Goal: Transaction & Acquisition: Purchase product/service

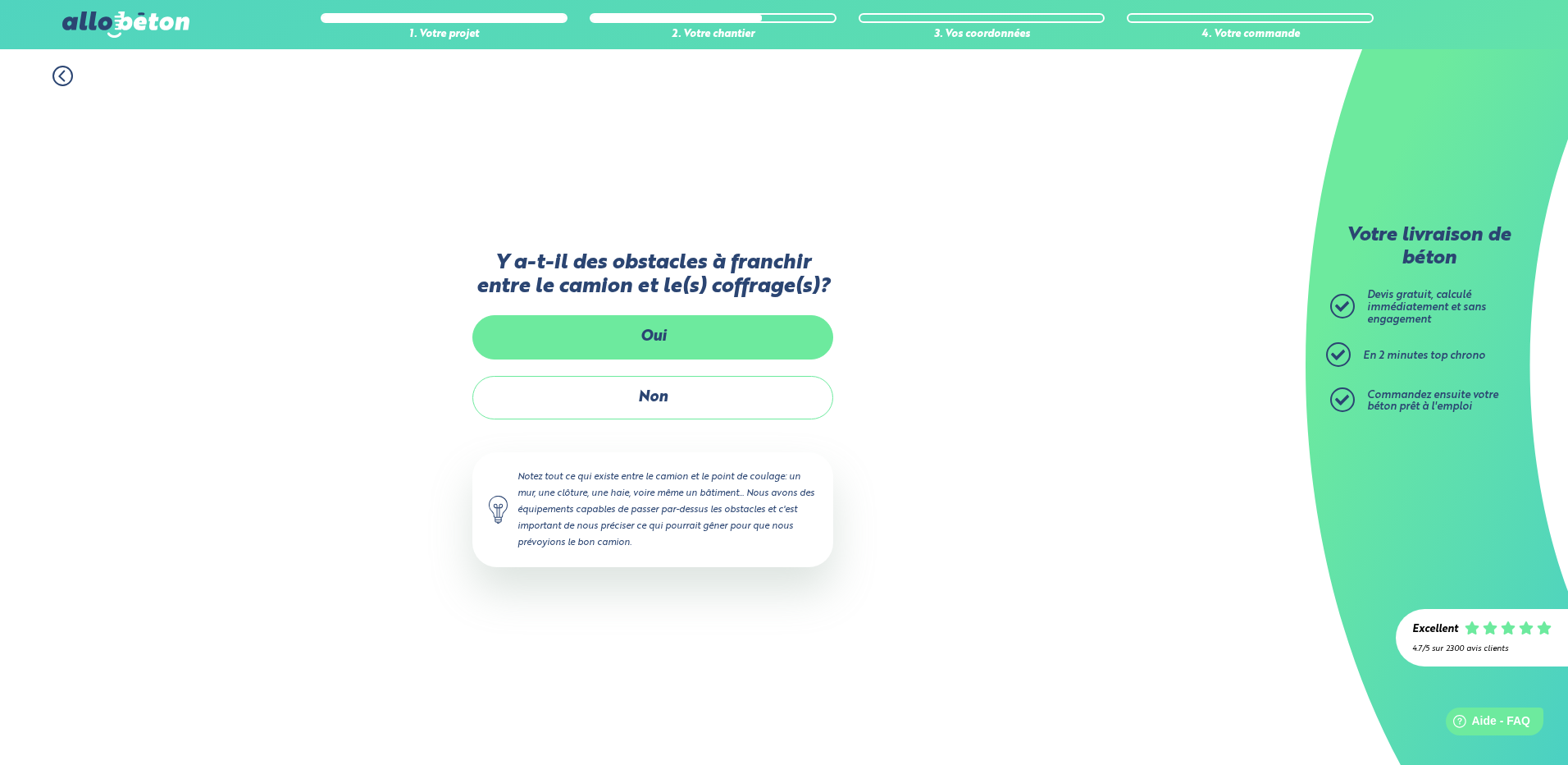
click at [653, 358] on label "Oui" at bounding box center [653, 337] width 361 height 43
click at [0, 0] on input "Oui" at bounding box center [0, 0] width 0 height 0
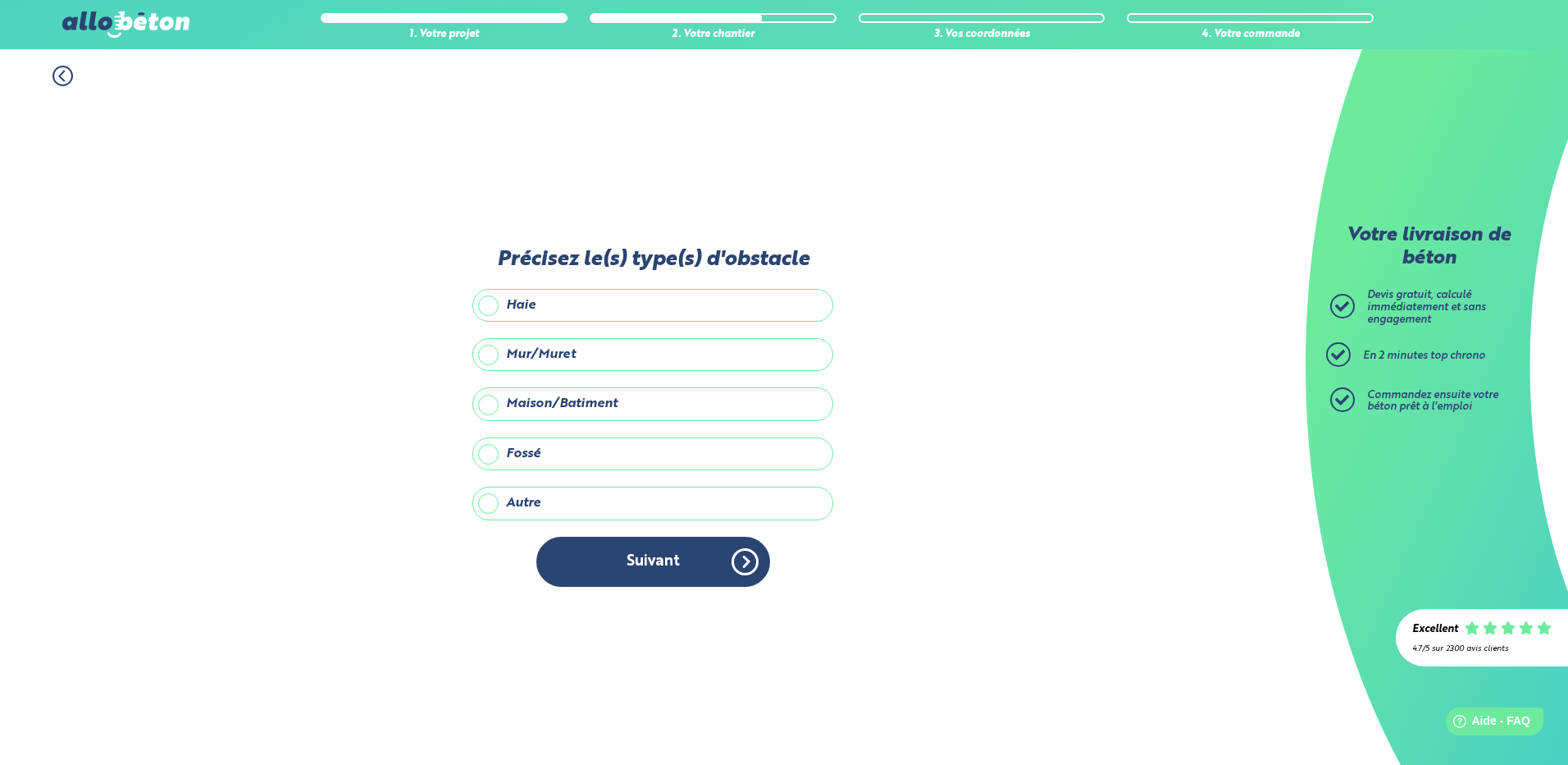
click at [489, 502] on label "Autre" at bounding box center [653, 503] width 361 height 33
click at [0, 0] on input "Autre" at bounding box center [0, 0] width 0 height 0
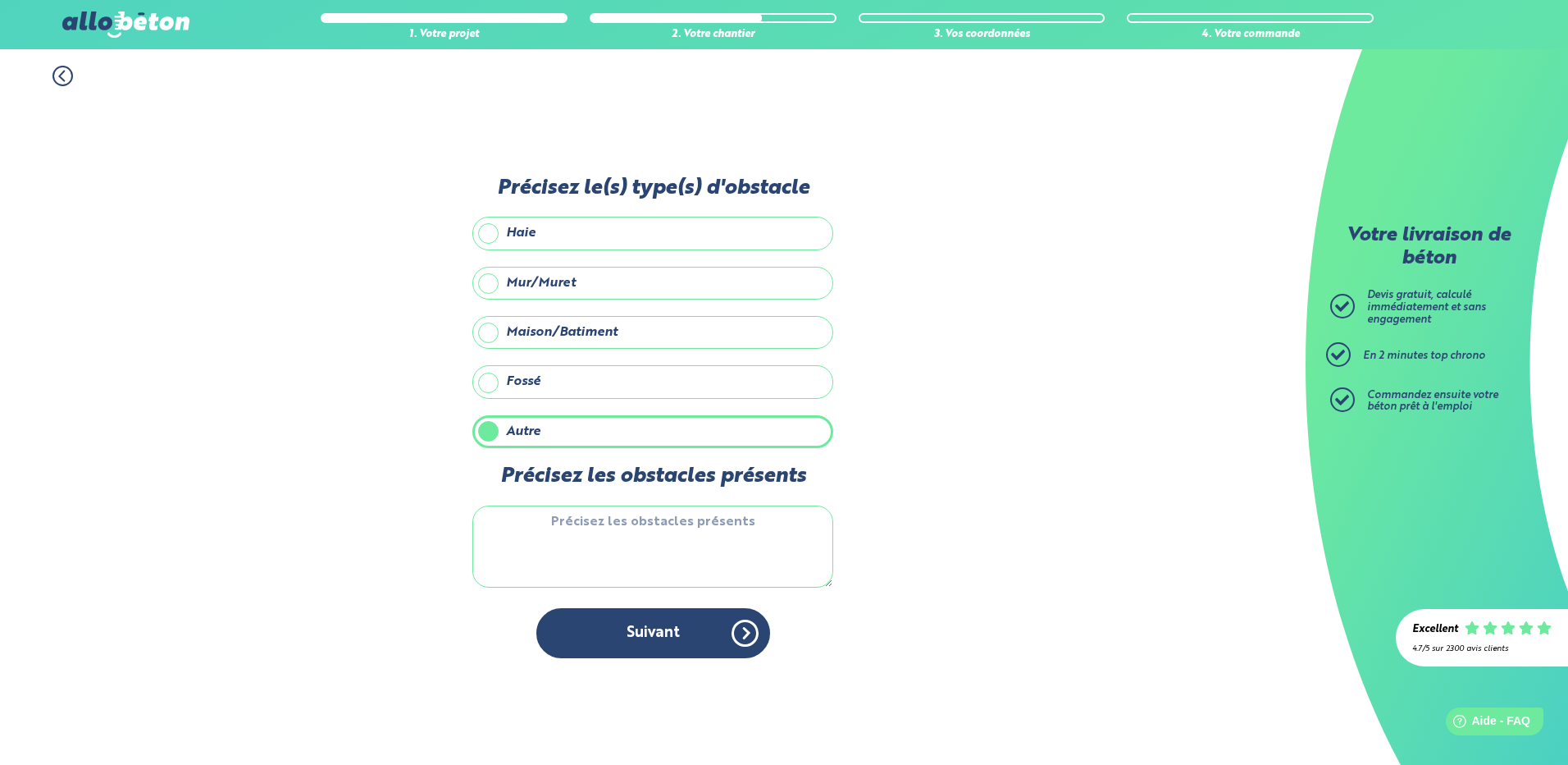
click at [654, 530] on textarea "Précisez les obstacles présents" at bounding box center [653, 546] width 361 height 82
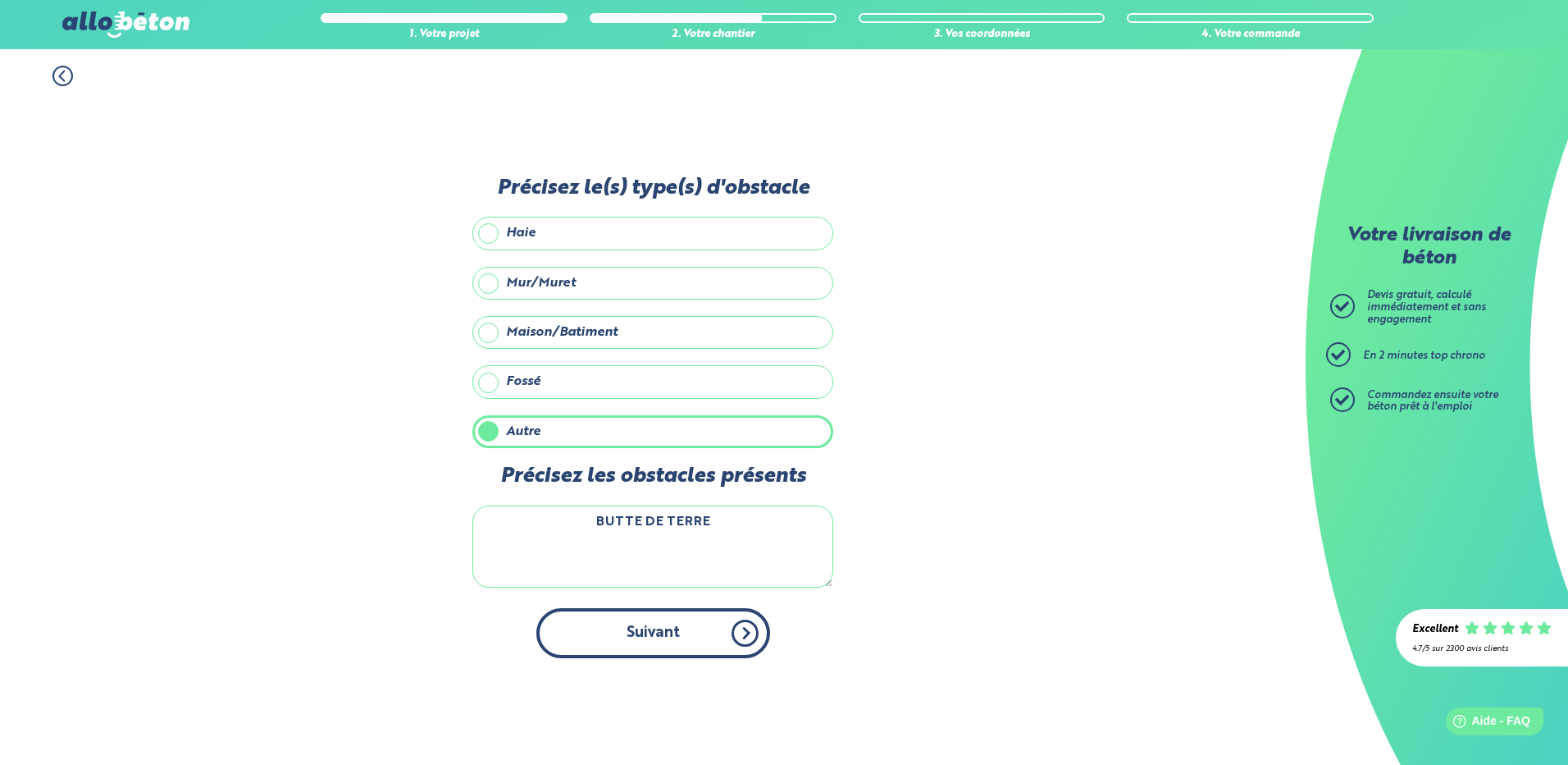
type textarea "BUTTE DE TERRE"
click at [655, 623] on button "Suivant" at bounding box center [654, 633] width 234 height 50
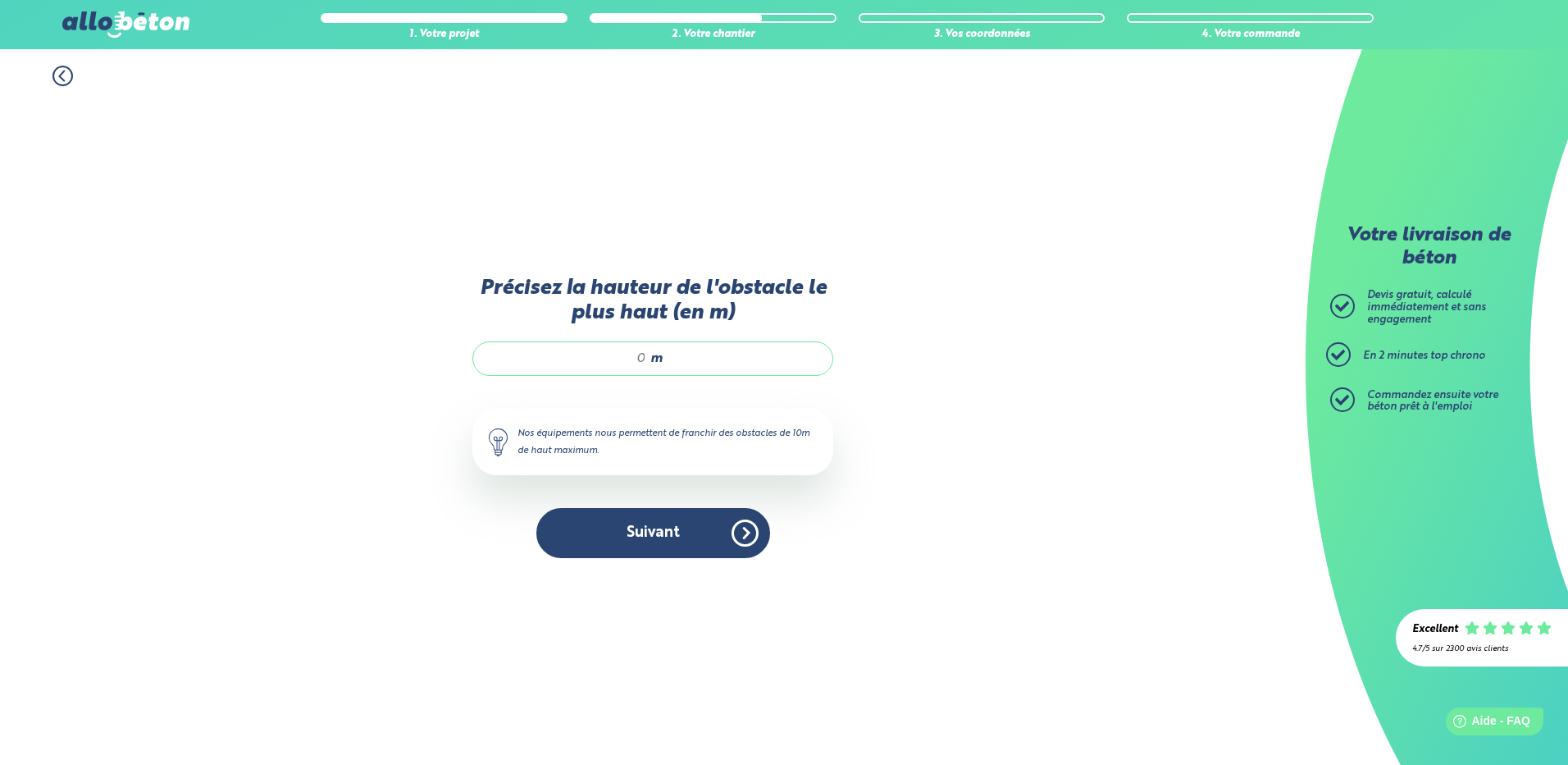
click at [700, 356] on div "m" at bounding box center [653, 358] width 361 height 35
type input "4"
click at [646, 536] on button "Suivant" at bounding box center [654, 533] width 234 height 50
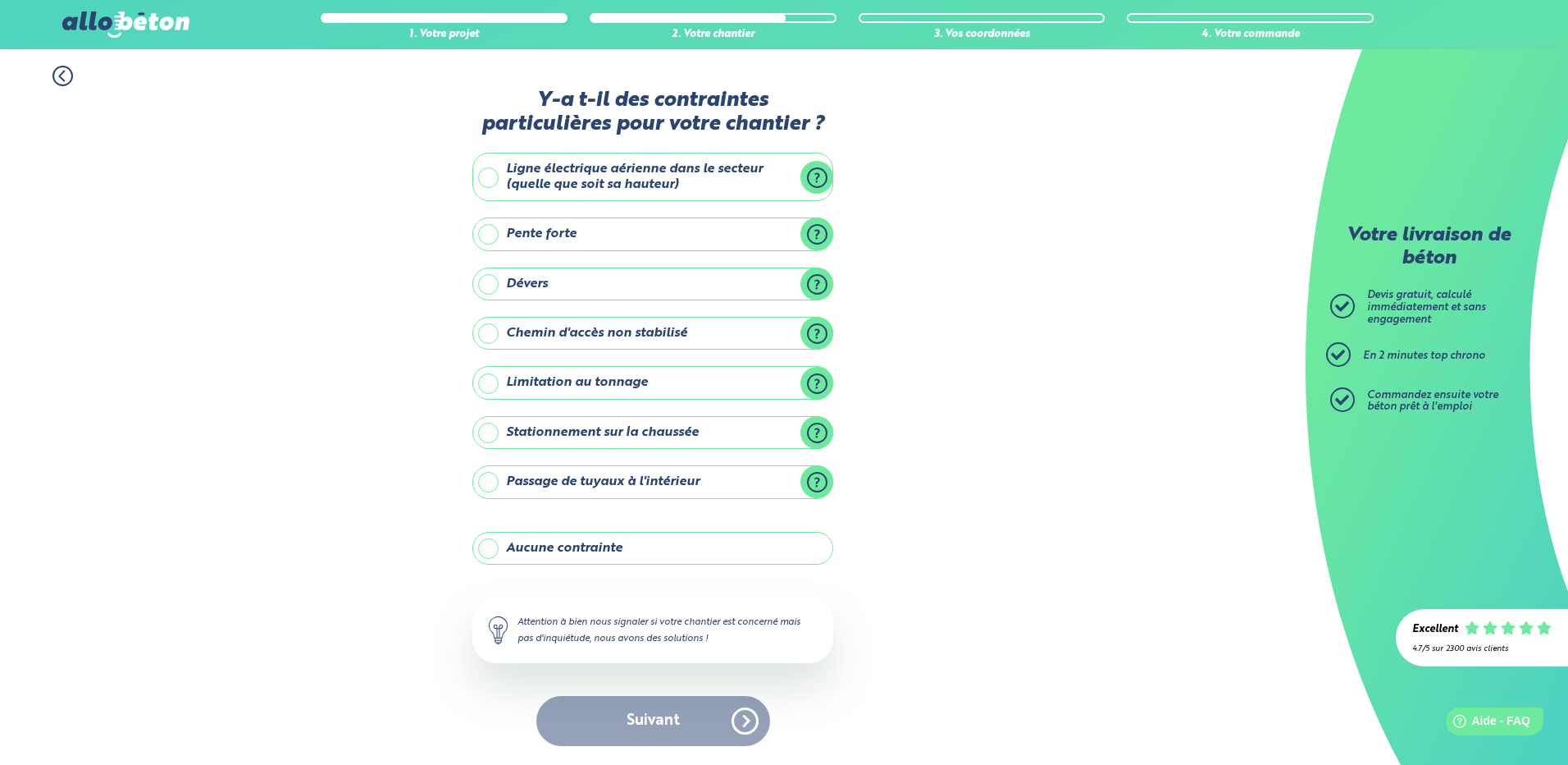
click at [489, 339] on label "Chemin d'accès non stabilisé" at bounding box center [653, 334] width 361 height 33
click at [0, 0] on input "Chemin d'accès non stabilisé" at bounding box center [0, 0] width 0 height 0
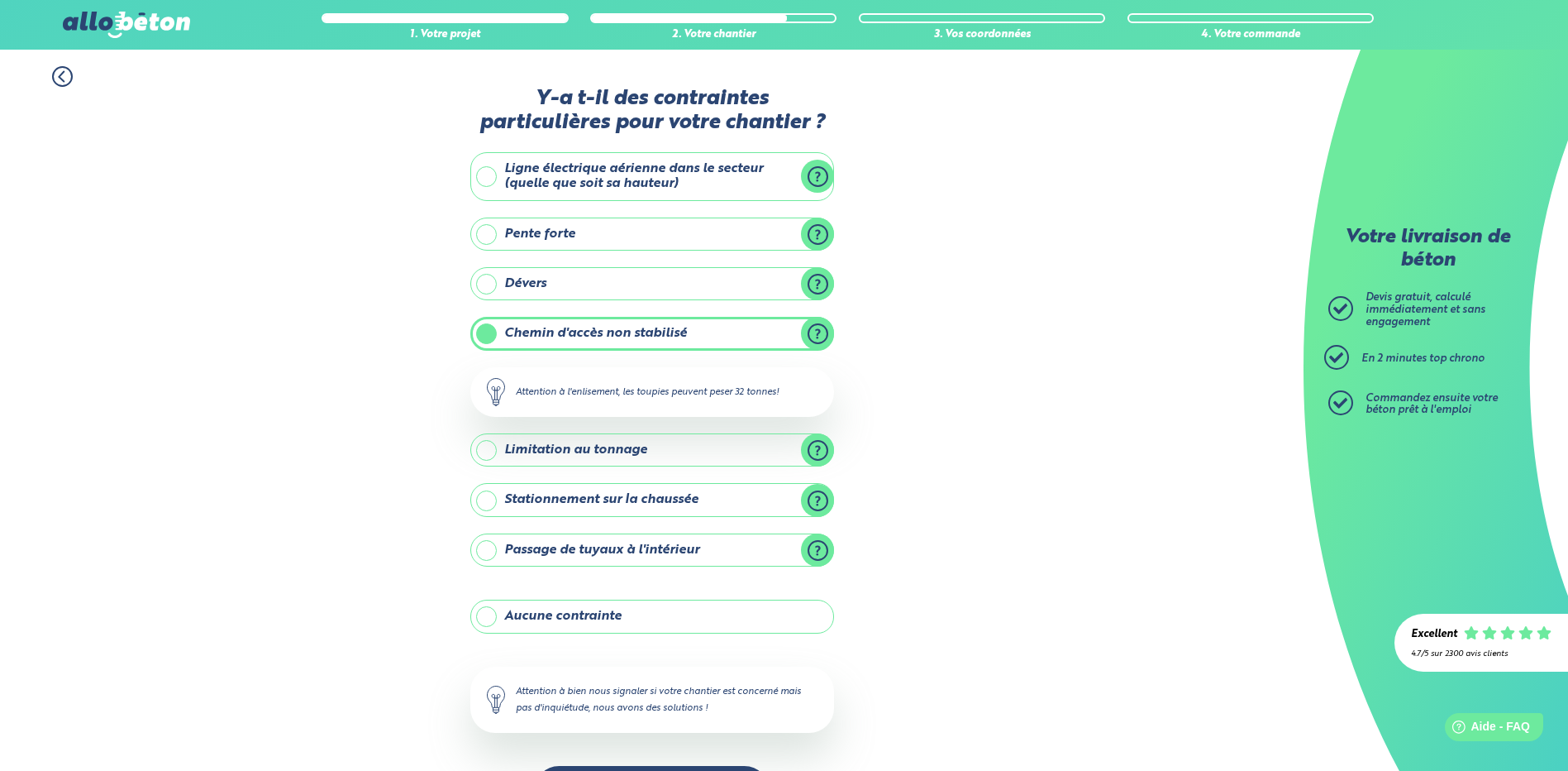
scroll to position [62, 0]
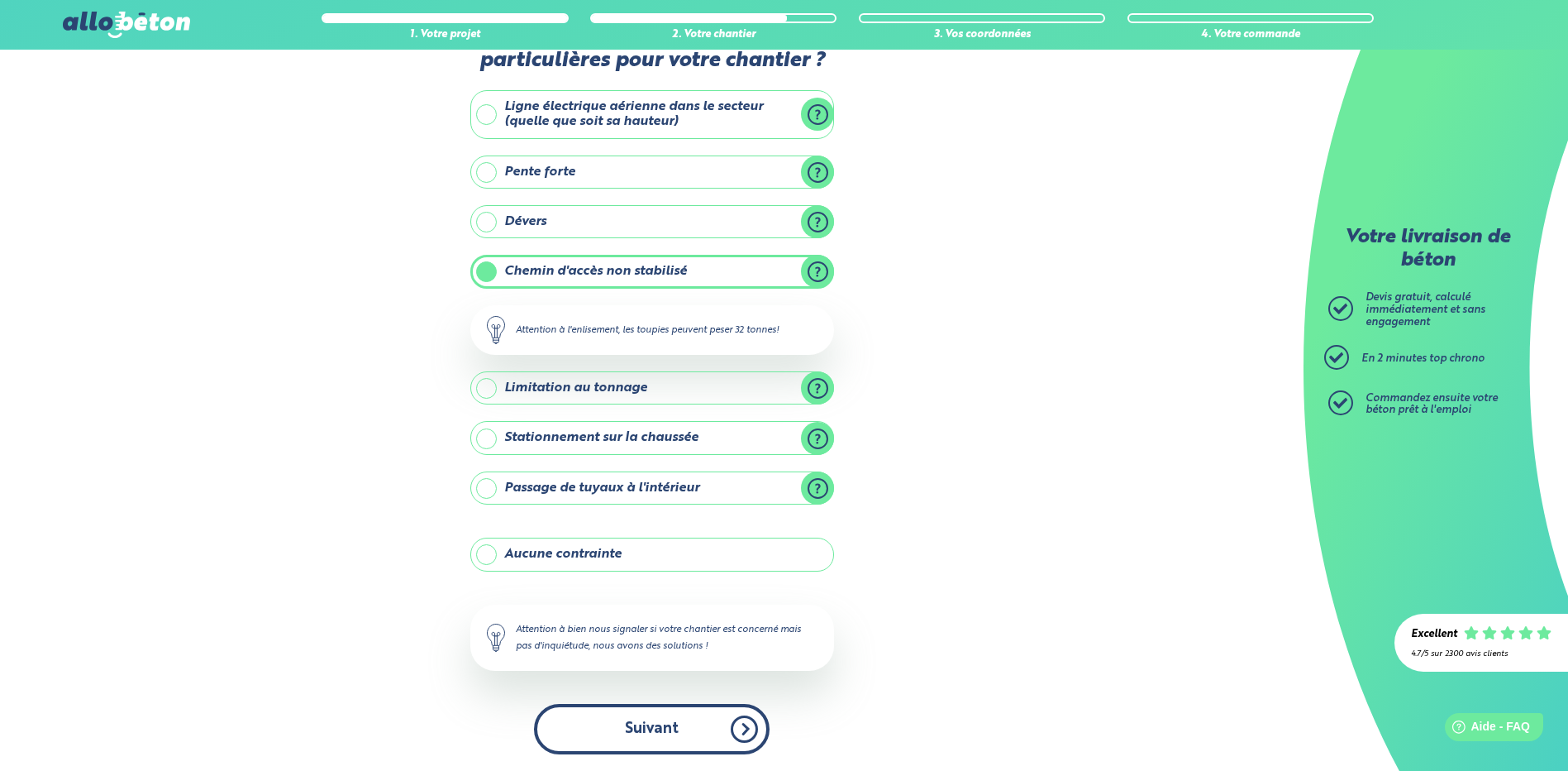
click at [673, 738] on button "Suivant" at bounding box center [652, 728] width 236 height 50
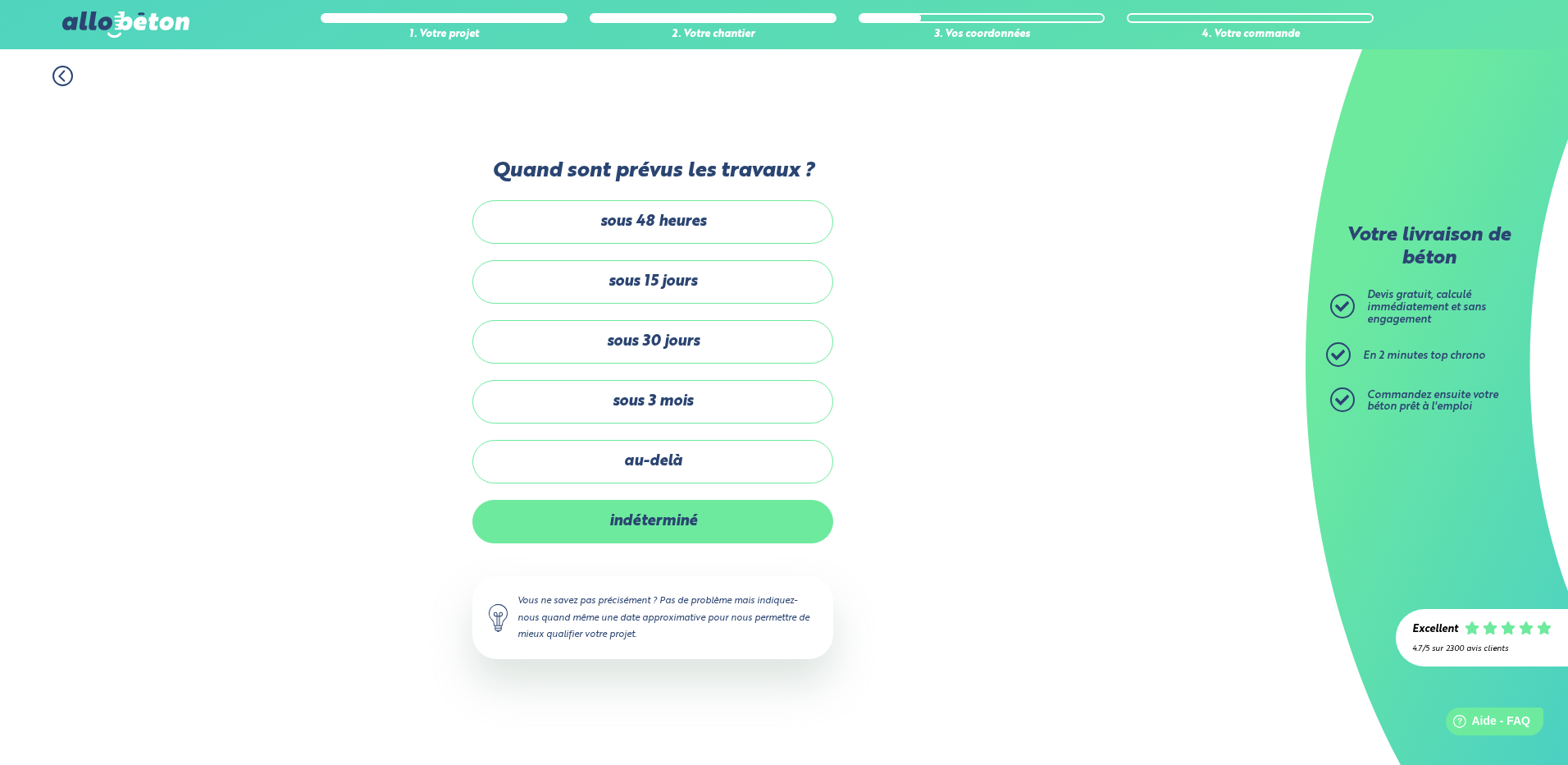
click at [661, 518] on label "indéterminé" at bounding box center [653, 521] width 361 height 43
click at [0, 0] on input "indéterminé" at bounding box center [0, 0] width 0 height 0
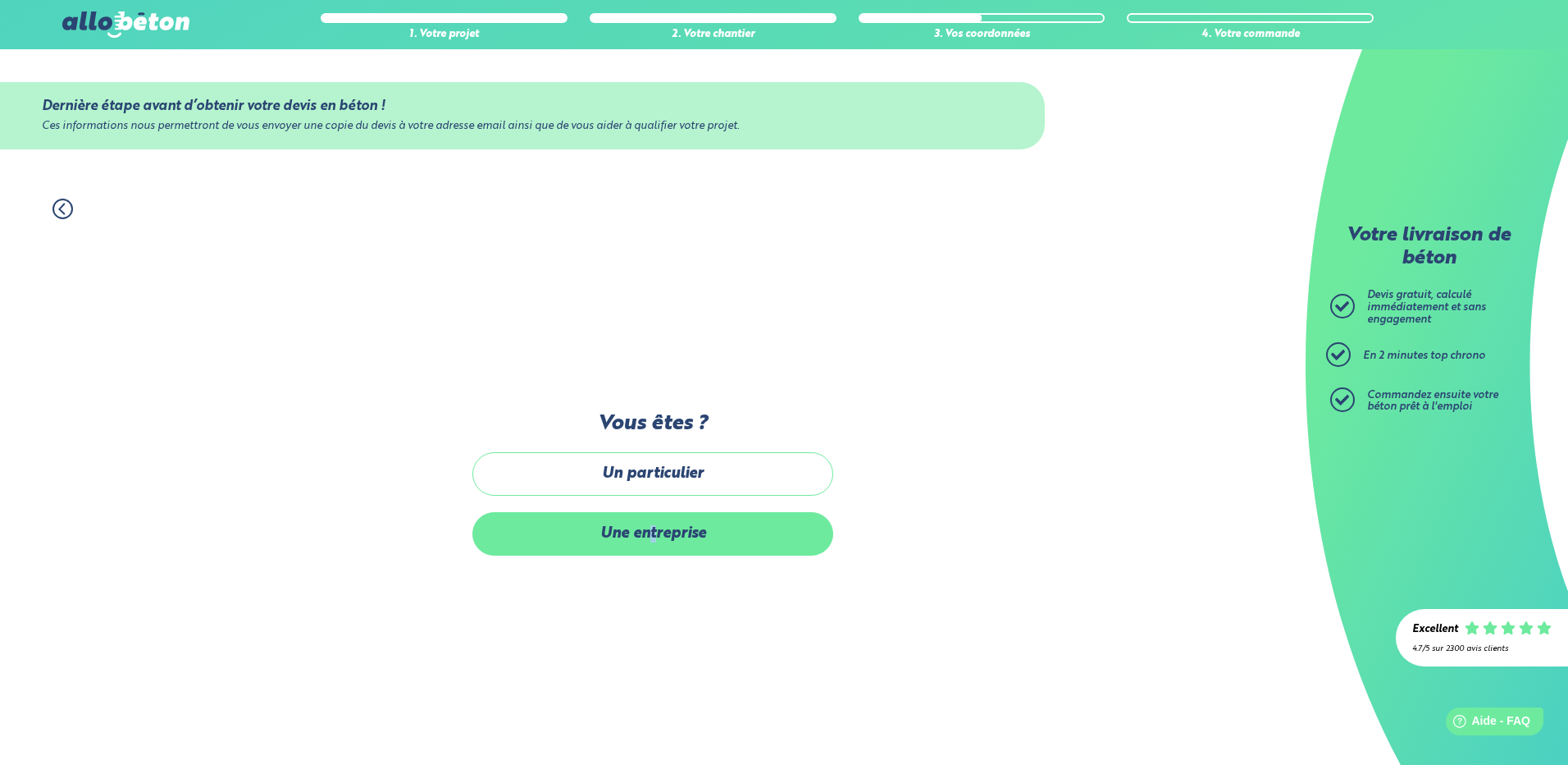
click at [655, 541] on label "Une entreprise" at bounding box center [653, 534] width 361 height 43
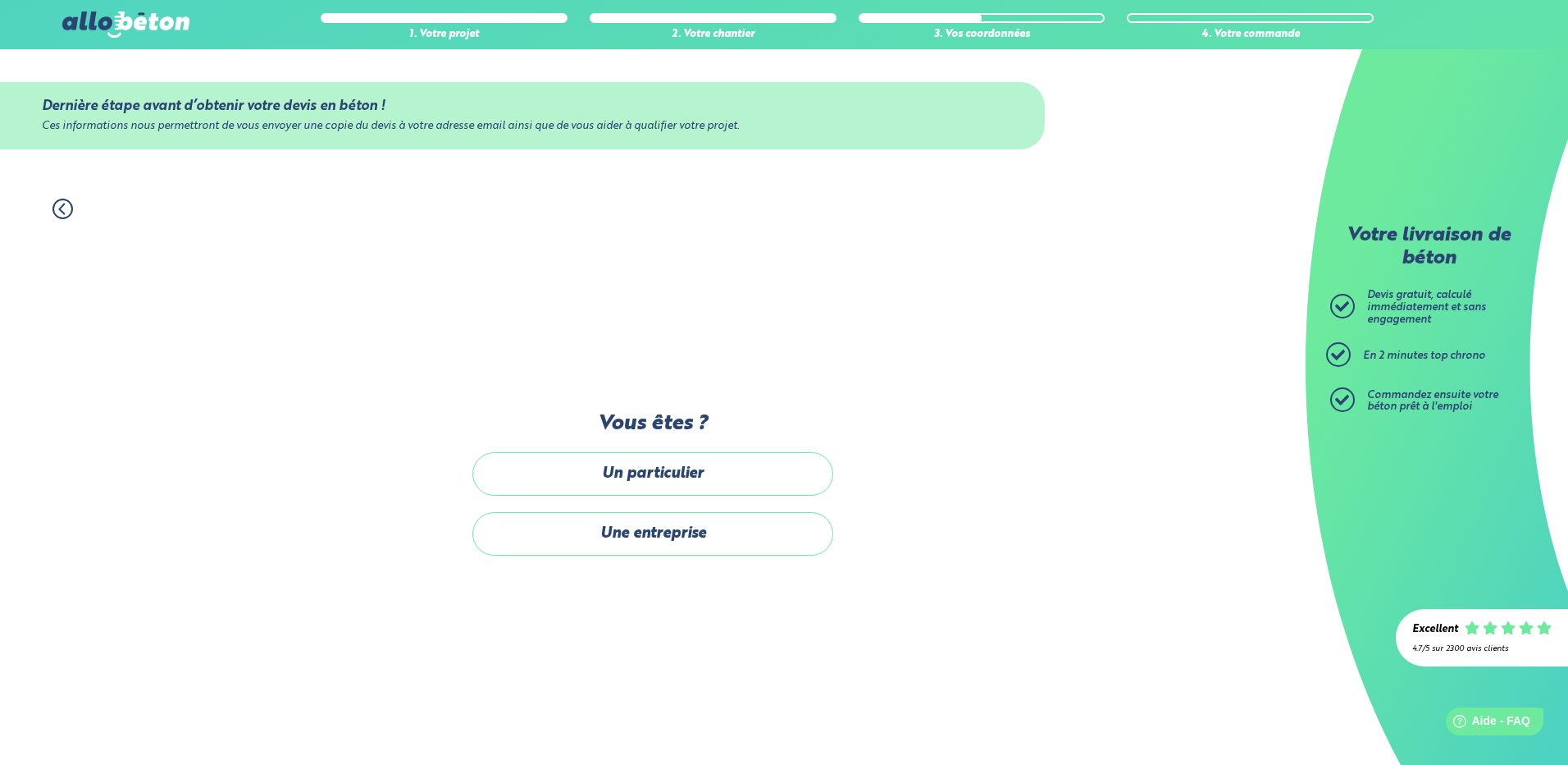
drag, startPoint x: 655, startPoint y: 541, endPoint x: 619, endPoint y: 543, distance: 36.1
click at [619, 543] on label "Une entreprise" at bounding box center [653, 534] width 361 height 43
click at [0, 0] on input "Une entreprise" at bounding box center [0, 0] width 0 height 0
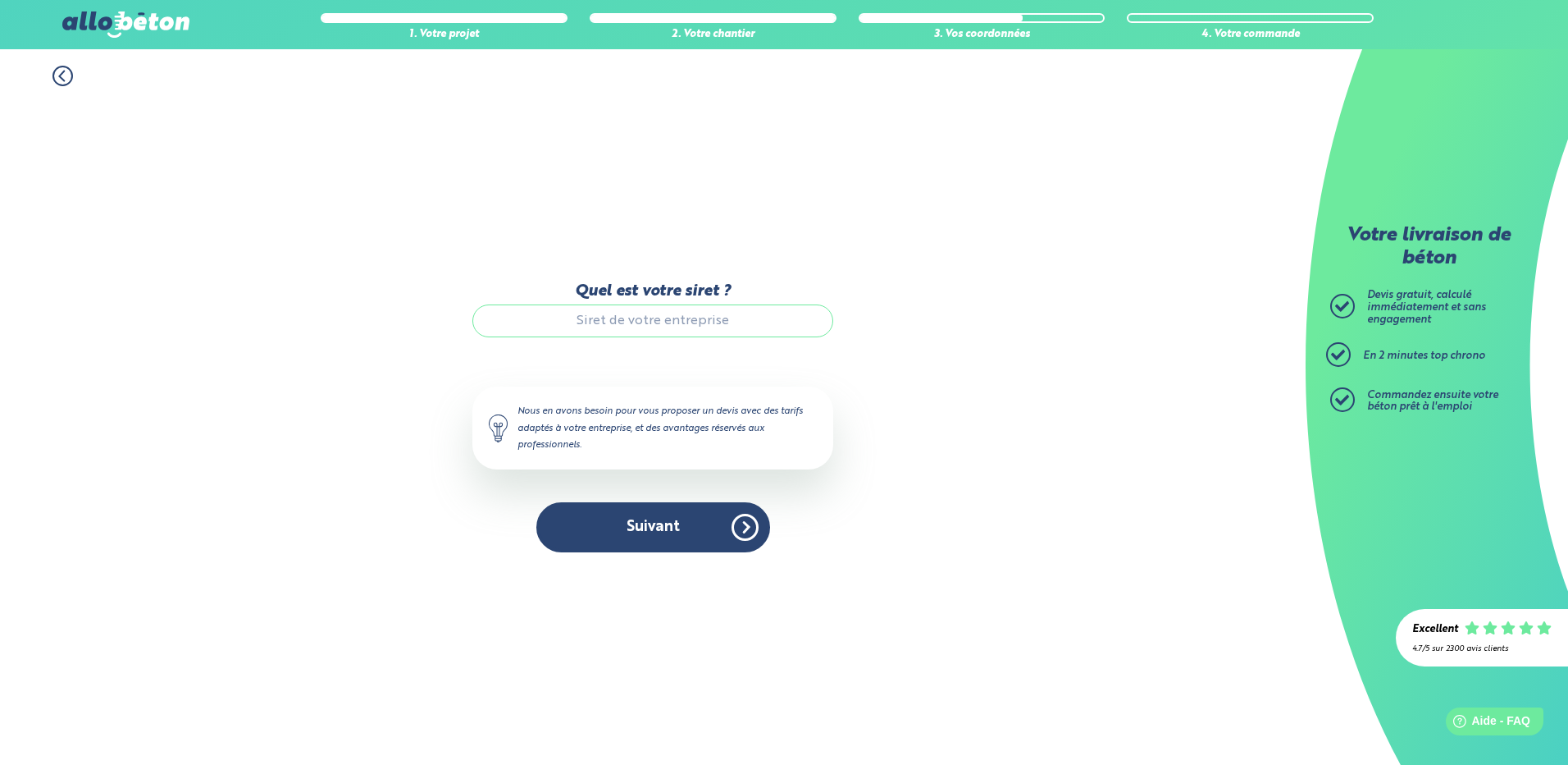
click at [616, 316] on input "Quel est votre siret ?" at bounding box center [653, 321] width 361 height 33
click at [616, 318] on input "Quel est votre siret ?" at bounding box center [653, 321] width 361 height 33
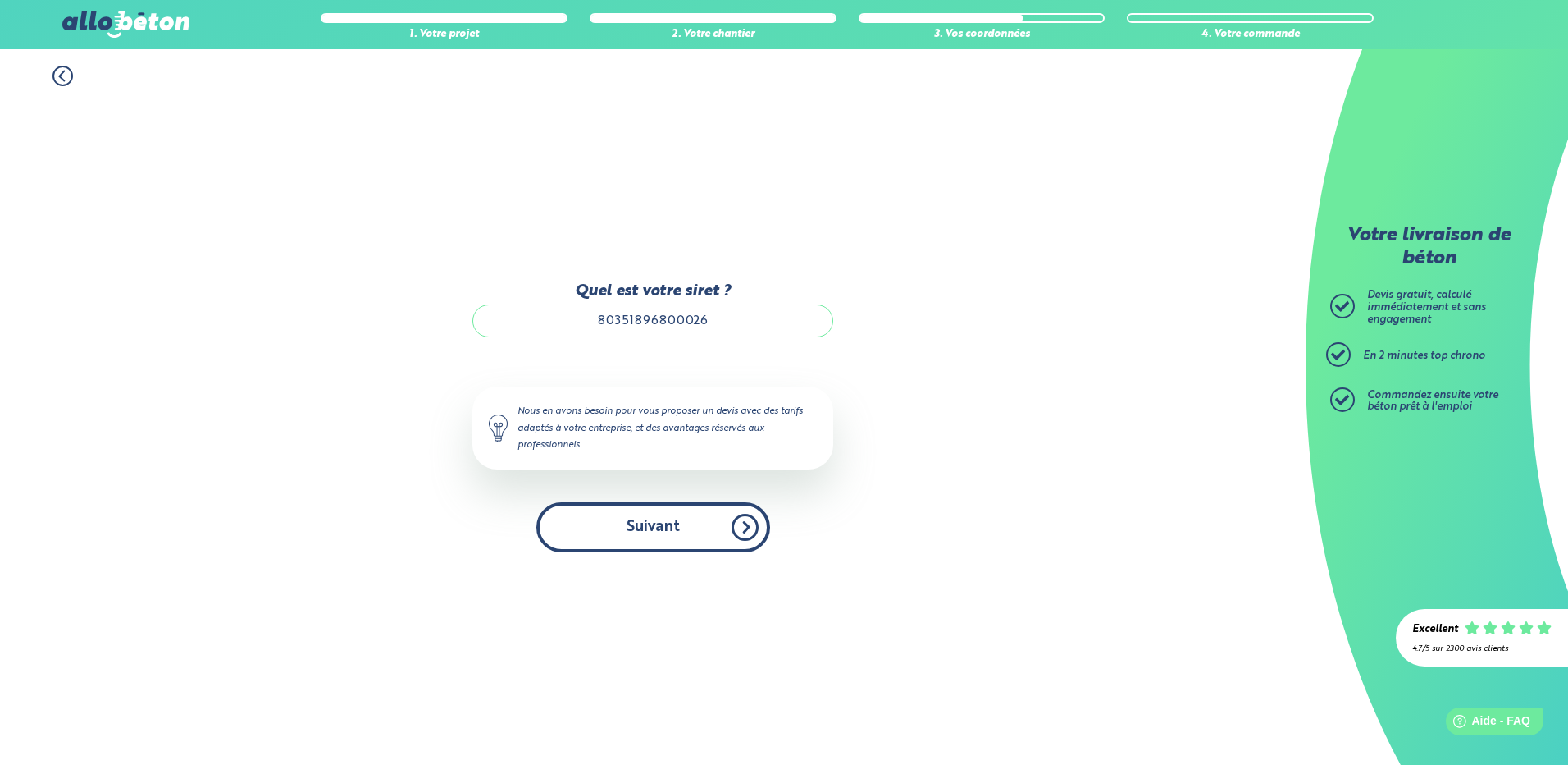
type input "80351896800026"
click at [668, 520] on button "Suivant" at bounding box center [654, 527] width 234 height 50
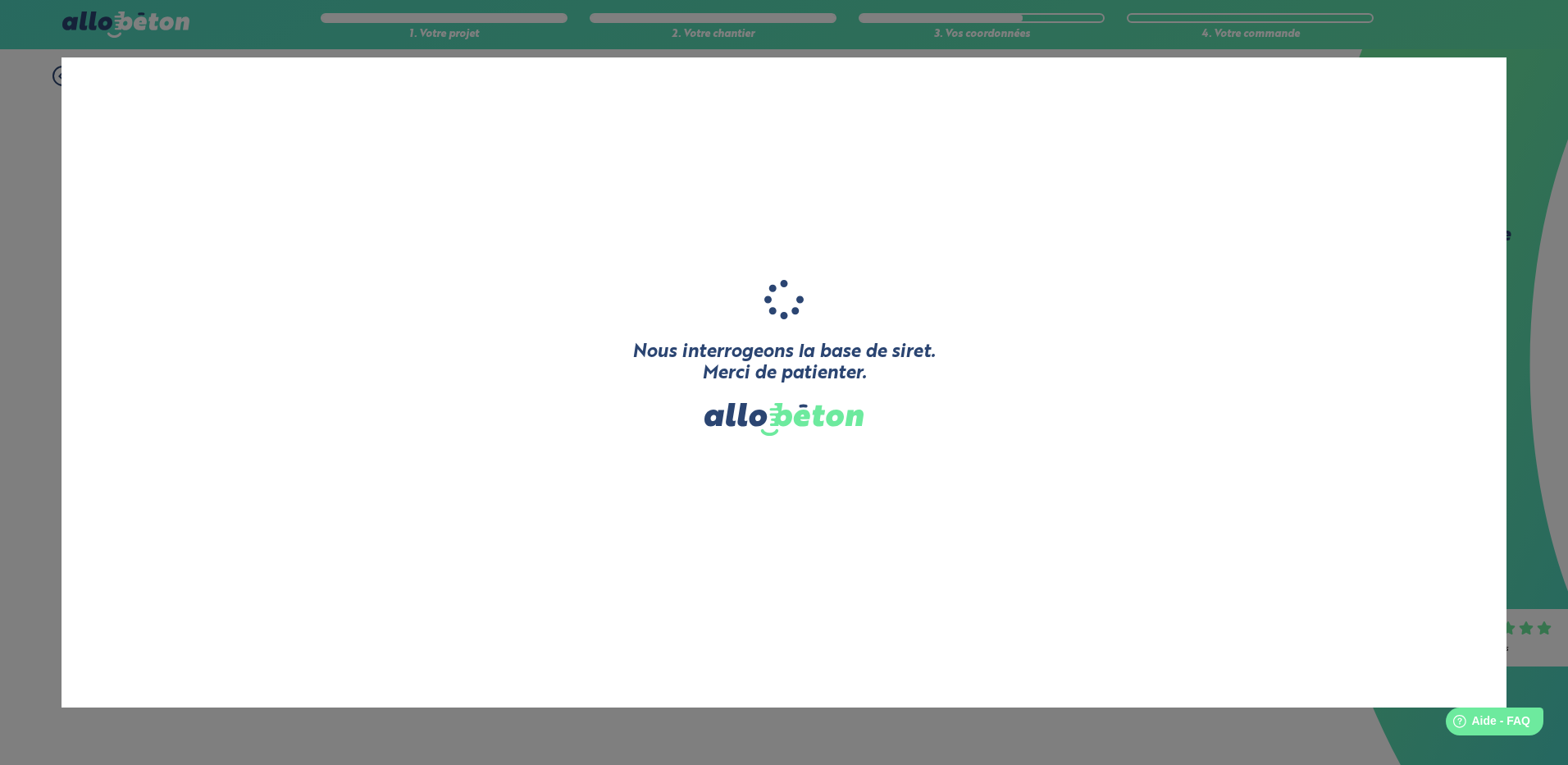
type input "GONZALEZ"
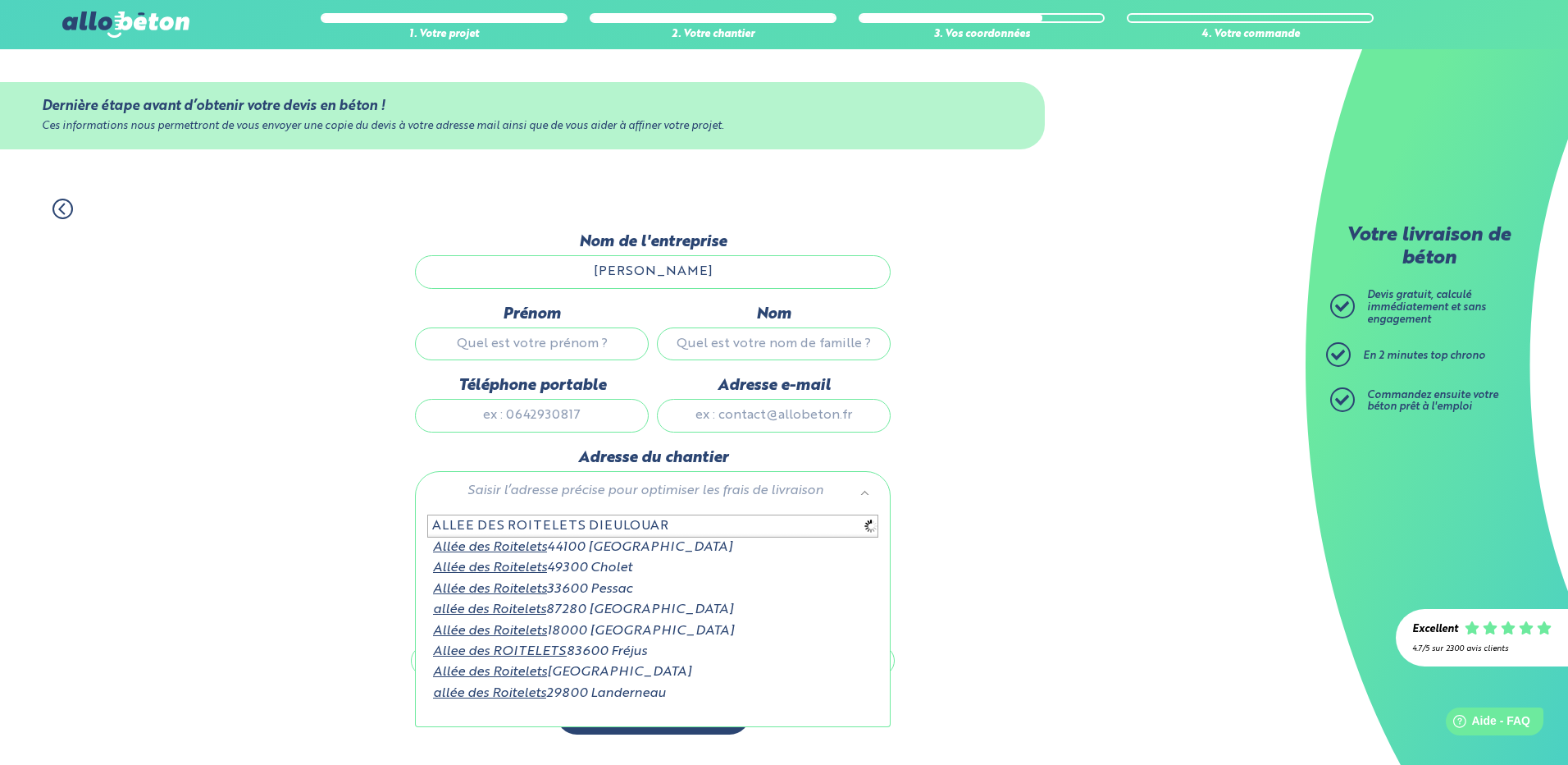
type input "ALLEE DES ROITELETS DIEULOUARD"
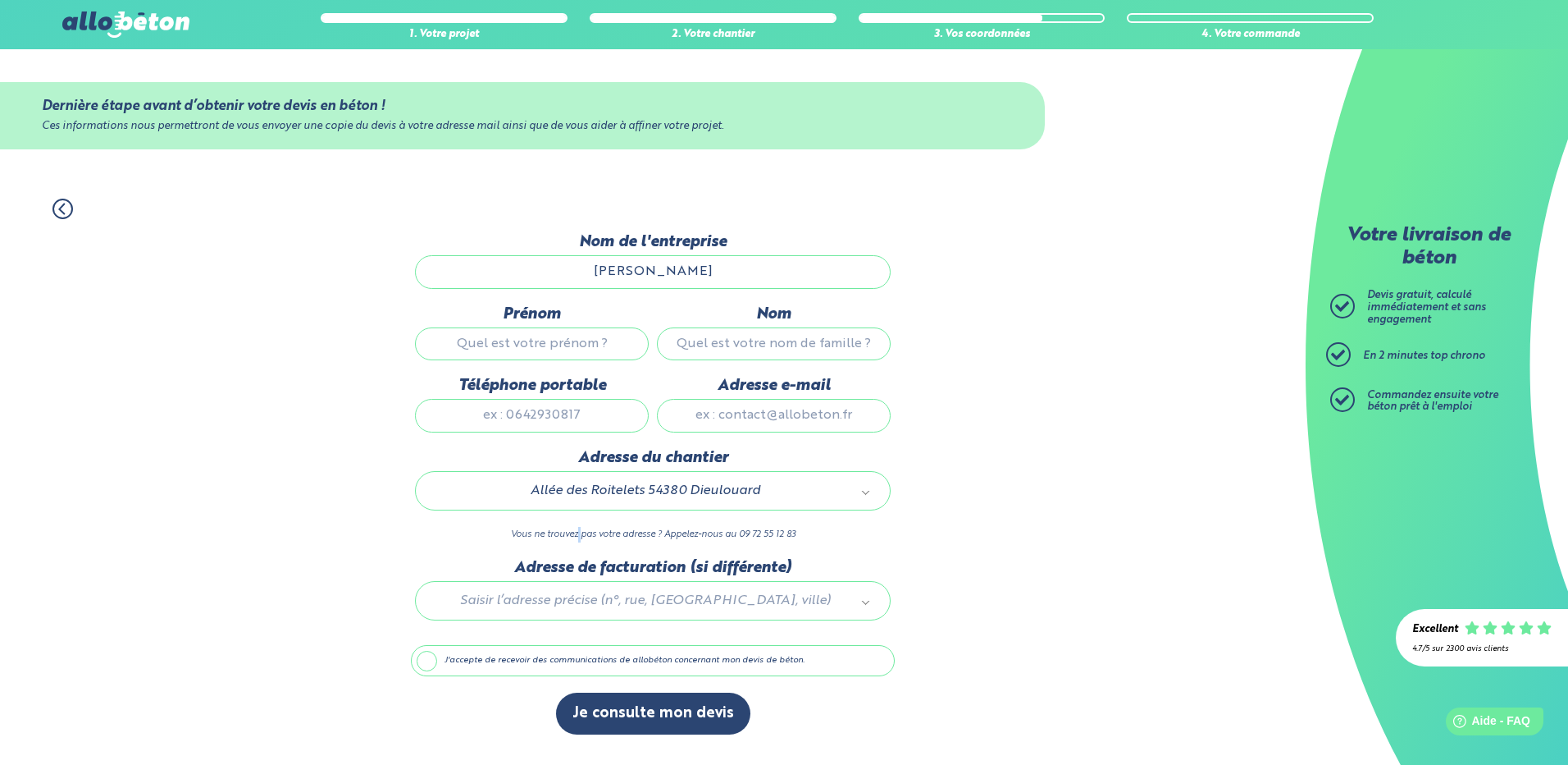
click at [578, 547] on div "Adresse du chantier Allée des Roitelets 54380 Dieulouard 54157_0365 Vous ne tro…" at bounding box center [652, 504] width 484 height 110
click at [553, 344] on input "Prénom" at bounding box center [532, 344] width 234 height 33
click at [709, 273] on input "GONZALEZ" at bounding box center [652, 271] width 475 height 33
click at [707, 272] on input "GONZALEZ" at bounding box center [652, 271] width 475 height 33
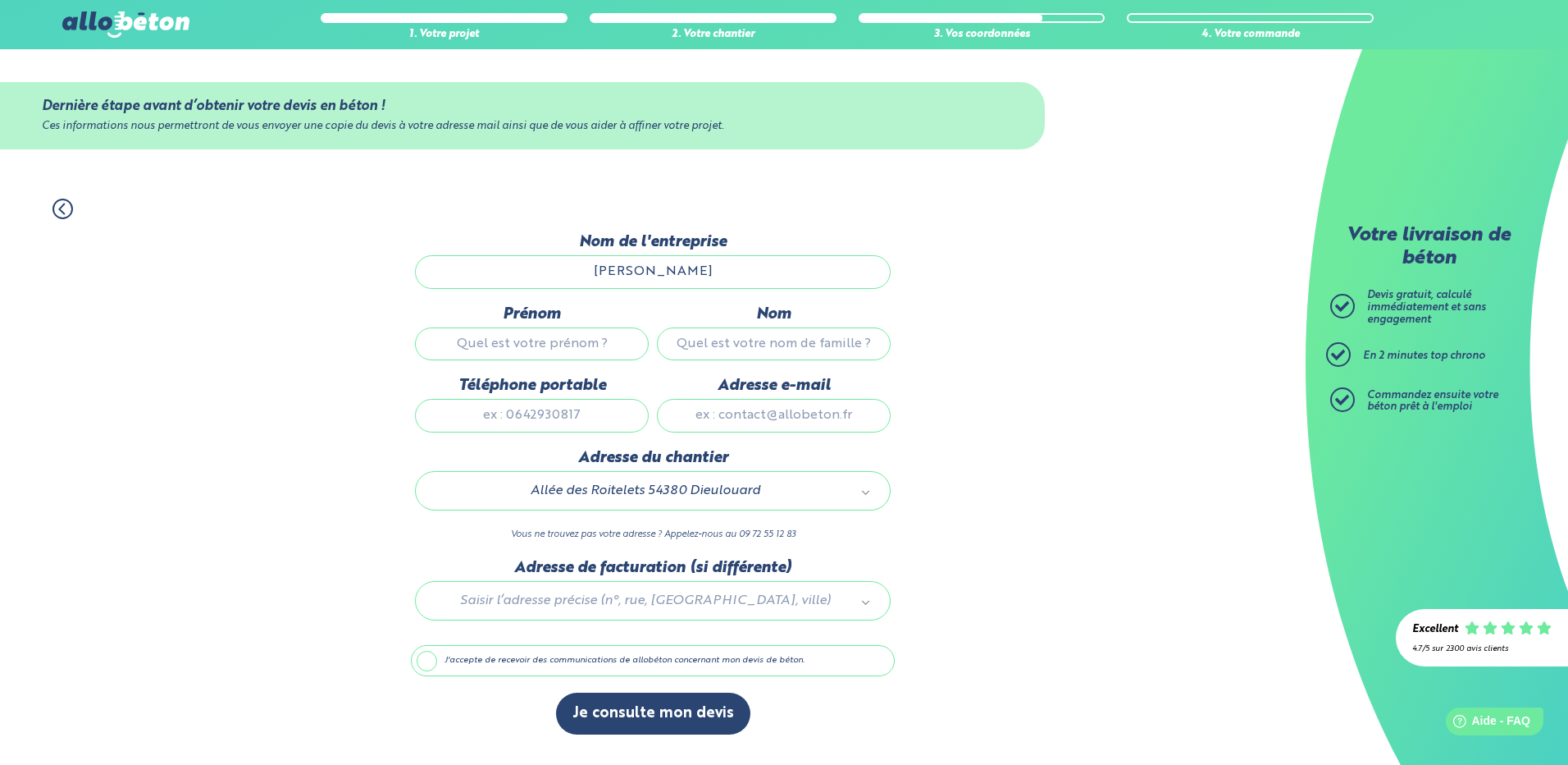
click at [706, 285] on input "GONZALEZ" at bounding box center [652, 271] width 475 height 33
click at [612, 603] on div at bounding box center [652, 597] width 484 height 78
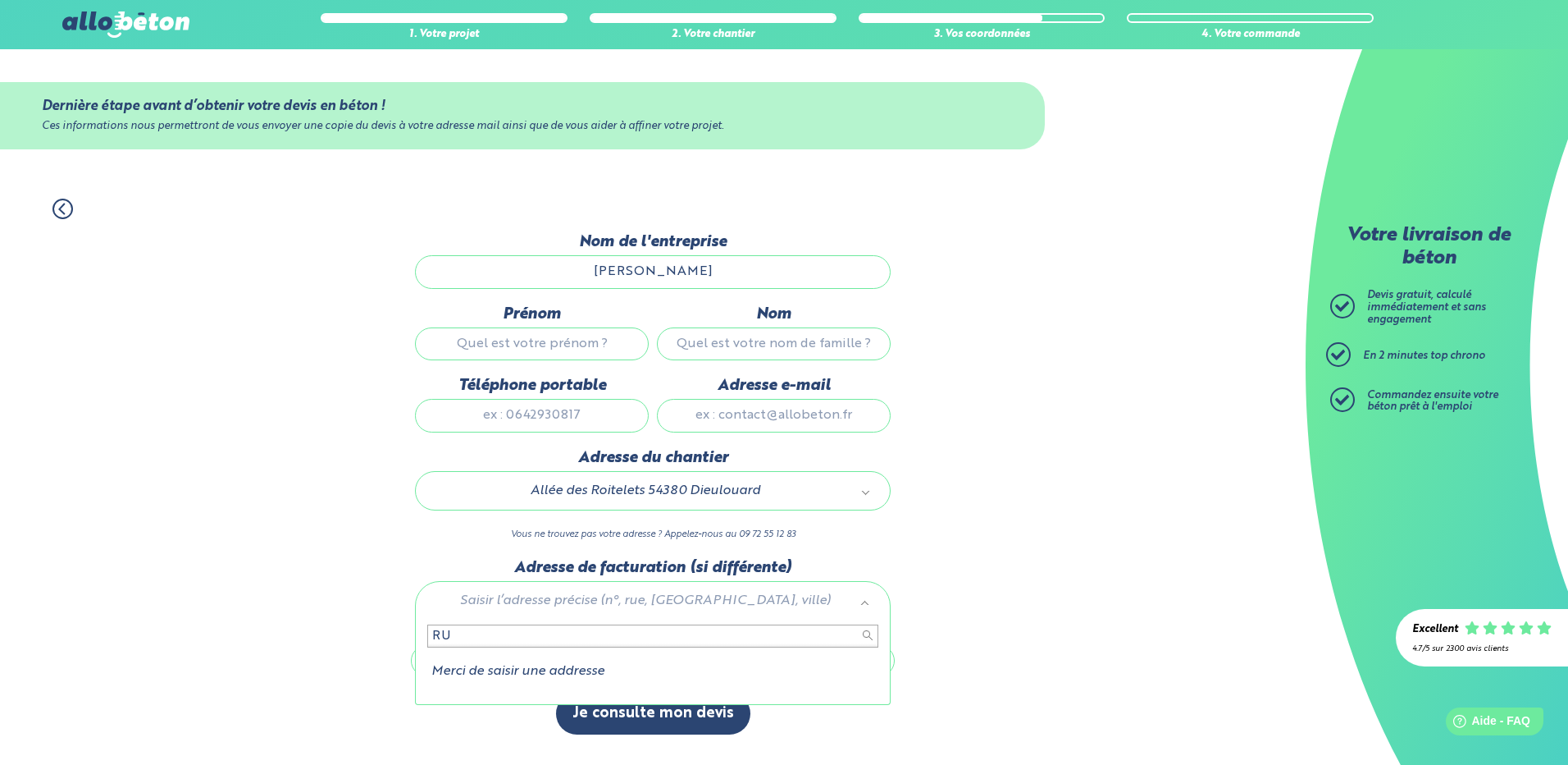
type input "R"
type input "'"
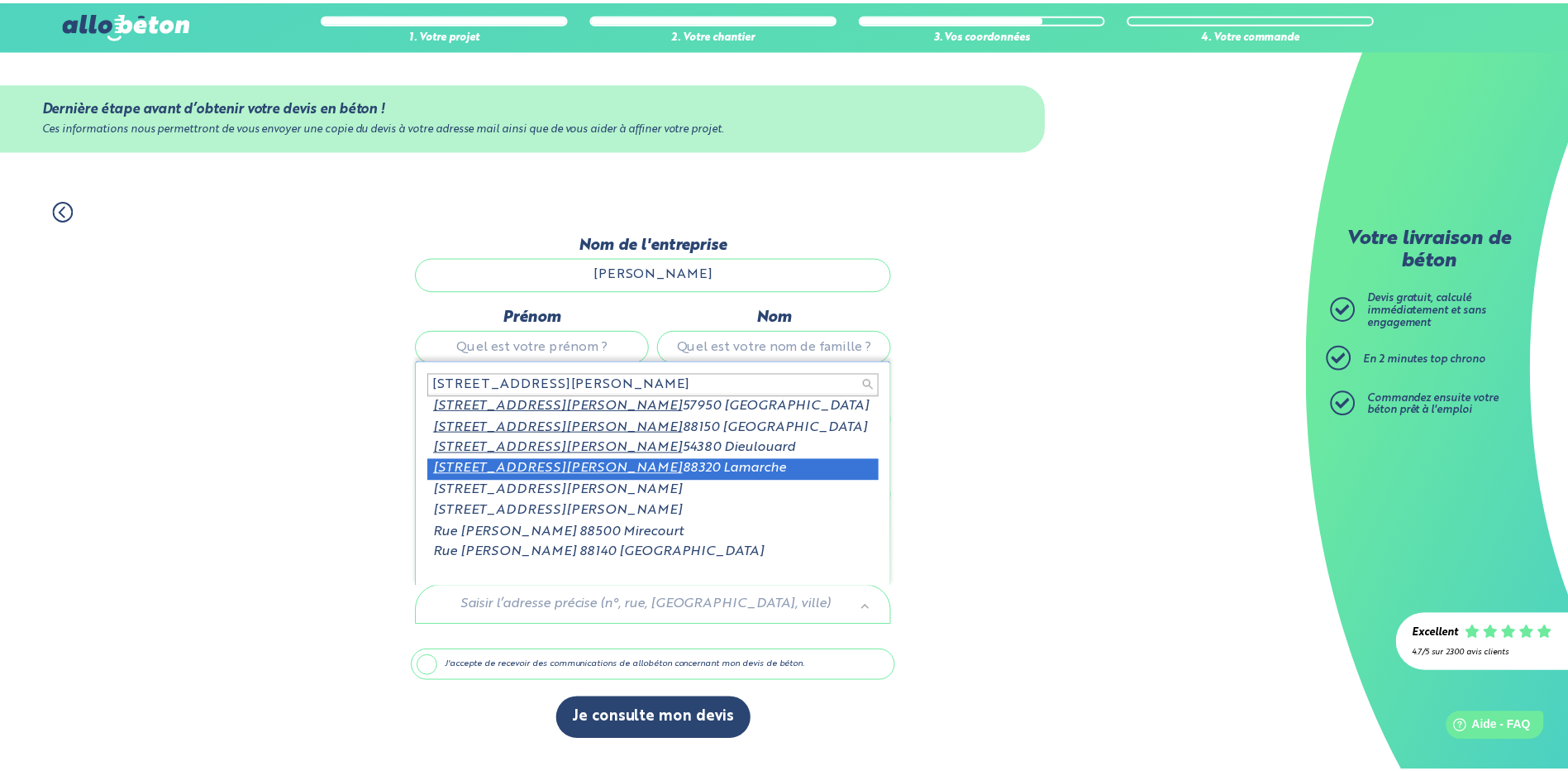
scroll to position [3, 0]
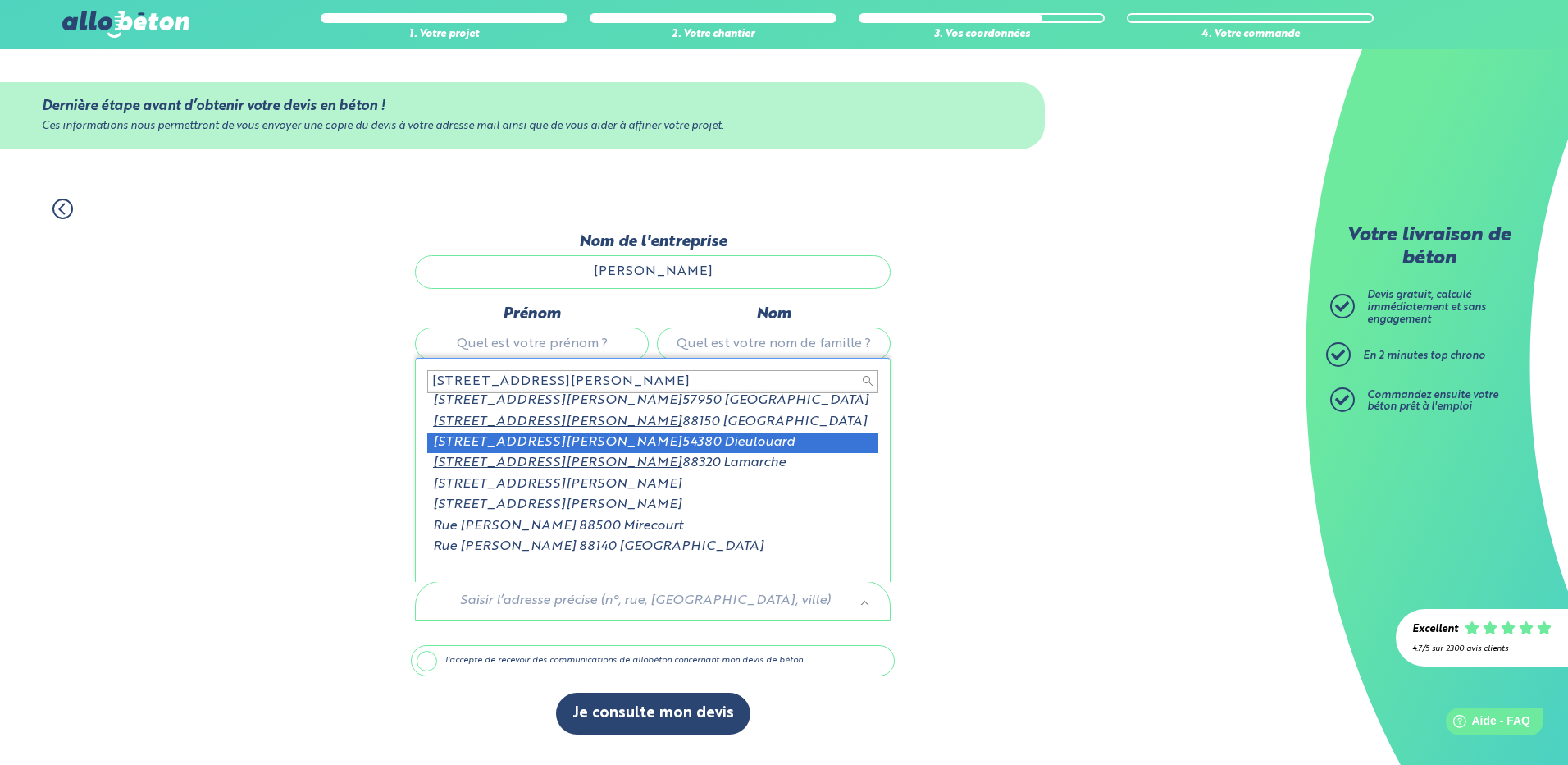
type input "4 RUE CLAUDE GELLEE"
click at [621, 446] on div "Téléphone portable" at bounding box center [532, 412] width 242 height 71
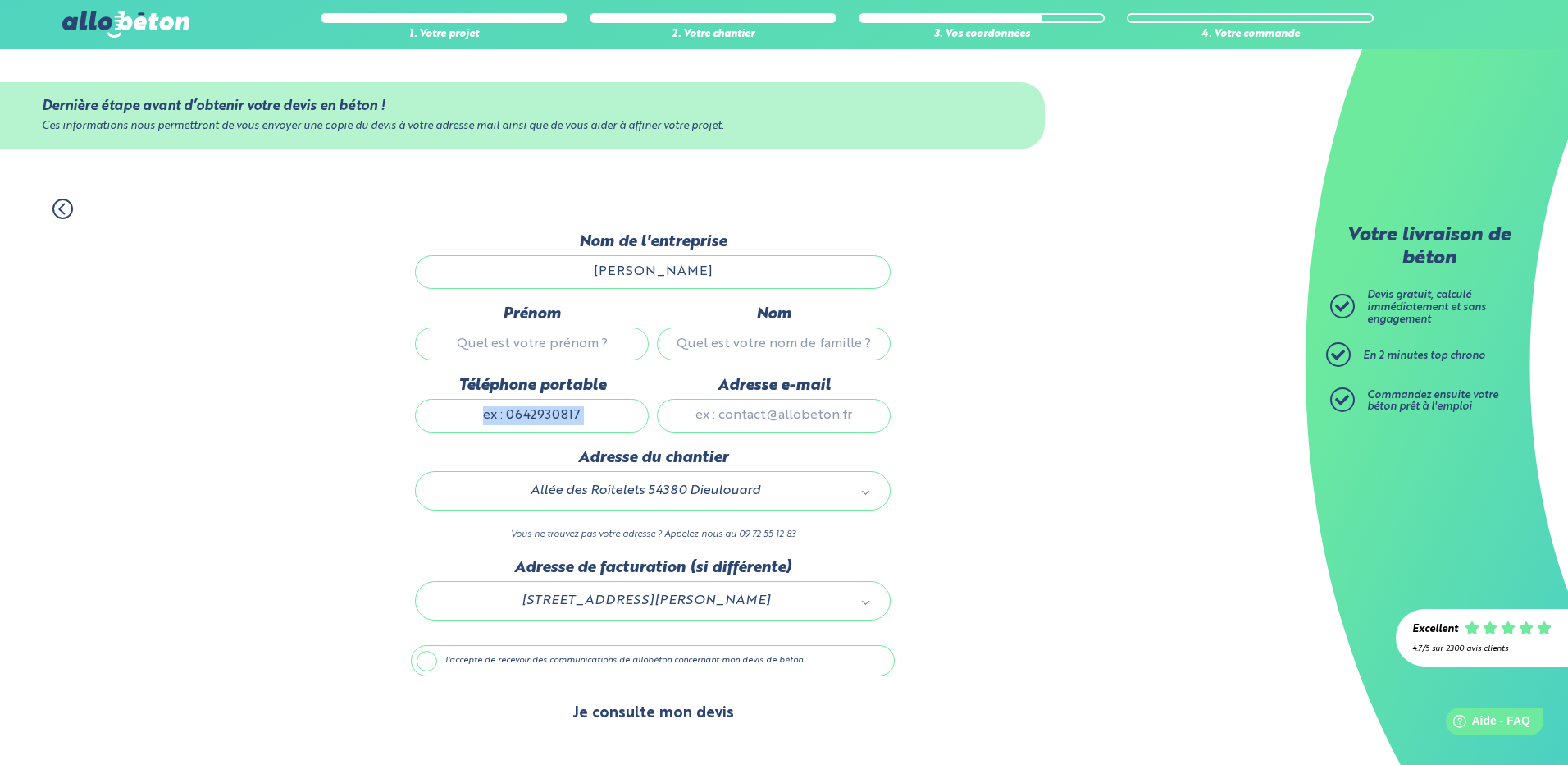
click at [680, 721] on button "Je consulte mon devis" at bounding box center [653, 713] width 194 height 41
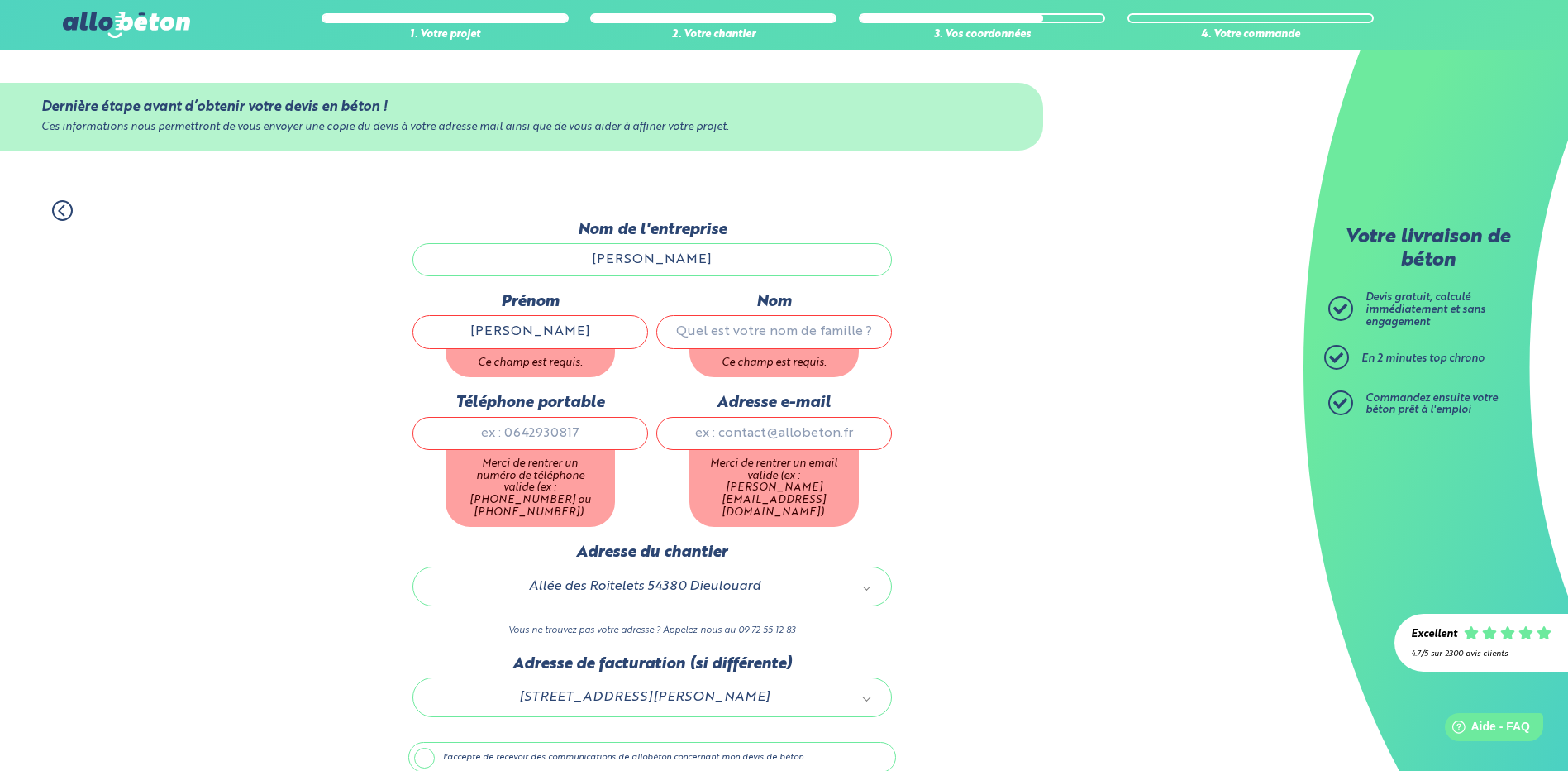
type input "MATTHIAS"
type input "GONZALEZ"
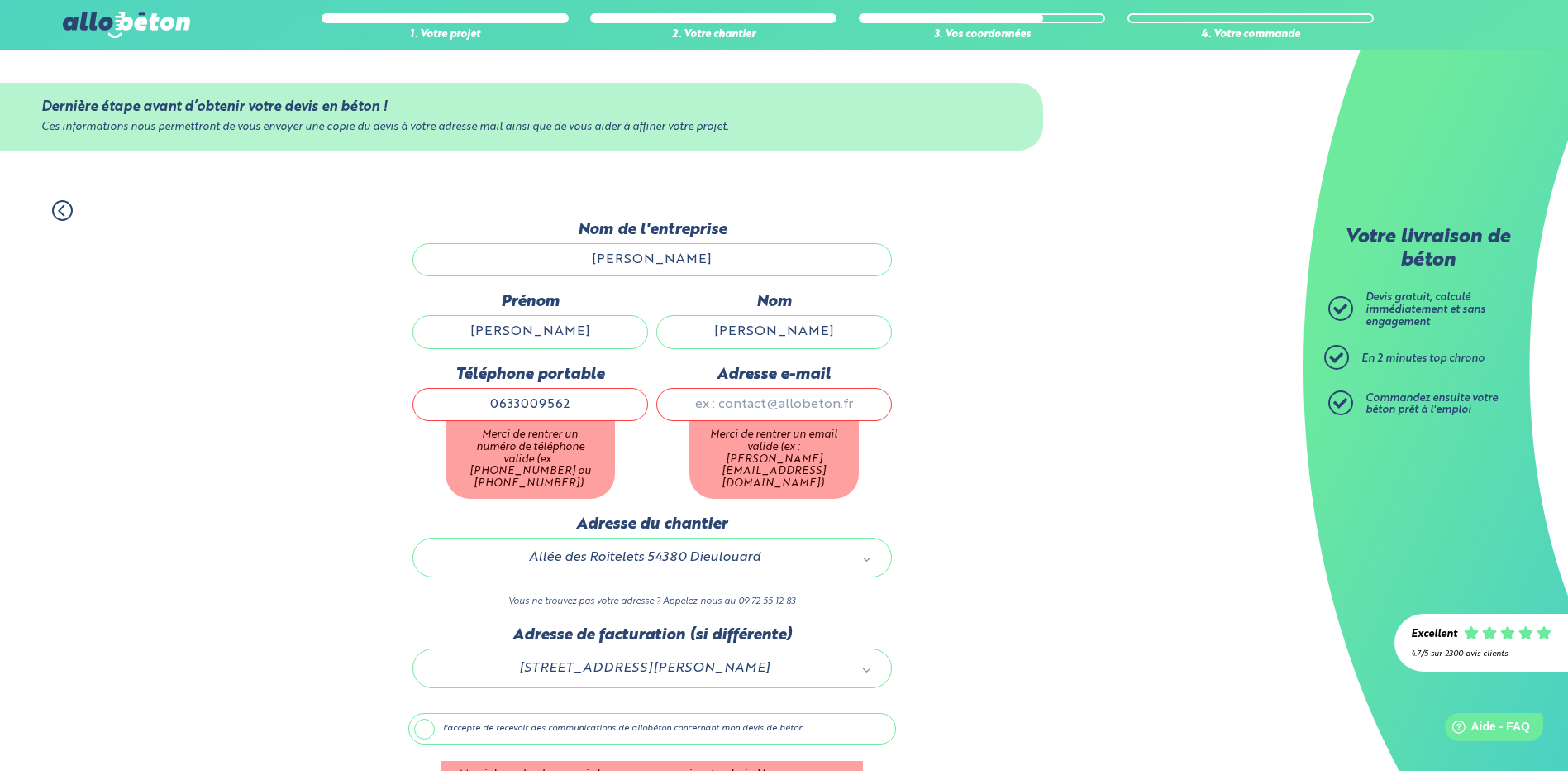
type input "0633009562"
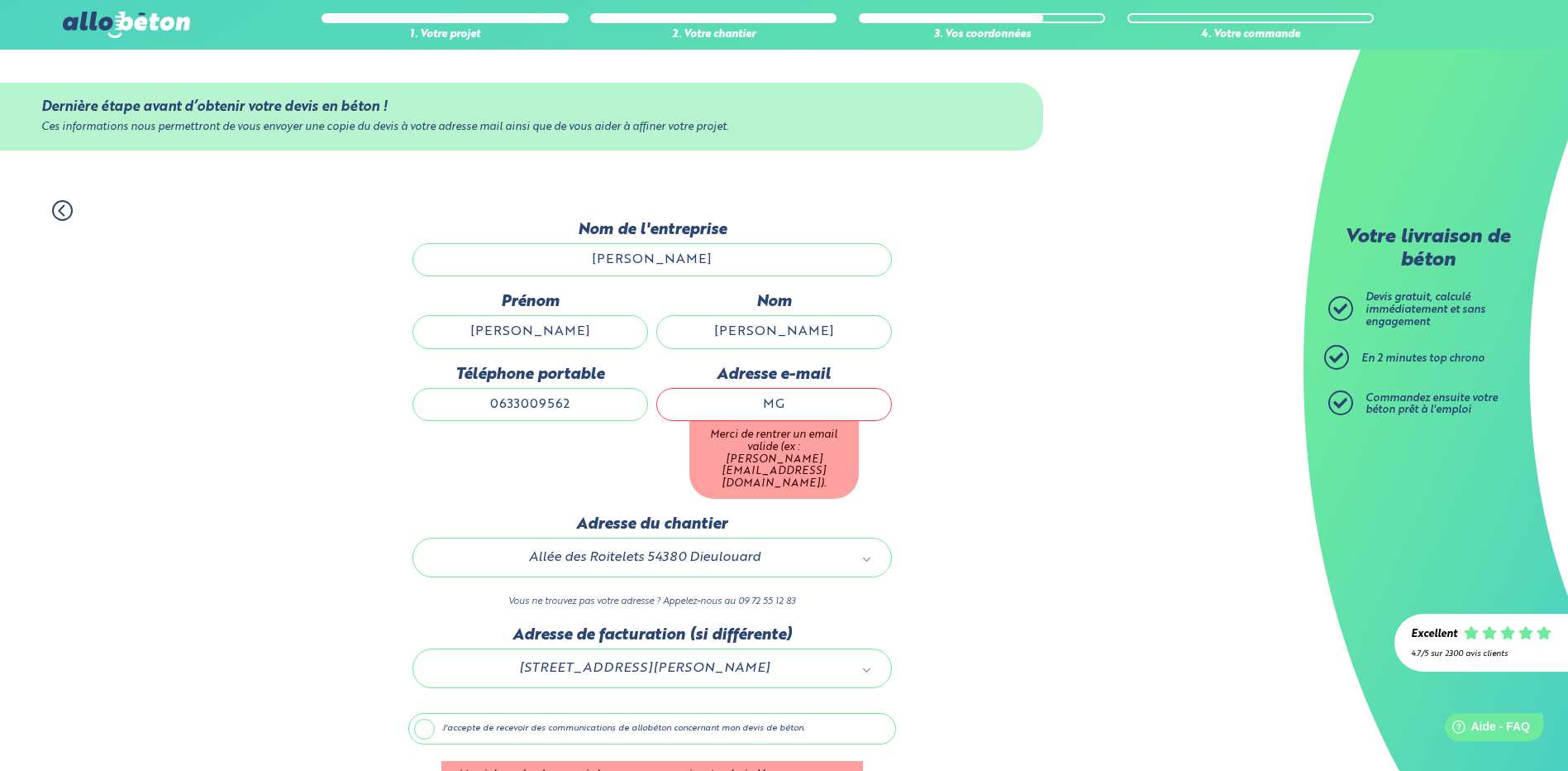
type input "mg.entrepreneur54@gmail.com"
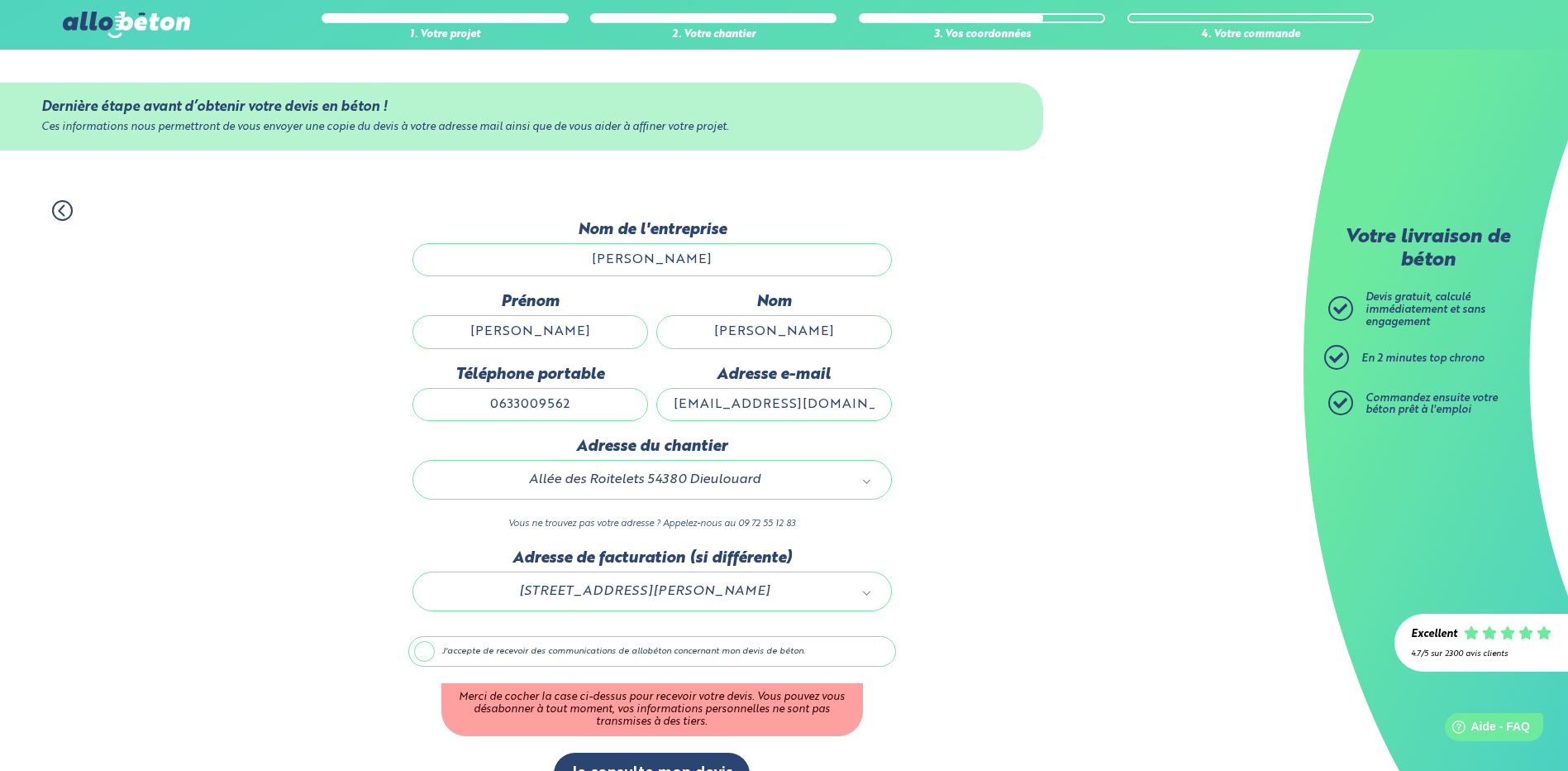
scroll to position [40, 0]
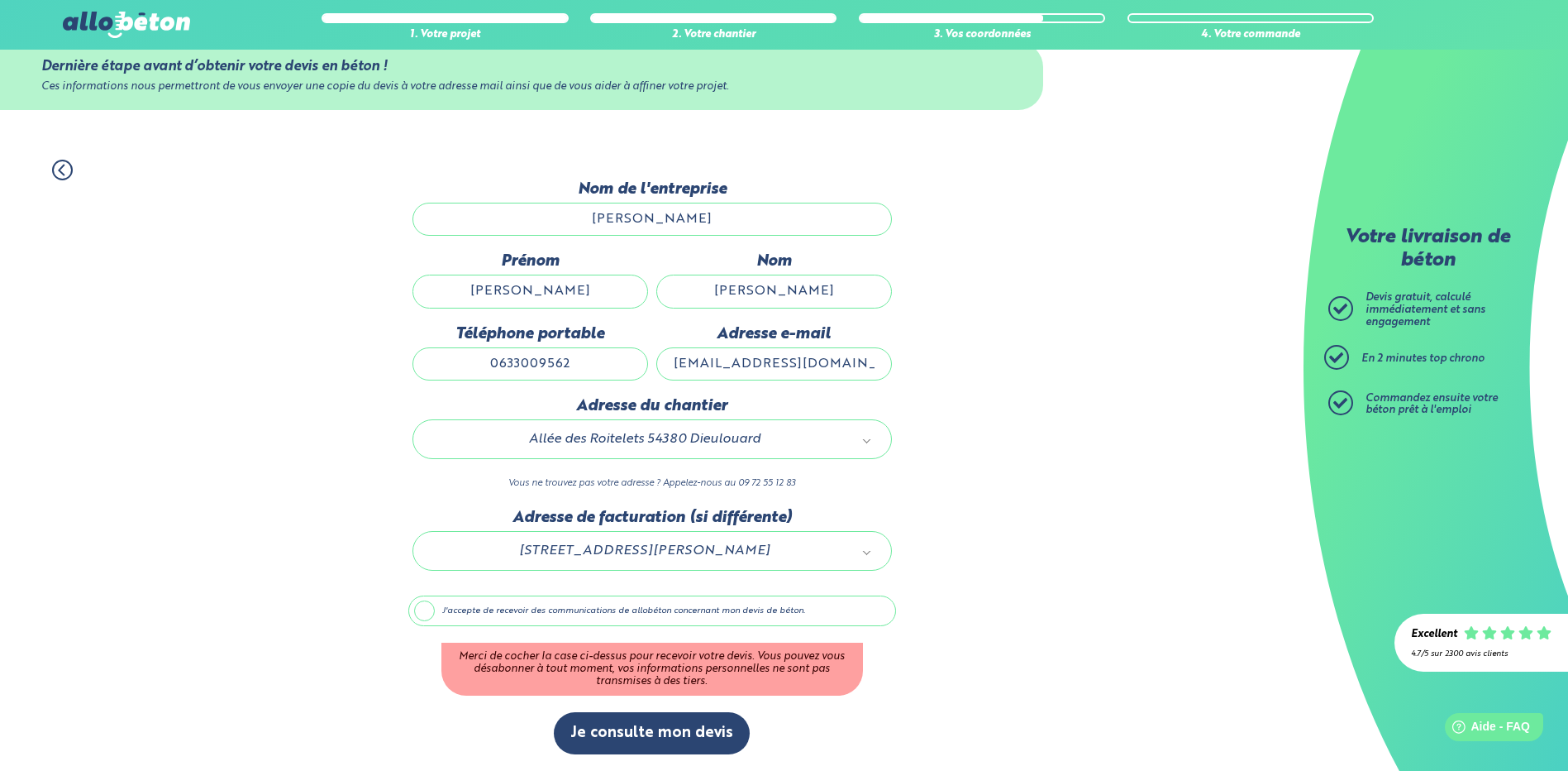
click at [429, 615] on label "J'accepte de recevoir des communications de allobéton concernant mon devis de b…" at bounding box center [651, 611] width 487 height 32
click at [0, 0] on input "J'accepte de recevoir des communications de allobéton concernant mon devis de b…" at bounding box center [0, 0] width 0 height 0
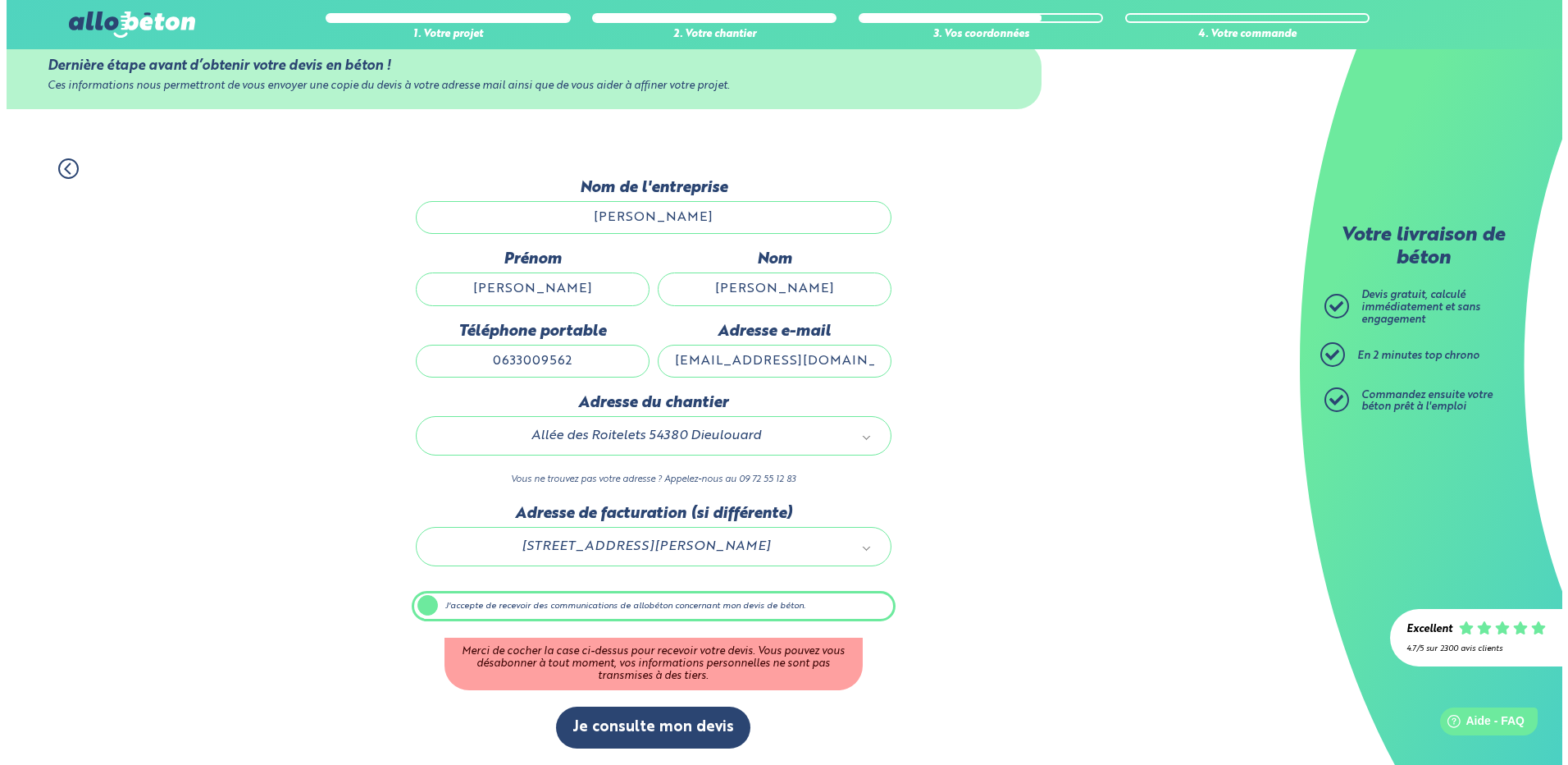
scroll to position [0, 0]
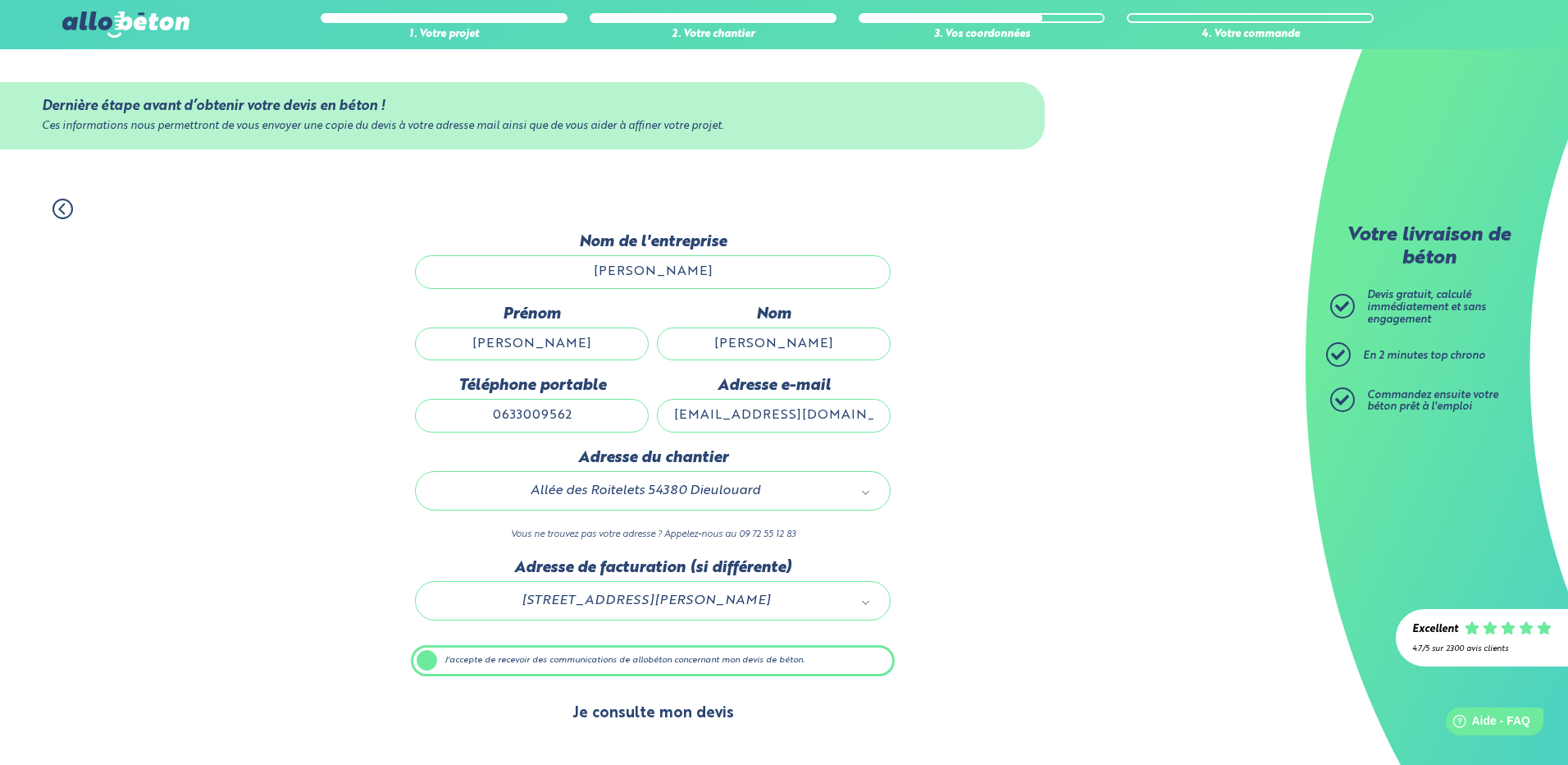
click at [674, 712] on button "Je consulte mon devis" at bounding box center [653, 713] width 194 height 41
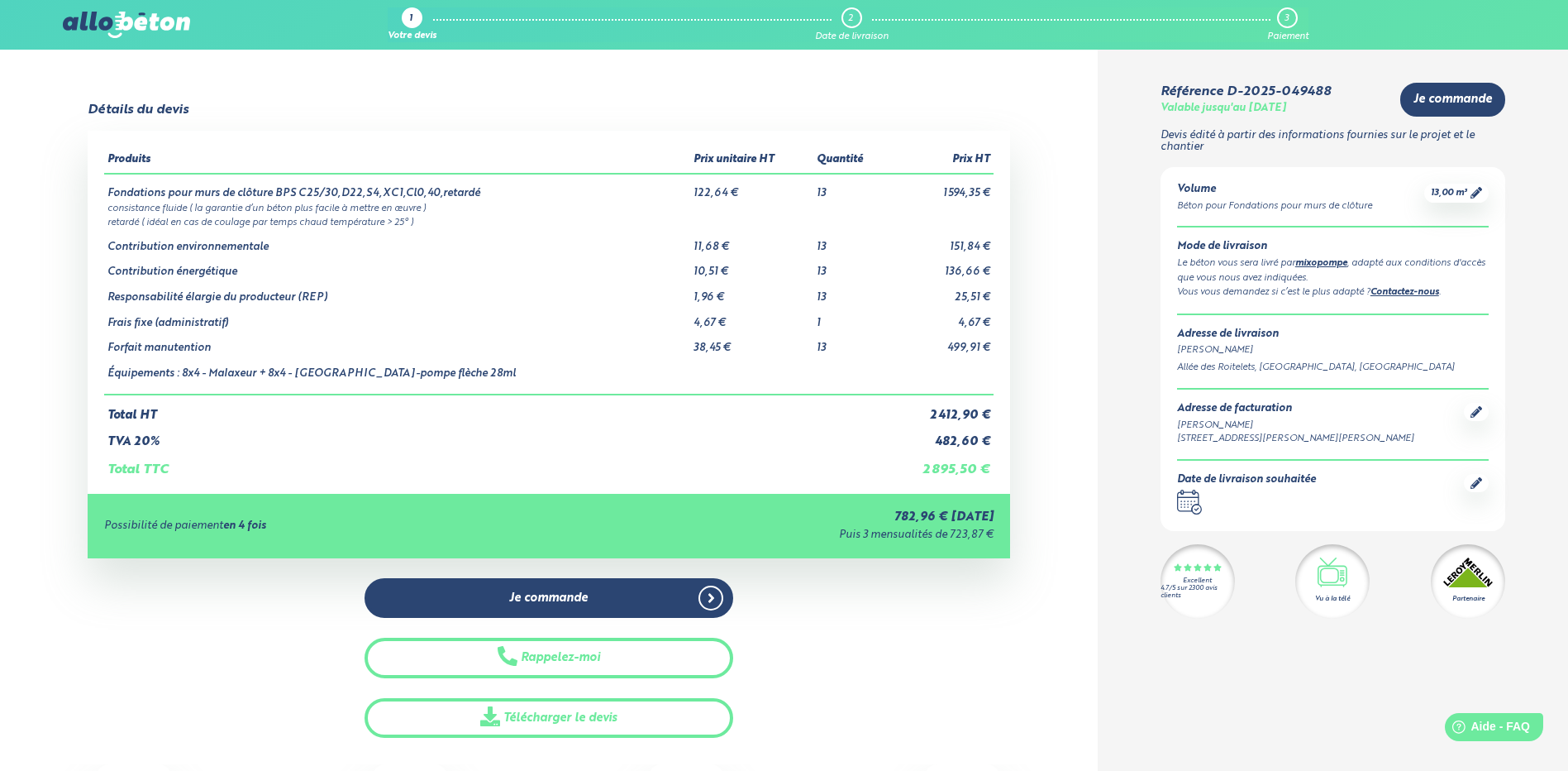
click at [1326, 261] on link "mixopompe" at bounding box center [1321, 263] width 52 height 9
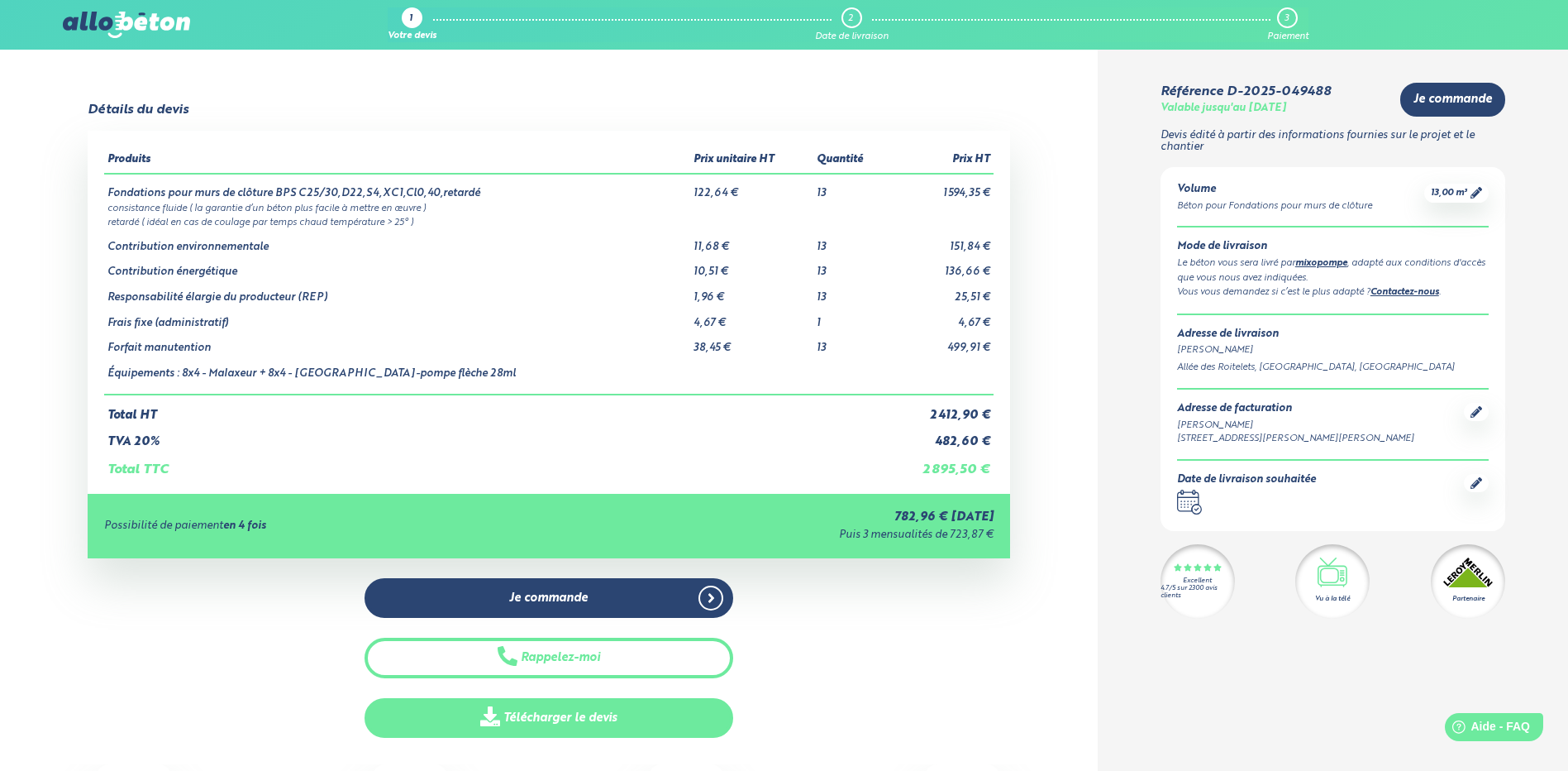
click at [581, 715] on link "Télécharger le devis" at bounding box center [548, 717] width 369 height 40
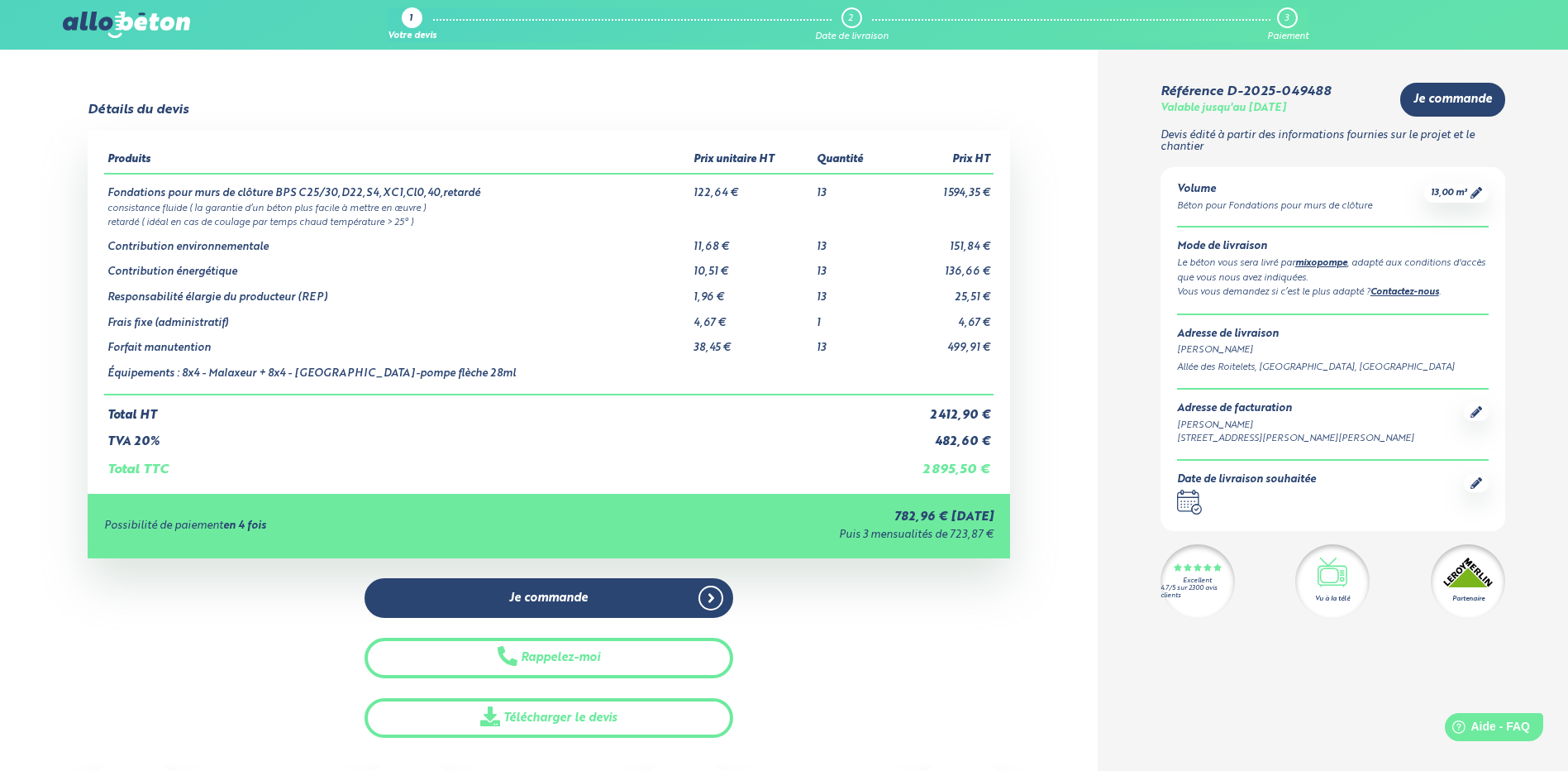
click at [132, 28] on img at bounding box center [126, 25] width 127 height 27
click at [96, 12] on img at bounding box center [126, 25] width 127 height 27
click at [1247, 87] on div "Référence D-2025-049488" at bounding box center [1245, 92] width 171 height 15
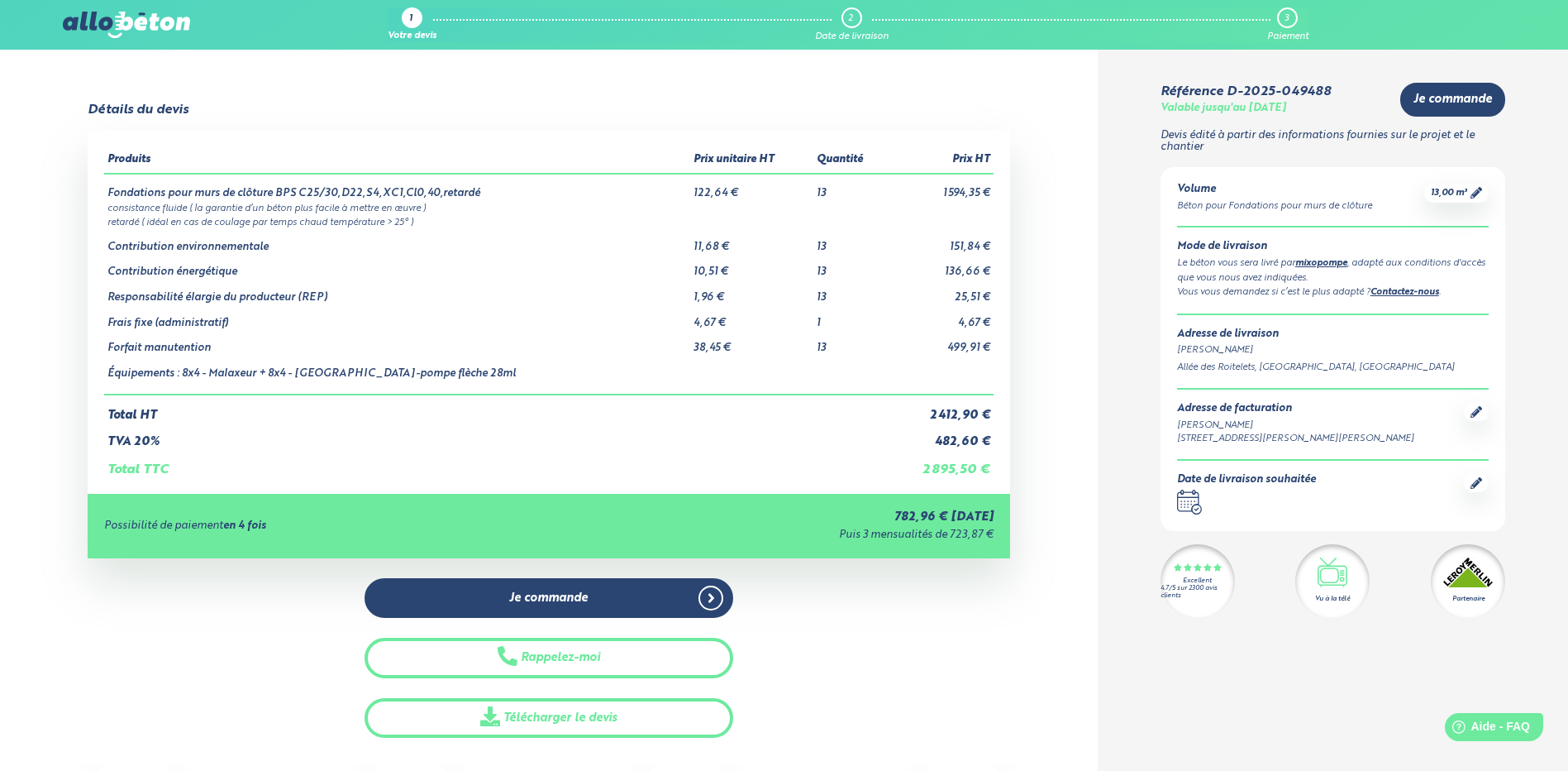
click at [160, 21] on img at bounding box center [126, 25] width 127 height 27
click at [81, 10] on div "1 Votre devis 2 Date de livraison 3 Paiement 09 72 55 12 83 Conseils et Appel G…" at bounding box center [784, 24] width 1568 height 49
click at [438, 15] on div "1 Votre devis 2 Date de livraison 3 Paiement" at bounding box center [848, 25] width 920 height 35
click at [404, 21] on div "1" at bounding box center [412, 18] width 21 height 21
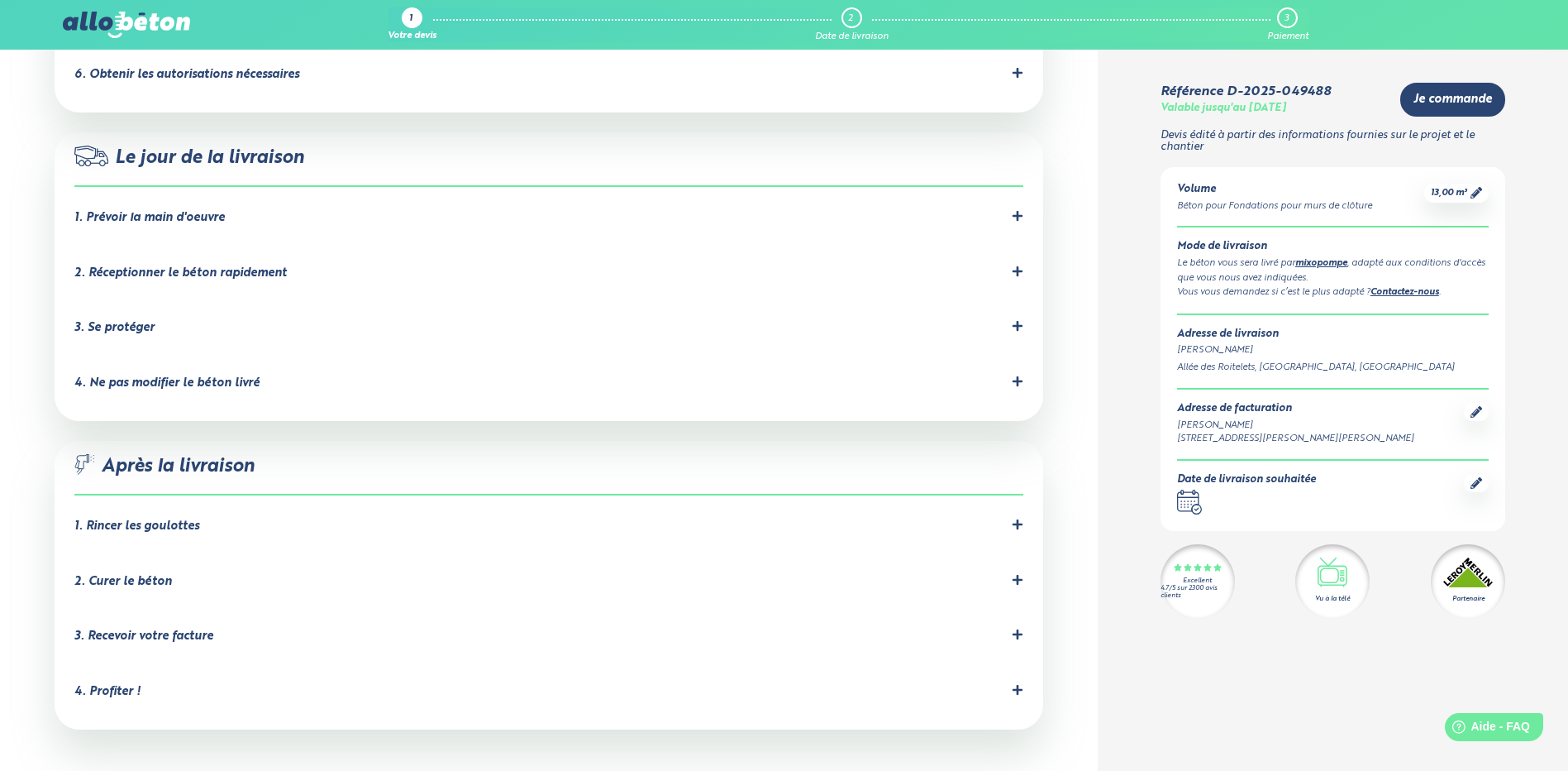
scroll to position [1064, 0]
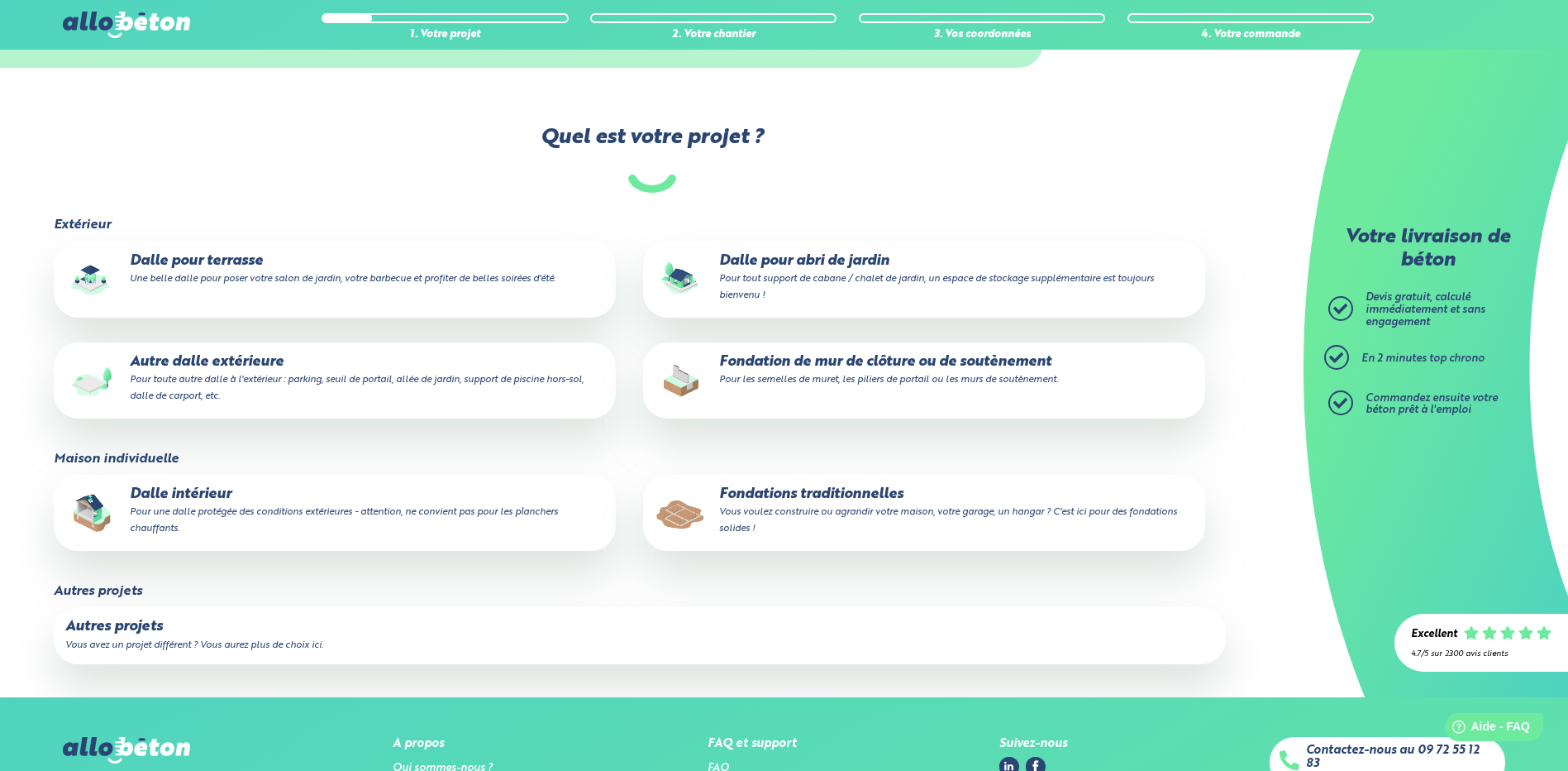
scroll to position [166, 0]
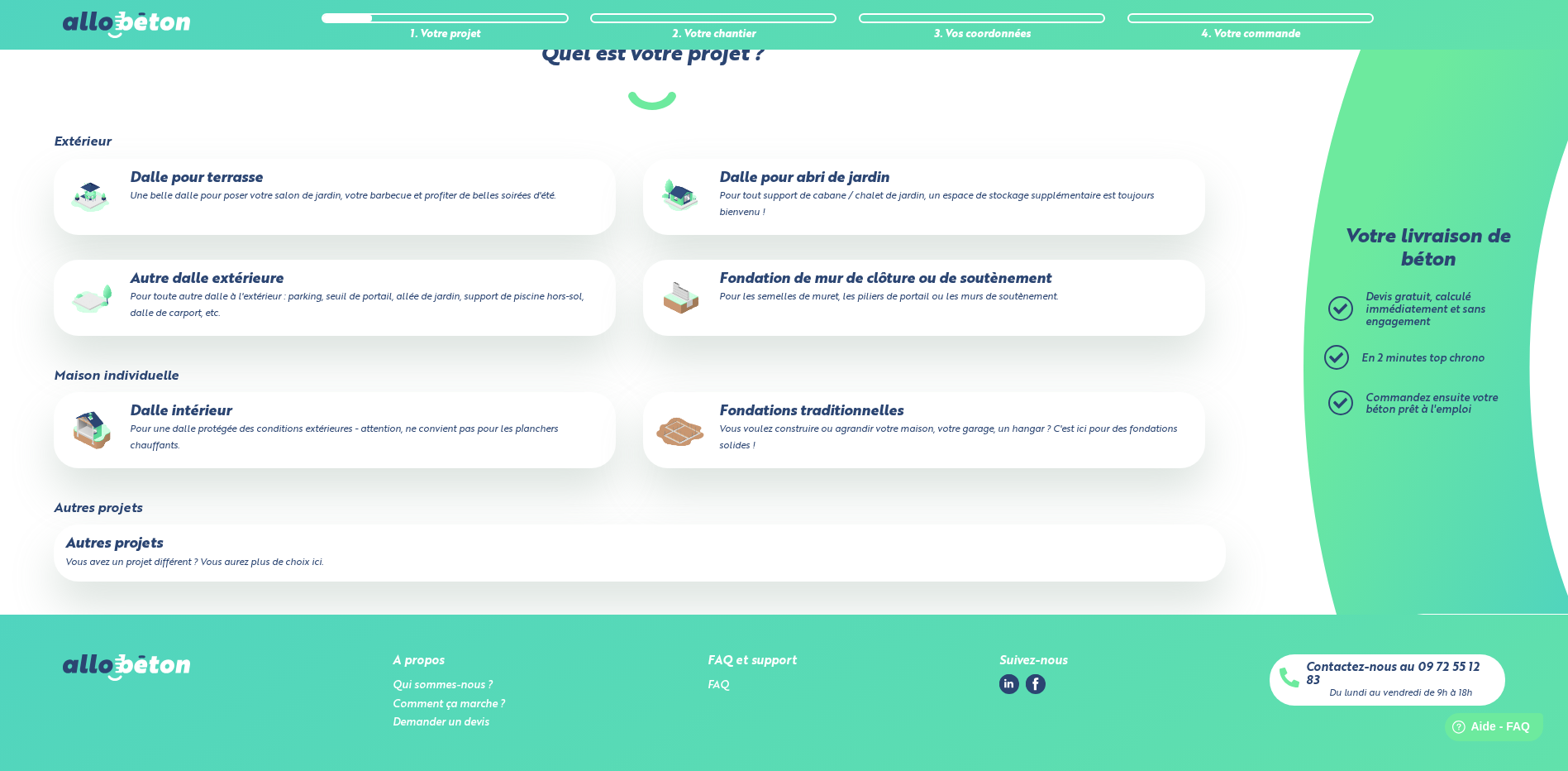
click at [197, 554] on label "Autres projets Vous avez un projet différent ? Vous aurez plus de choix ici." at bounding box center [639, 552] width 1172 height 56
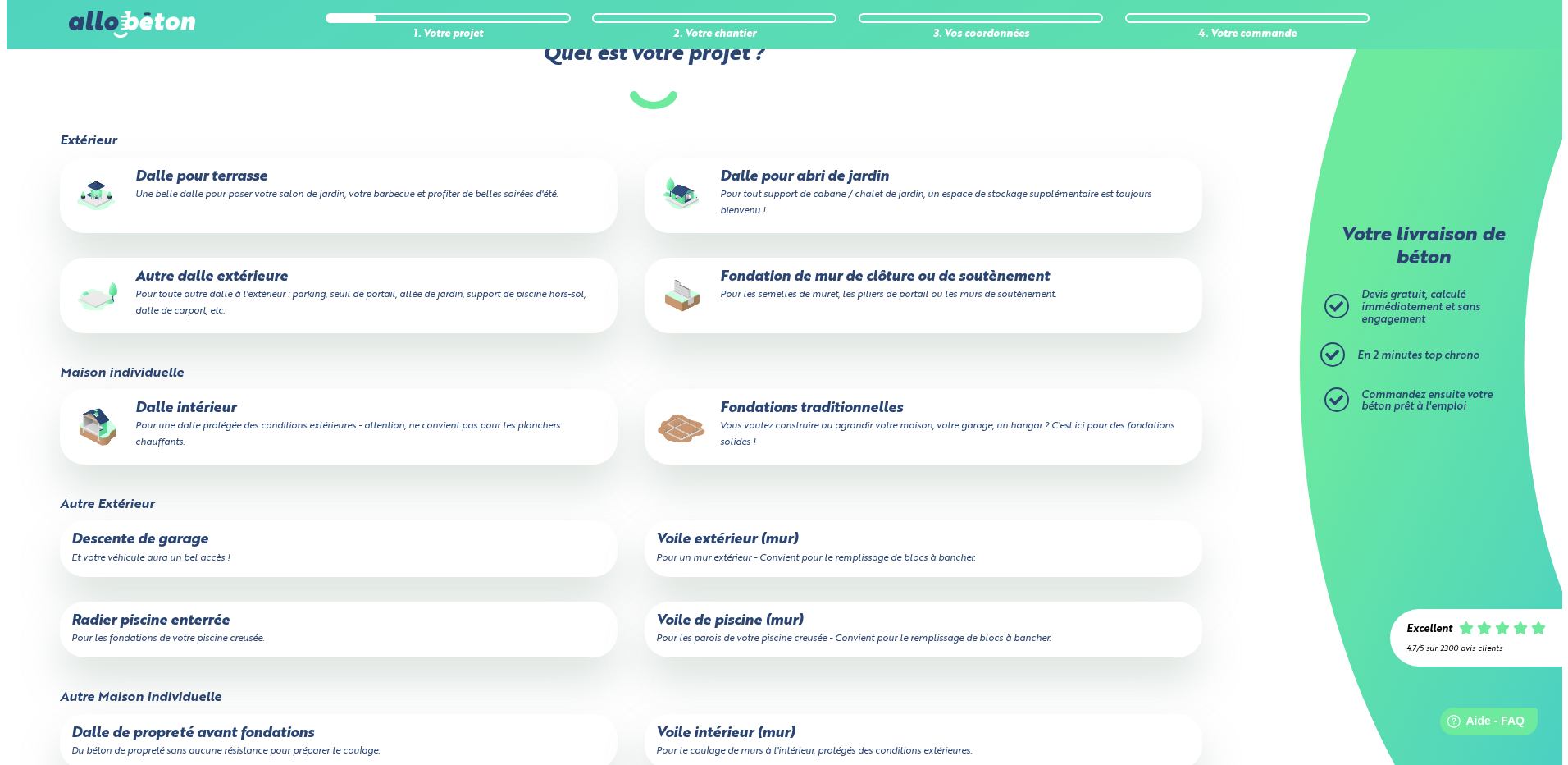
scroll to position [0, 0]
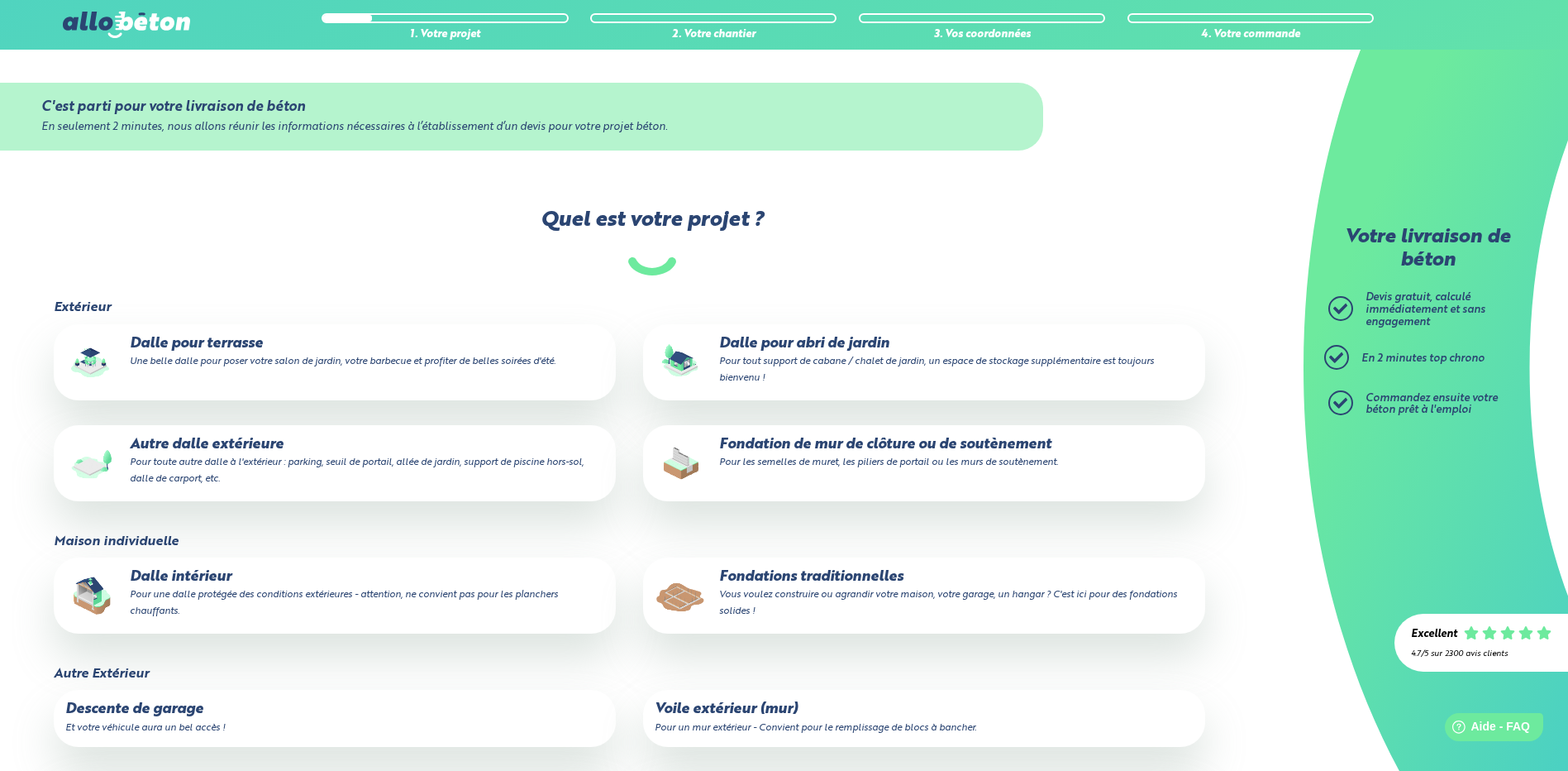
click at [834, 452] on p "Fondation de mur de clôture ou de soutènement Pour les semelles de muret, les p…" at bounding box center [924, 453] width 539 height 33
click at [0, 0] on input "Fondation de mur de clôture ou de soutènement Pour les semelles de muret, les p…" at bounding box center [0, 0] width 0 height 0
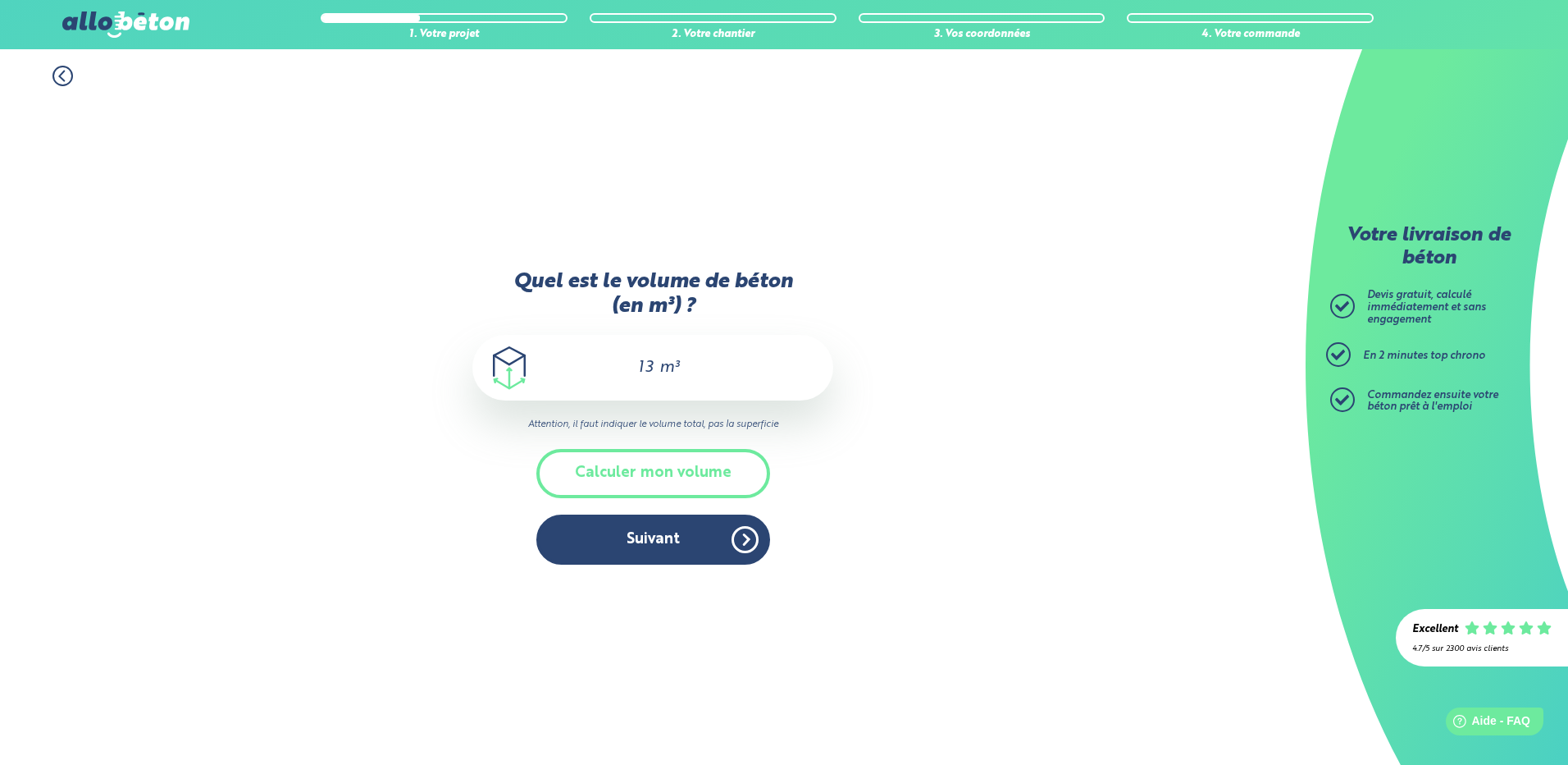
click at [655, 371] on div "13 m³" at bounding box center [653, 367] width 361 height 66
type input "1"
type input "5,25"
click at [654, 537] on button "Suivant" at bounding box center [654, 539] width 234 height 50
click at [0, 0] on div "Nous ne proposons que du béton ordinaire. Nous ne vendons ni béton autonivelant…" at bounding box center [0, 0] width 0 height 0
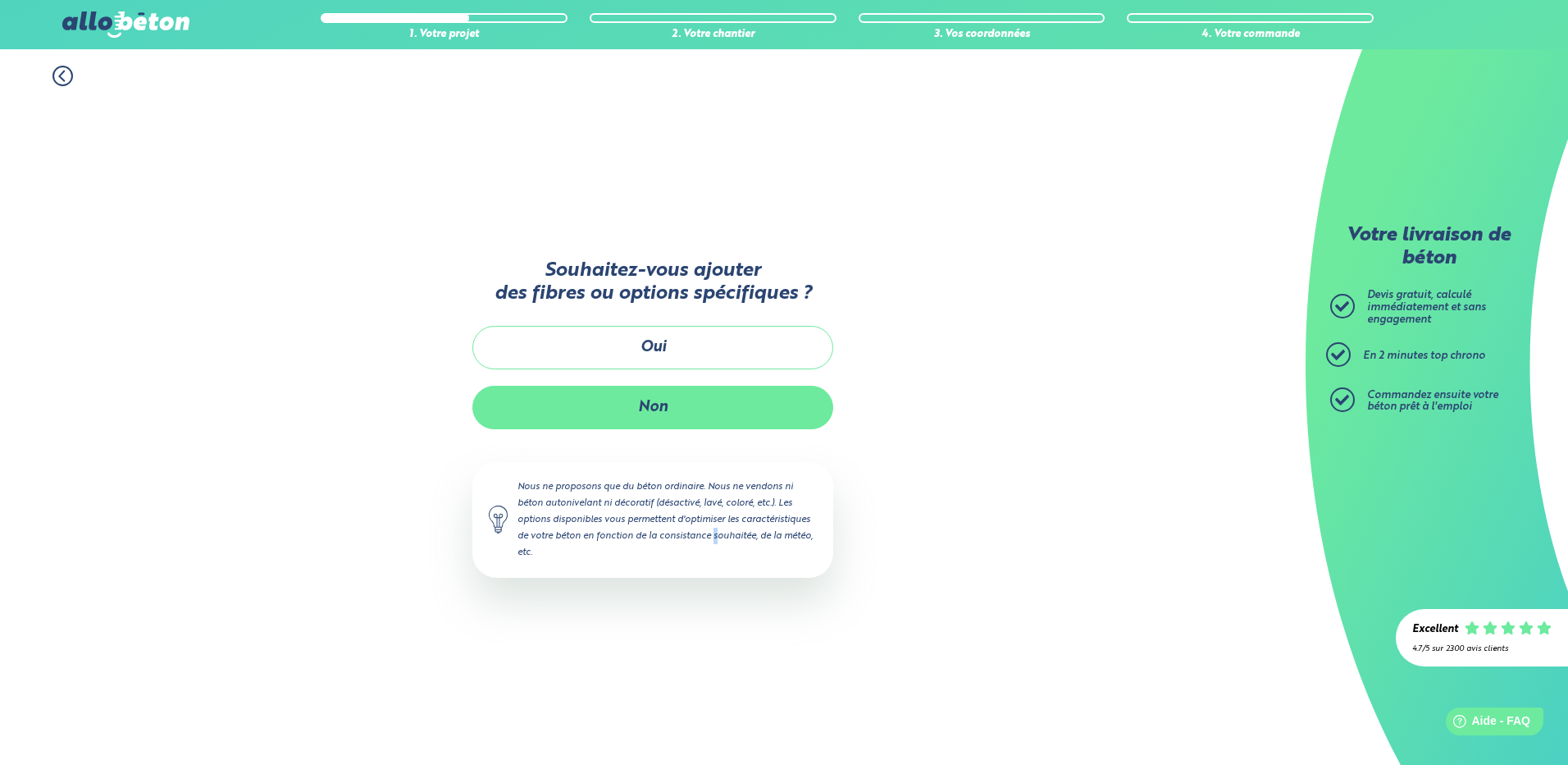
click at [634, 407] on button "Non" at bounding box center [653, 407] width 361 height 43
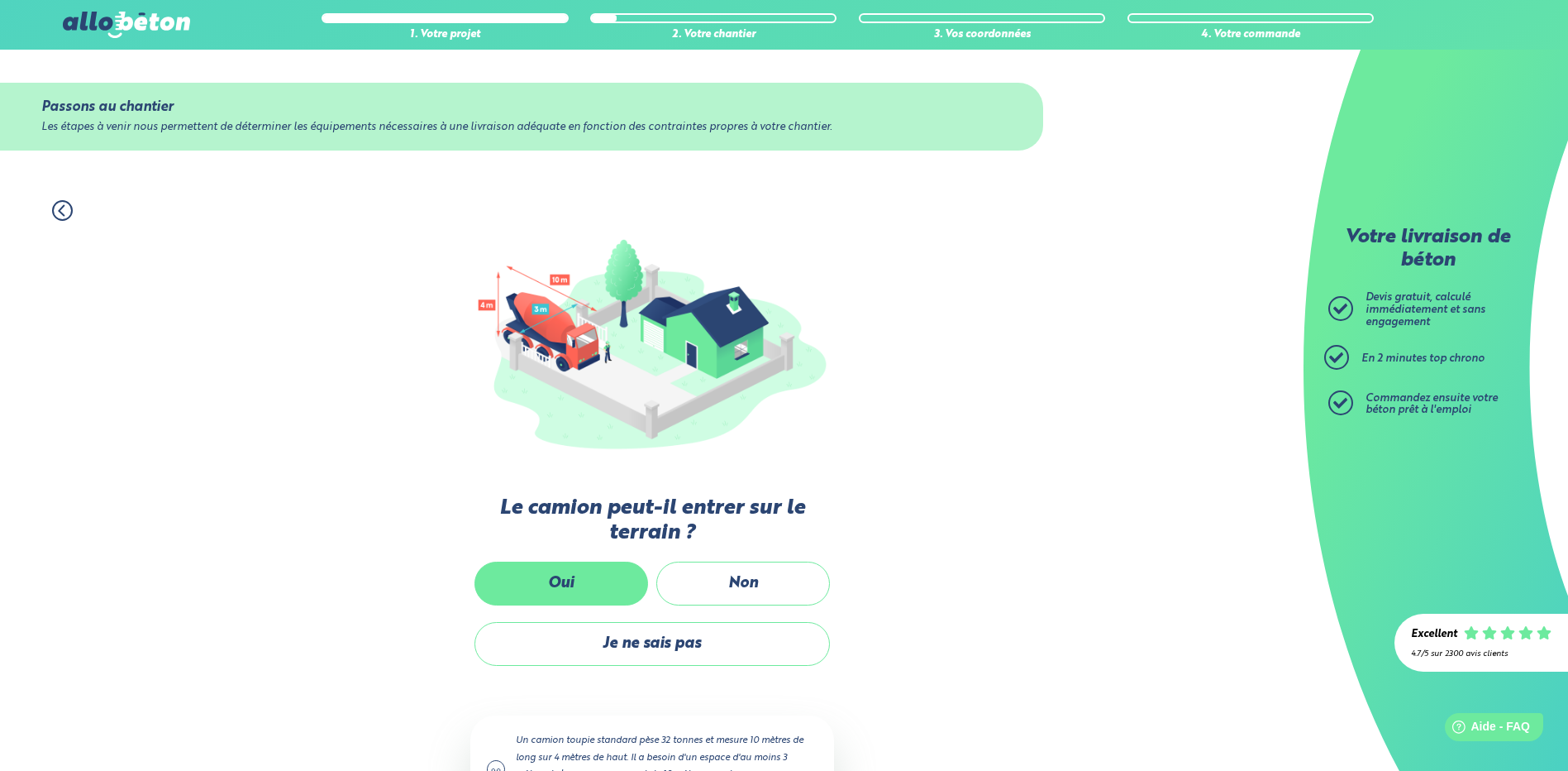
click at [573, 589] on label "Oui" at bounding box center [562, 583] width 174 height 43
click at [0, 0] on input "Oui" at bounding box center [0, 0] width 0 height 0
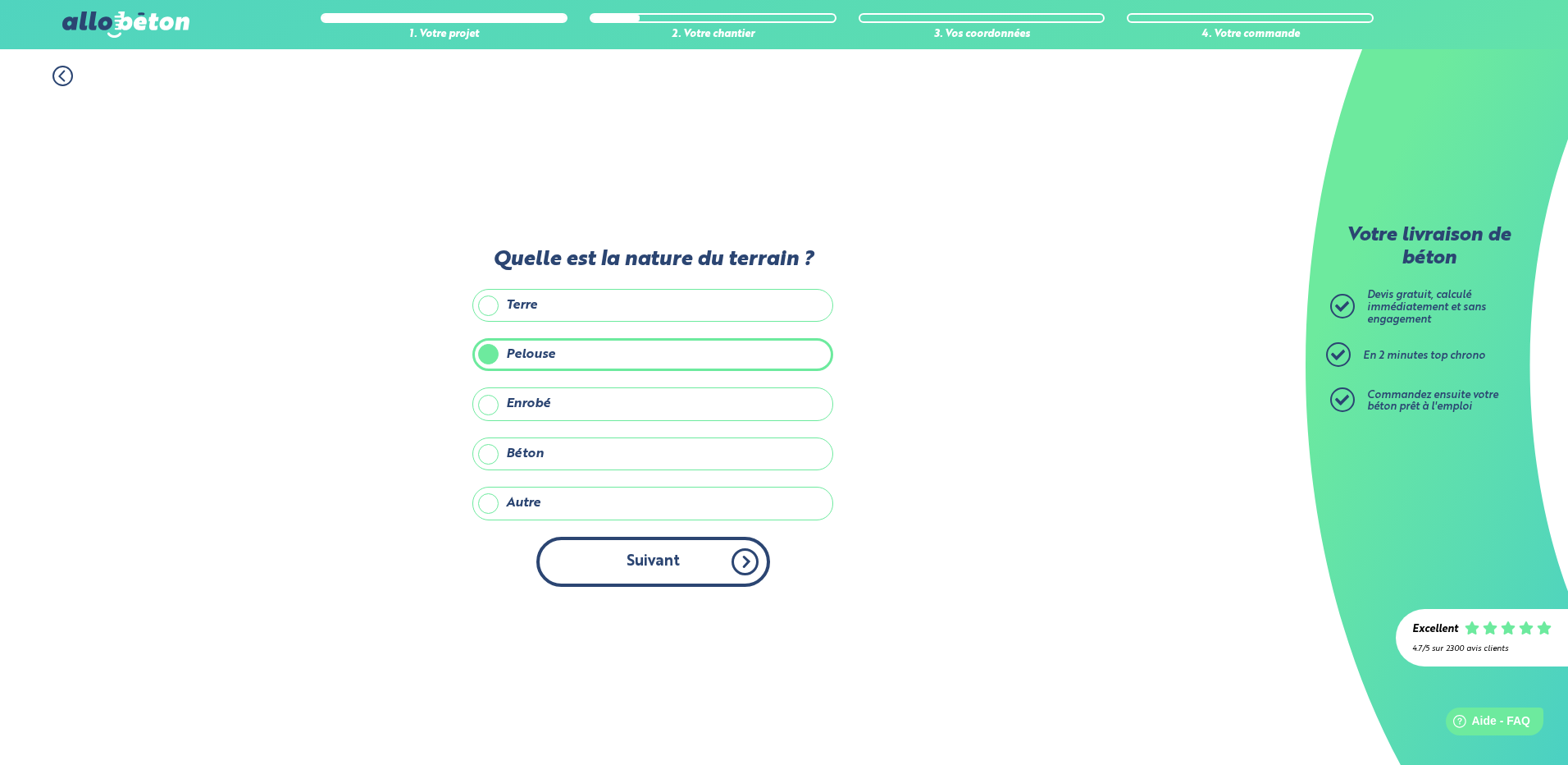
click at [611, 568] on button "Suivant" at bounding box center [654, 562] width 234 height 50
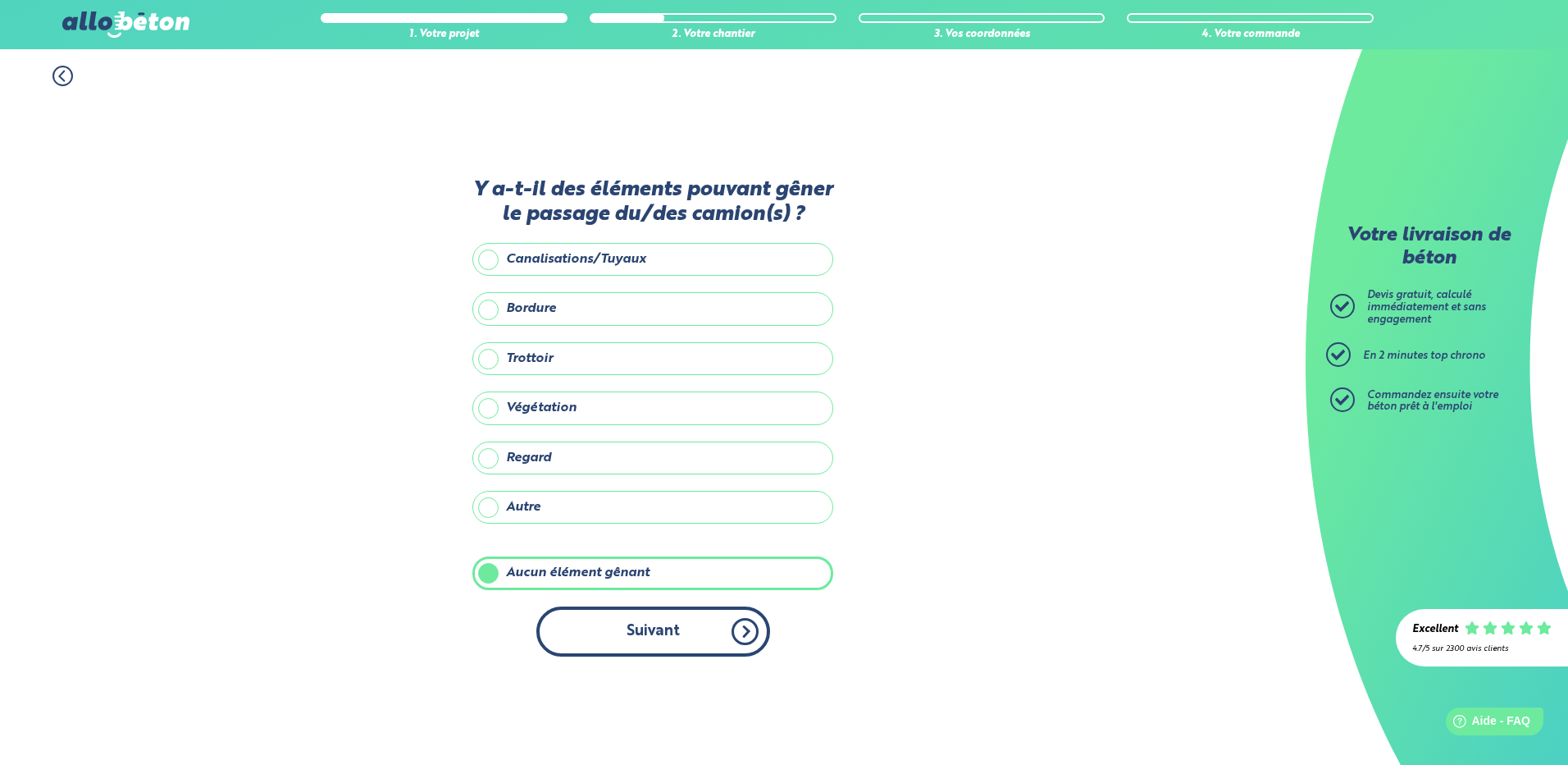
click at [613, 631] on button "Suivant" at bounding box center [654, 631] width 234 height 50
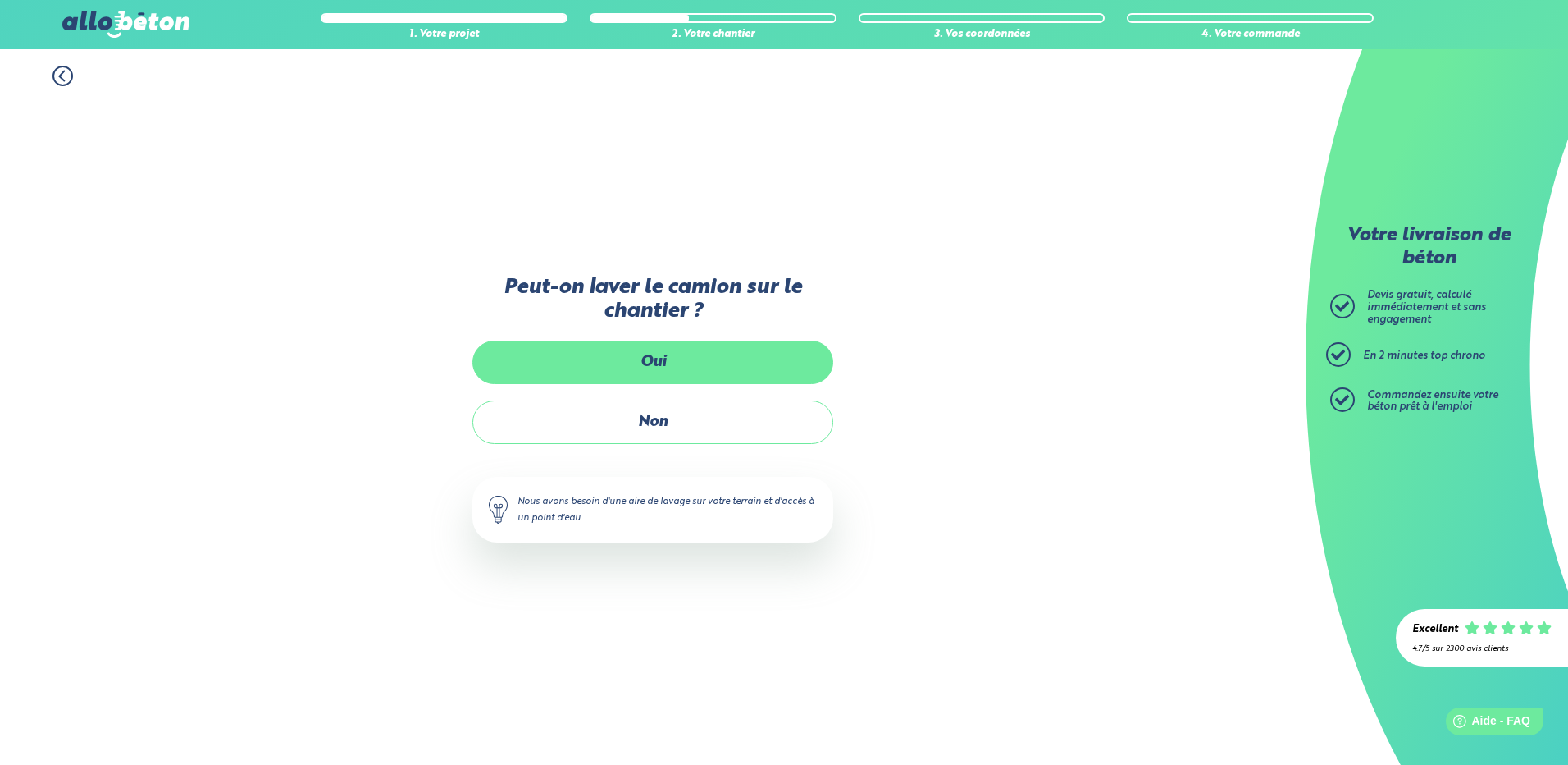
click at [646, 364] on label "Oui" at bounding box center [653, 362] width 361 height 43
click at [0, 0] on input "Oui" at bounding box center [0, 0] width 0 height 0
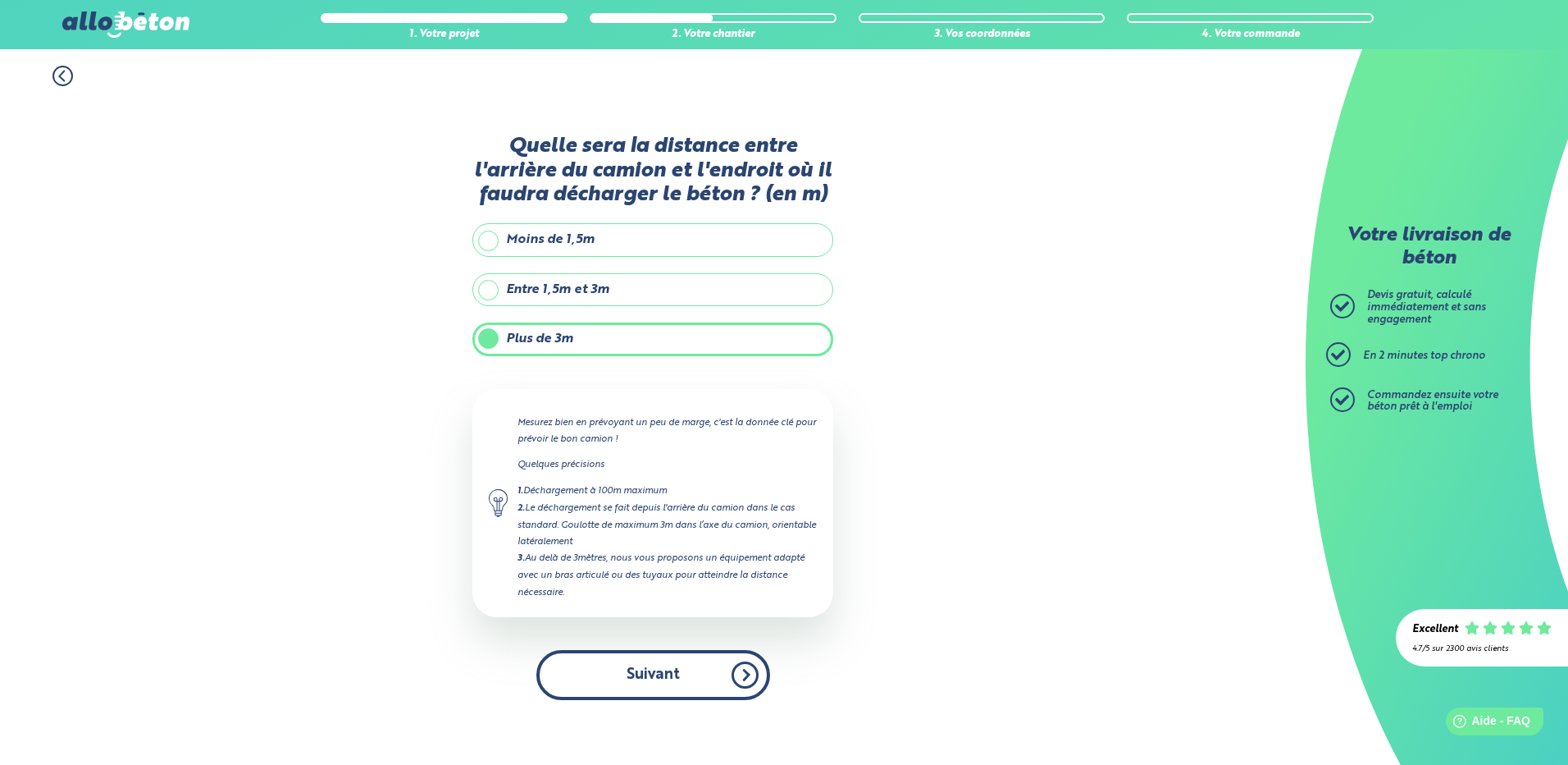
click at [636, 669] on button "Suivant" at bounding box center [654, 675] width 234 height 50
click at [0, 0] on div "Y a-t-il des obstacles à franchir entre le camion et le(s) coffrage(s)? Oui Non…" at bounding box center [0, 0] width 0 height 0
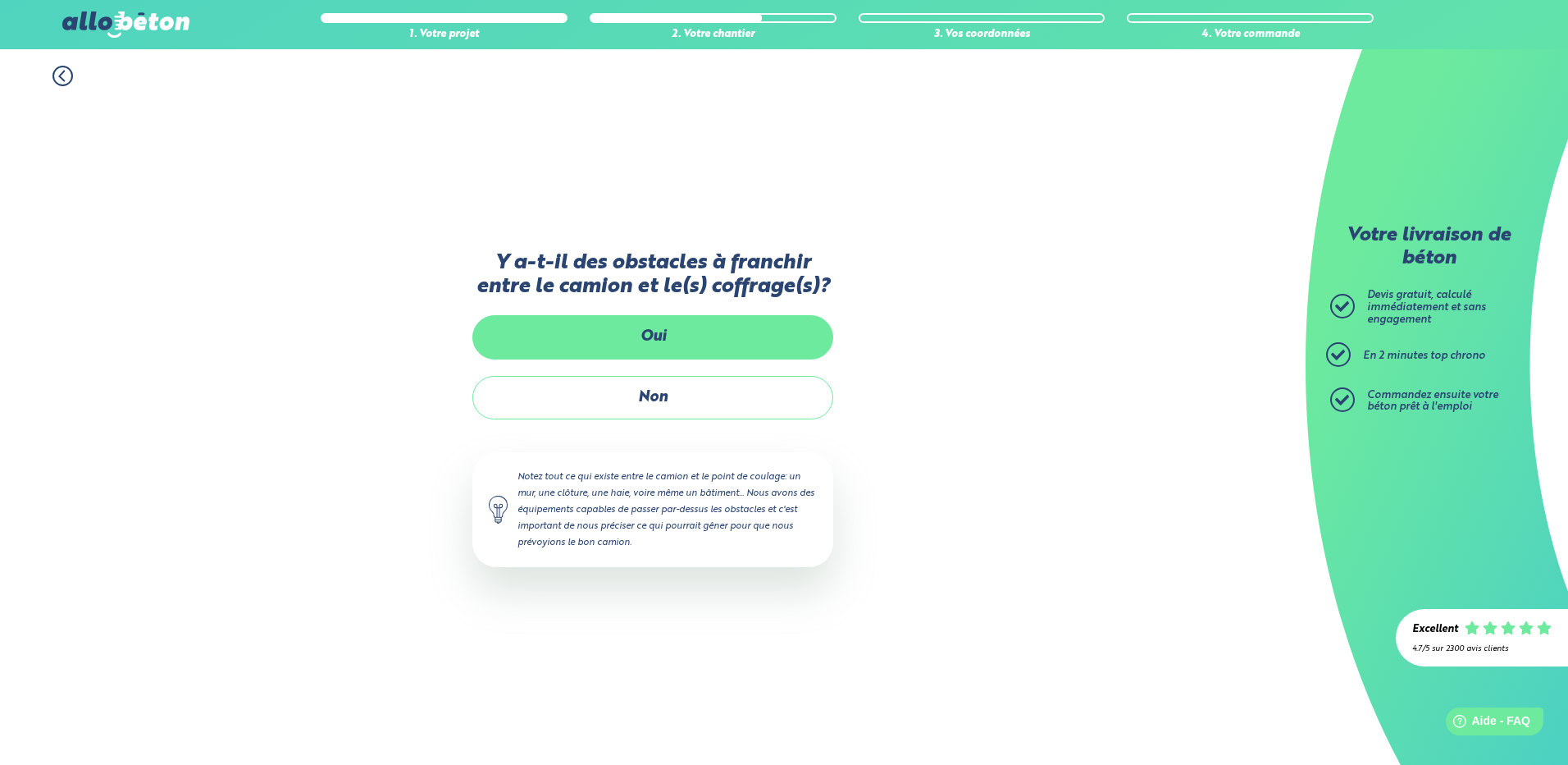
click at [648, 344] on label "Oui" at bounding box center [653, 337] width 361 height 43
click at [0, 0] on input "Oui" at bounding box center [0, 0] width 0 height 0
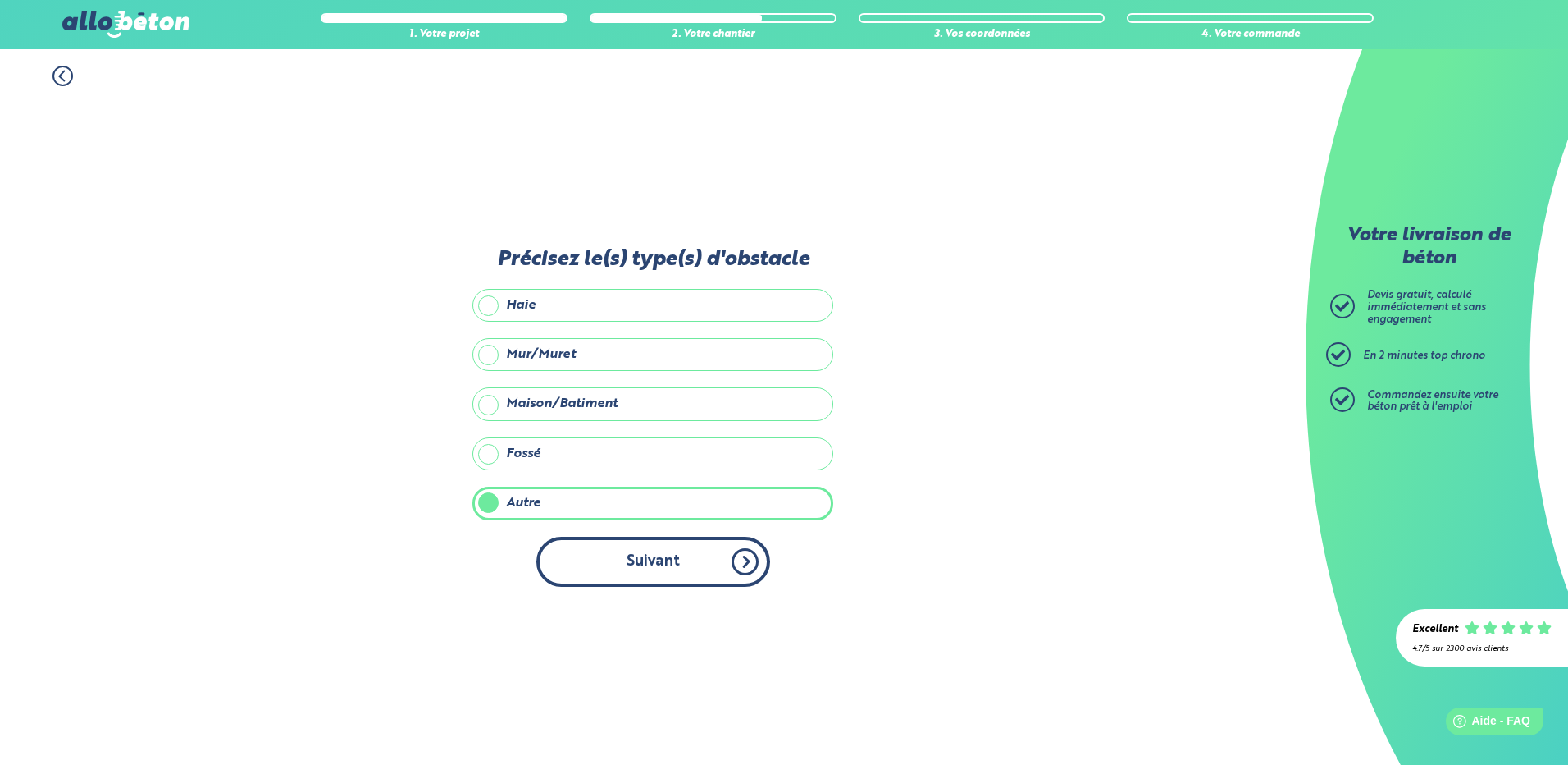
click at [589, 581] on button "Suivant" at bounding box center [654, 562] width 234 height 50
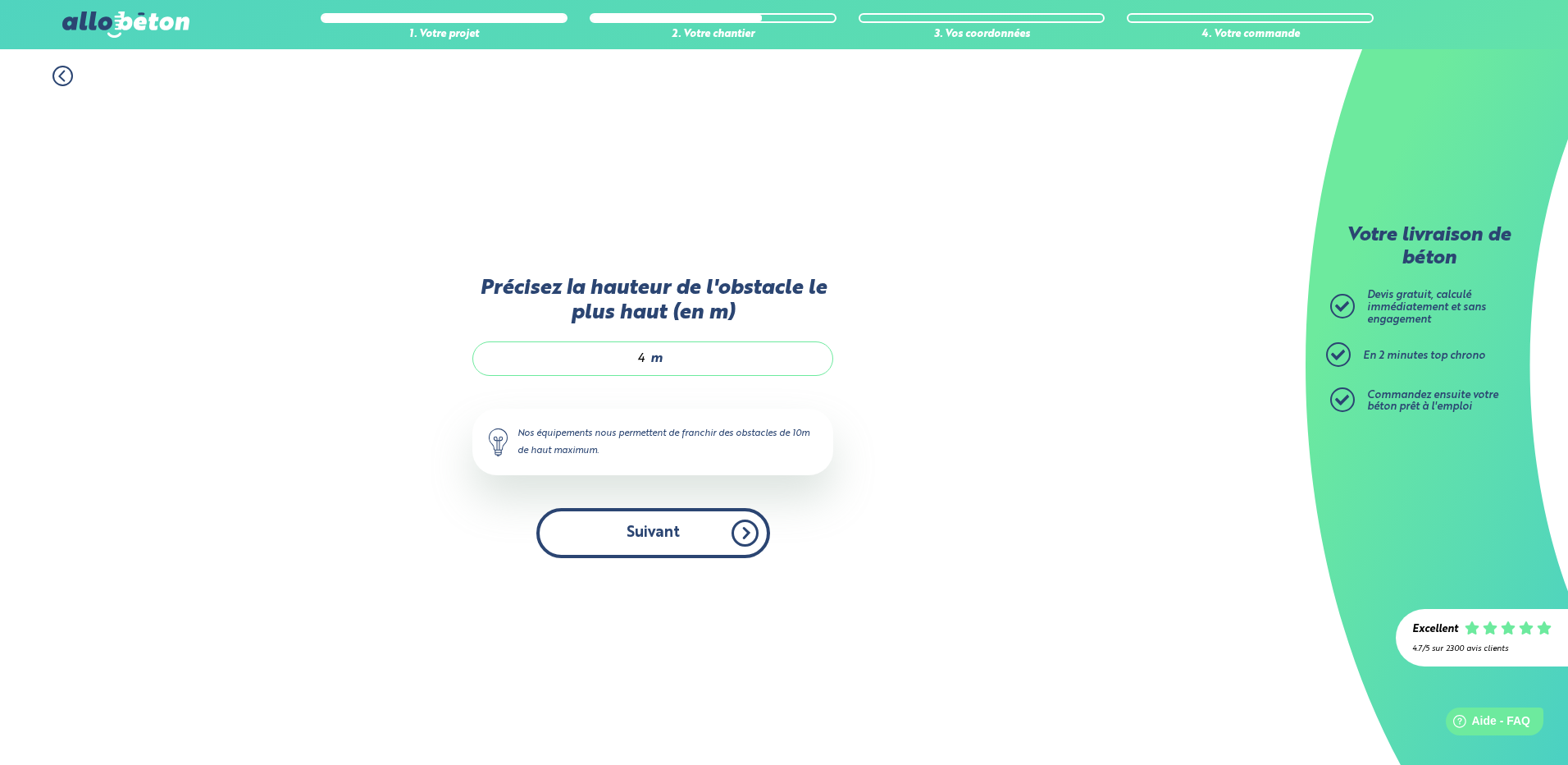
click at [645, 532] on button "Suivant" at bounding box center [654, 533] width 234 height 50
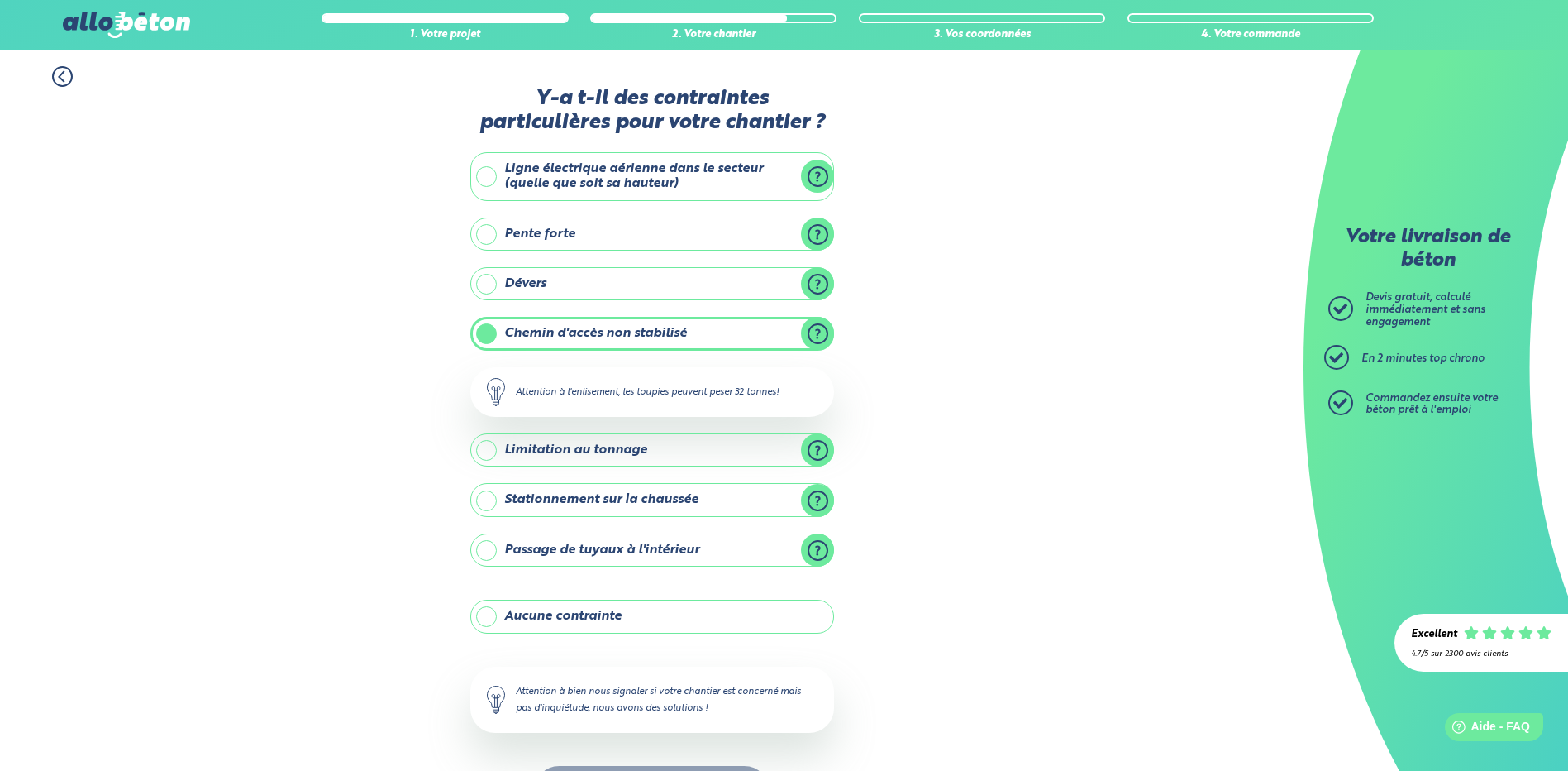
scroll to position [62, 0]
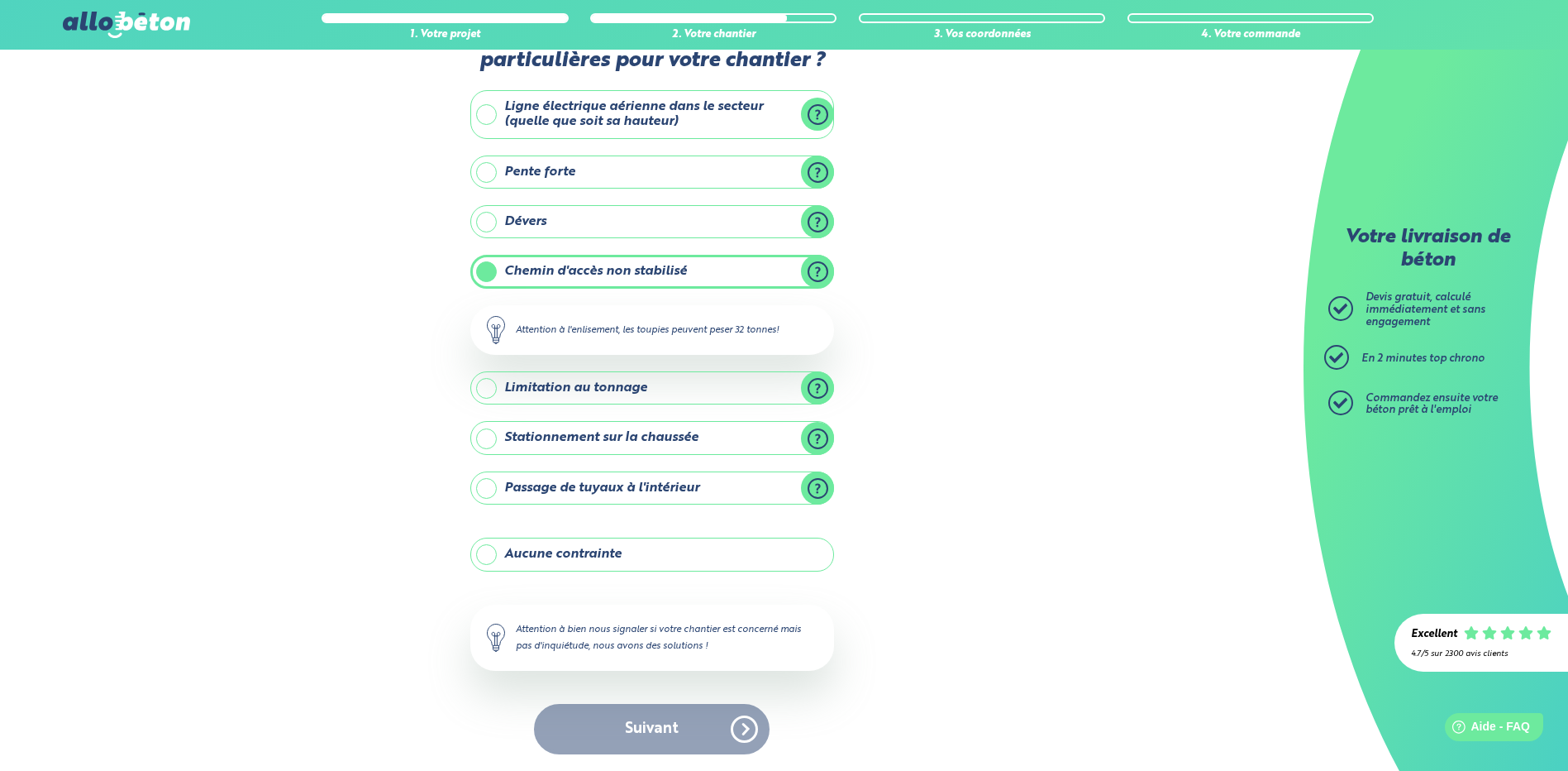
click at [659, 721] on div "Suivant" at bounding box center [652, 728] width 364 height 50
click at [483, 277] on label "Chemin d'accès non stabilisé" at bounding box center [652, 272] width 364 height 33
click at [0, 0] on input "Chemin d'accès non stabilisé" at bounding box center [0, 0] width 0 height 0
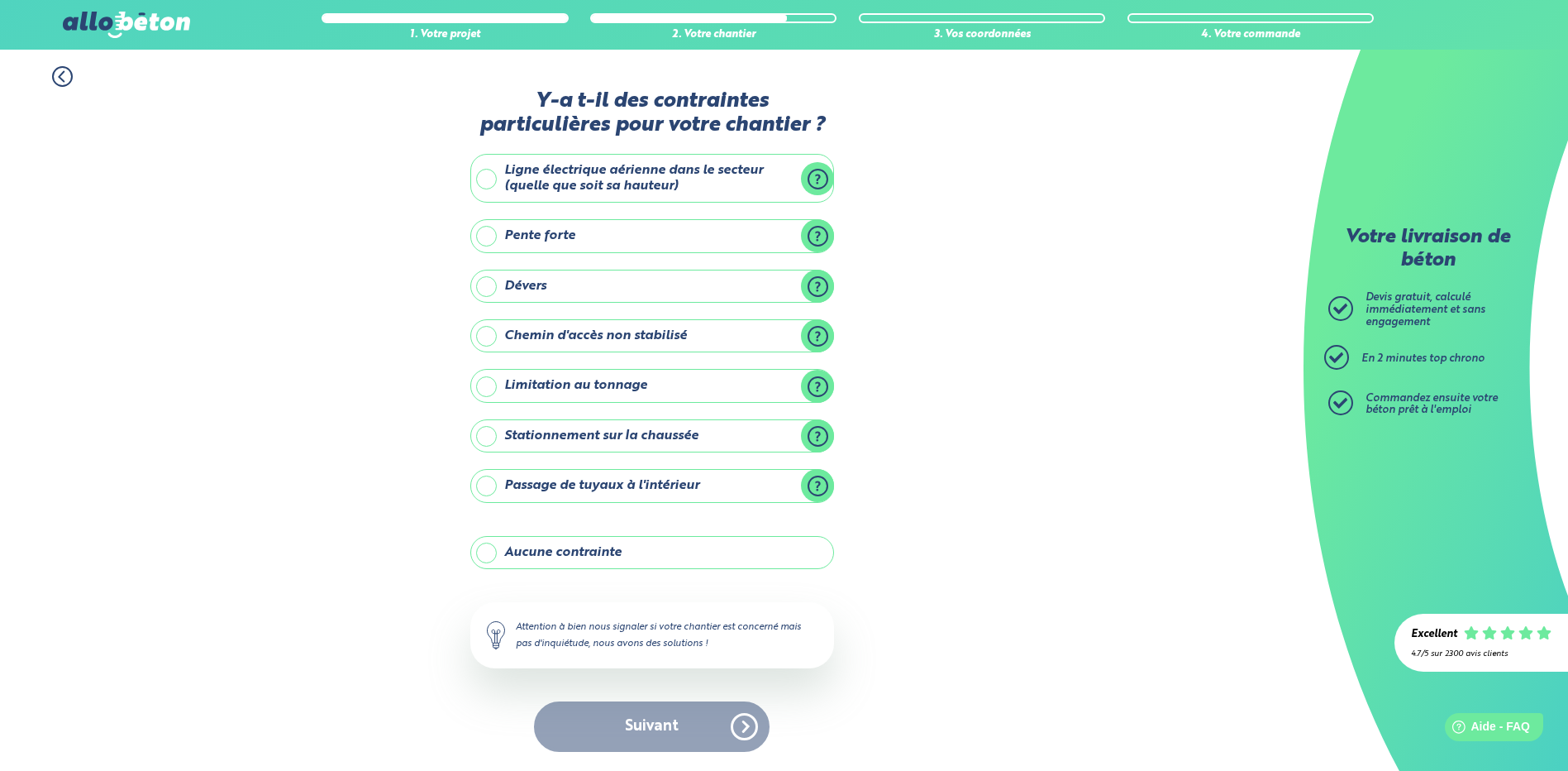
scroll to position [0, 0]
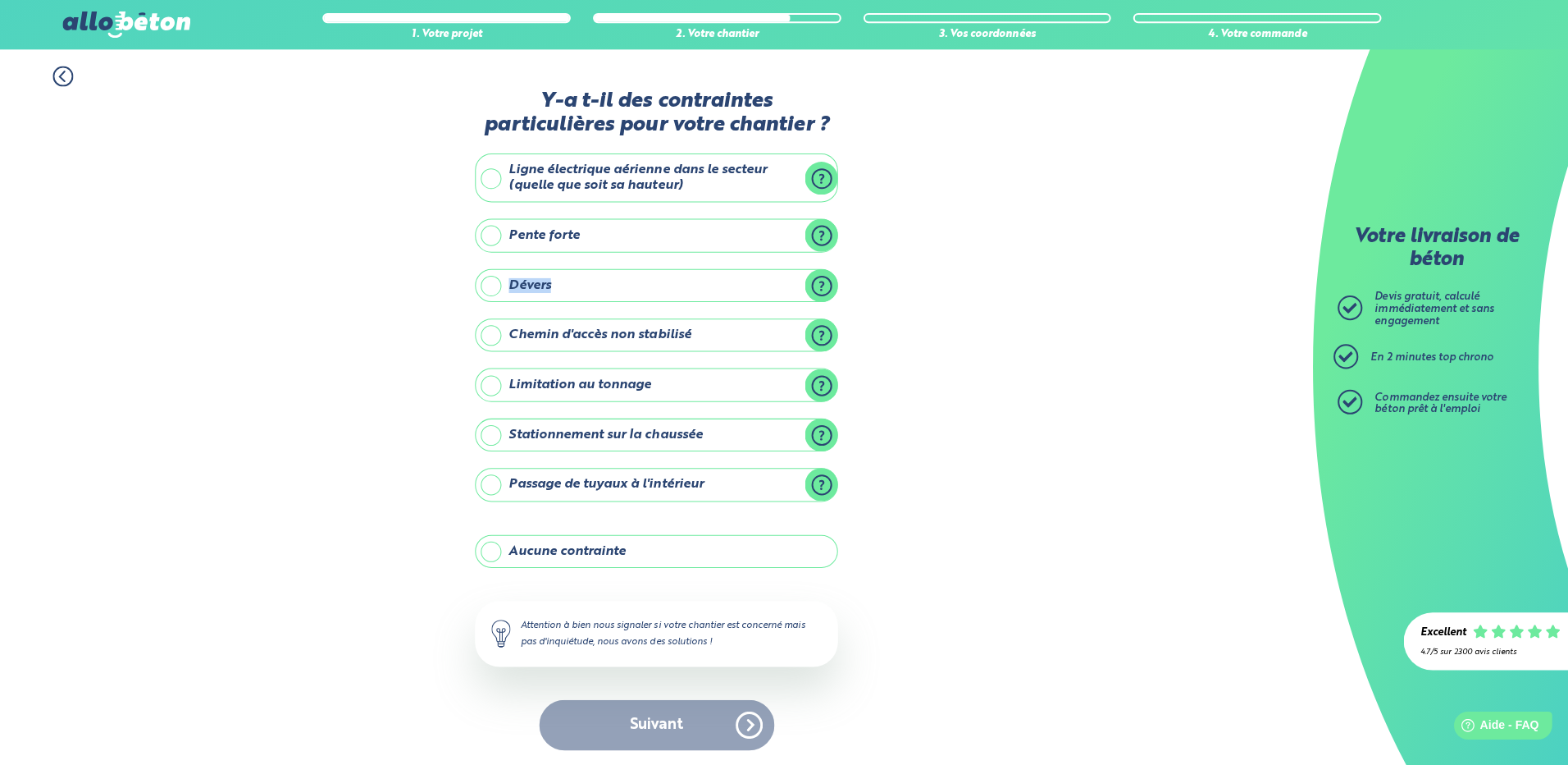
click at [480, 275] on label "Dévers" at bounding box center [653, 284] width 361 height 33
click at [0, 0] on input "Dévers" at bounding box center [0, 0] width 0 height 0
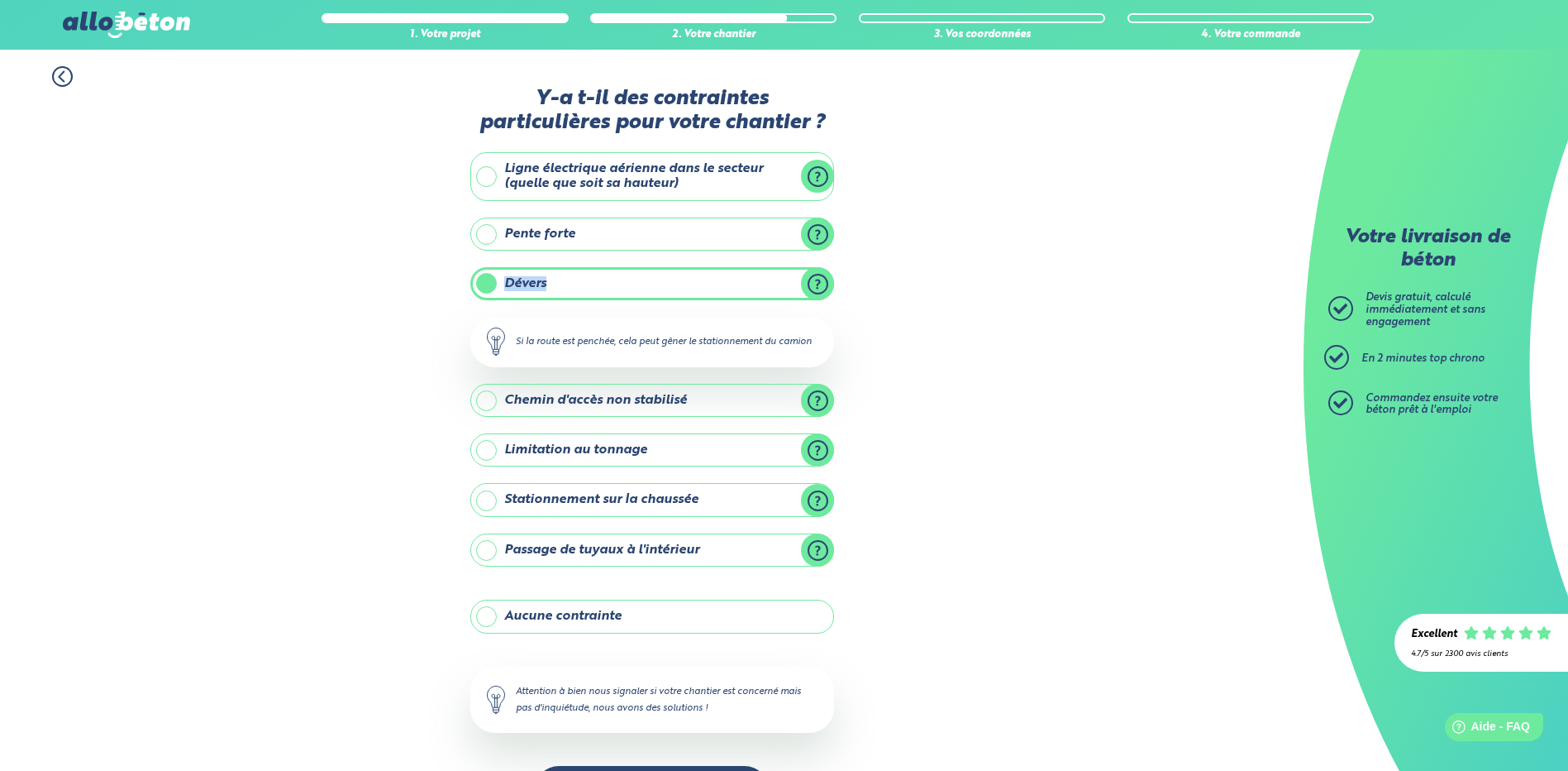
drag, startPoint x: 483, startPoint y: 277, endPoint x: 453, endPoint y: 294, distance: 34.5
click at [453, 293] on div "1. Votre projet 2. Votre chantier 3. Vos coordonnées 4. Votre commande Y-a t-il…" at bounding box center [651, 441] width 1303 height 783
click at [479, 404] on label "Chemin d'accès non stabilisé" at bounding box center [652, 401] width 364 height 33
click at [0, 0] on input "Chemin d'accès non stabilisé" at bounding box center [0, 0] width 0 height 0
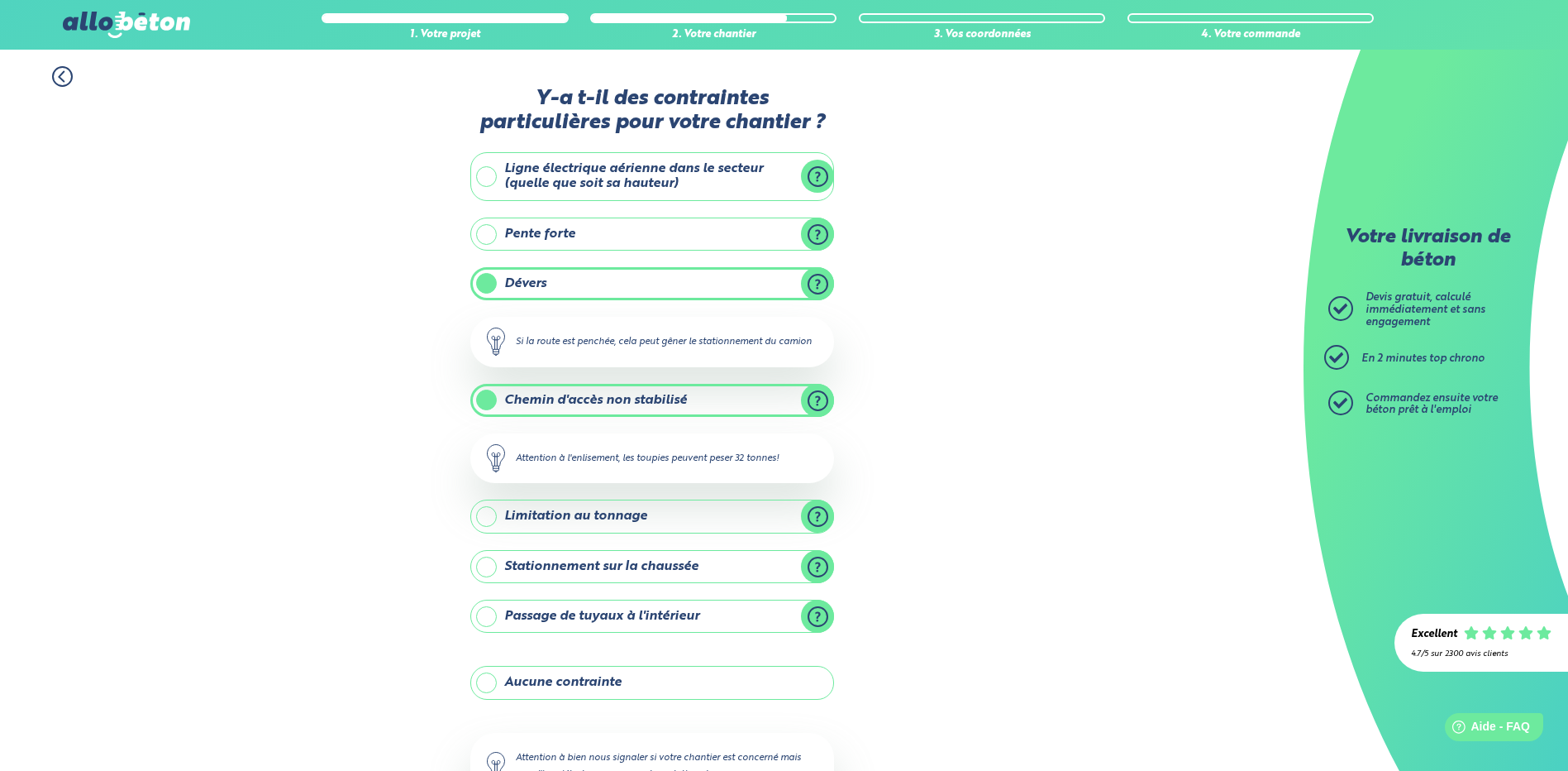
scroll to position [128, 0]
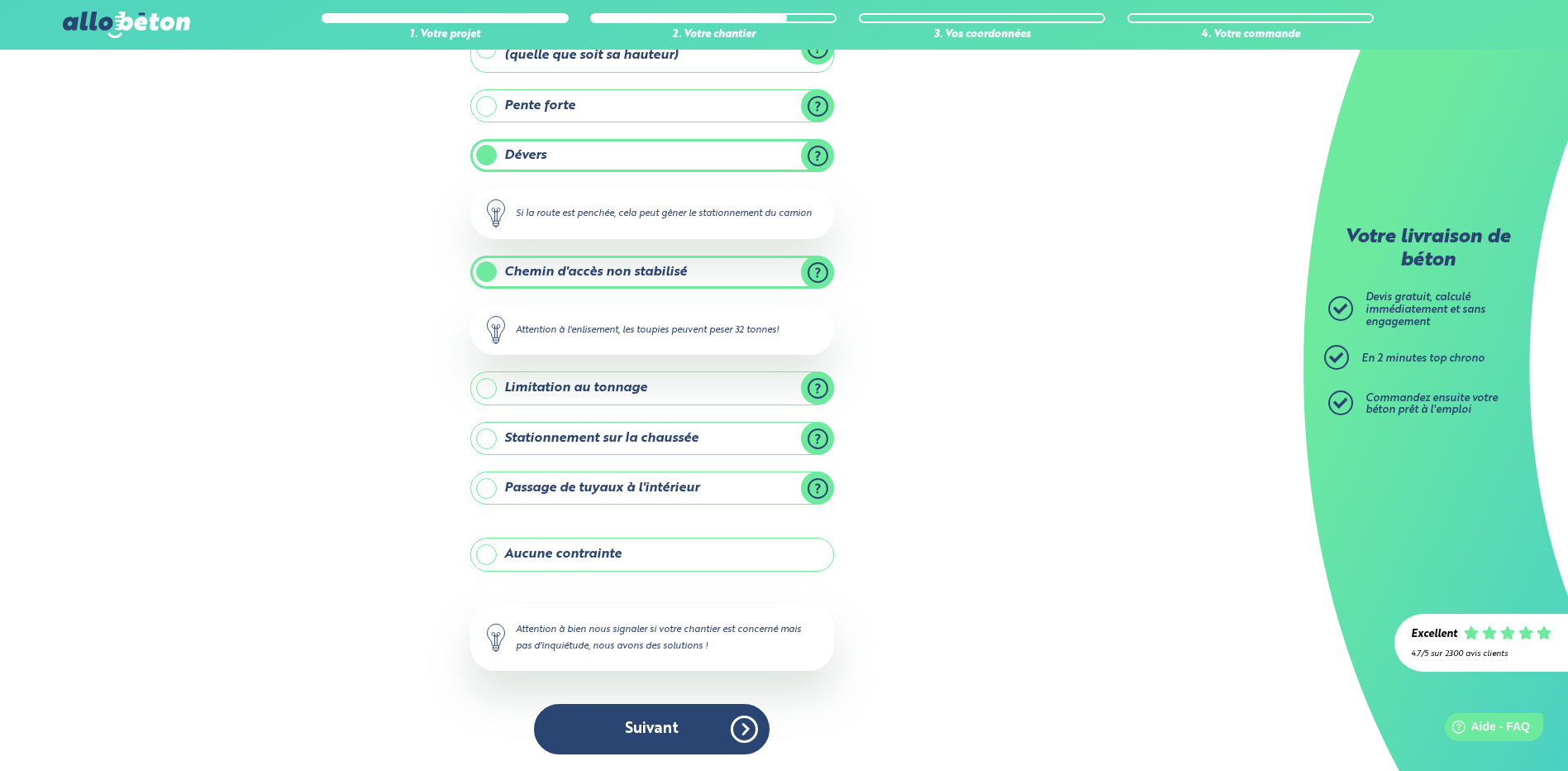
click at [486, 161] on label "Dévers" at bounding box center [652, 156] width 364 height 33
click at [0, 0] on input "Dévers" at bounding box center [0, 0] width 0 height 0
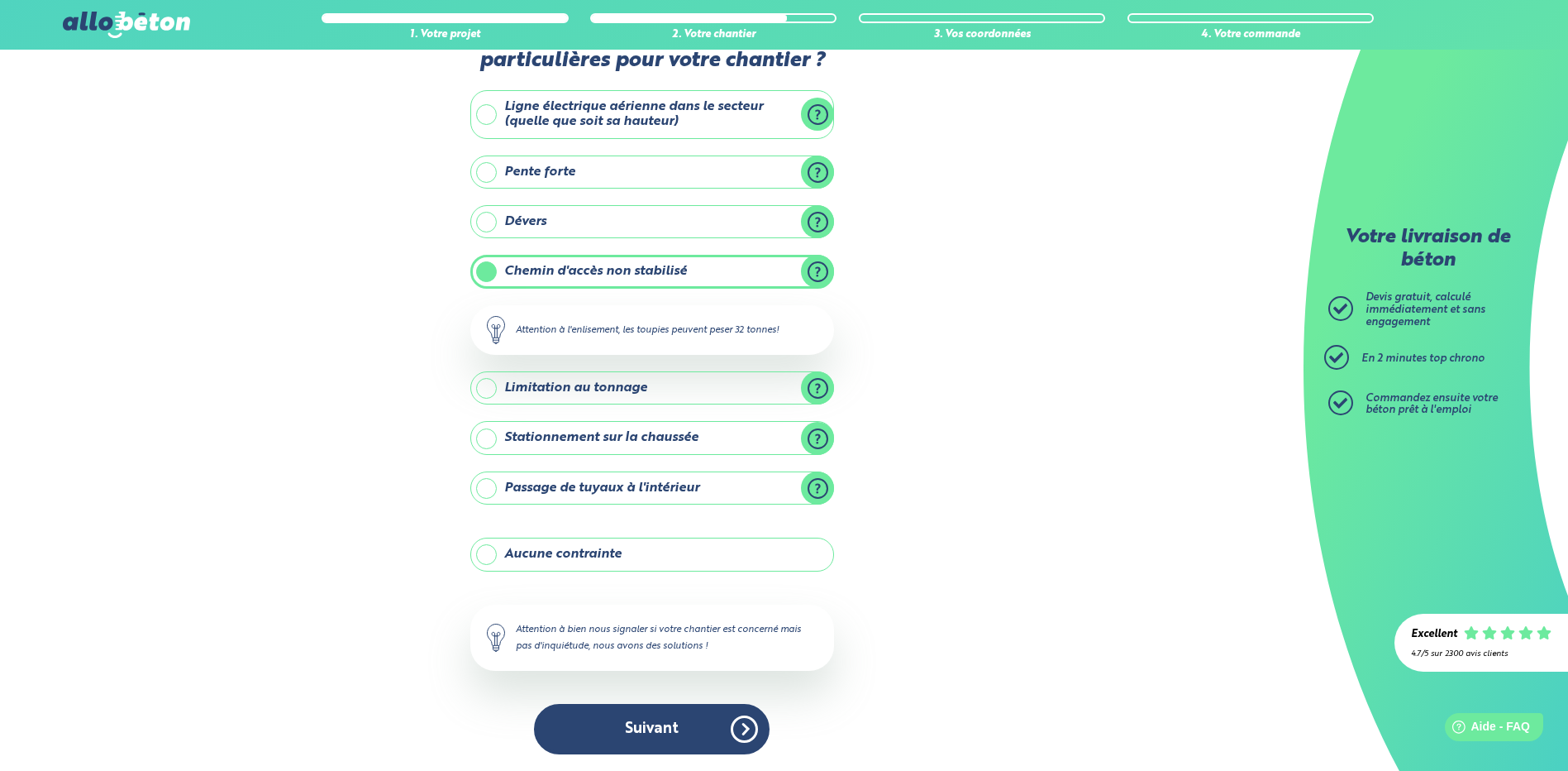
scroll to position [62, 0]
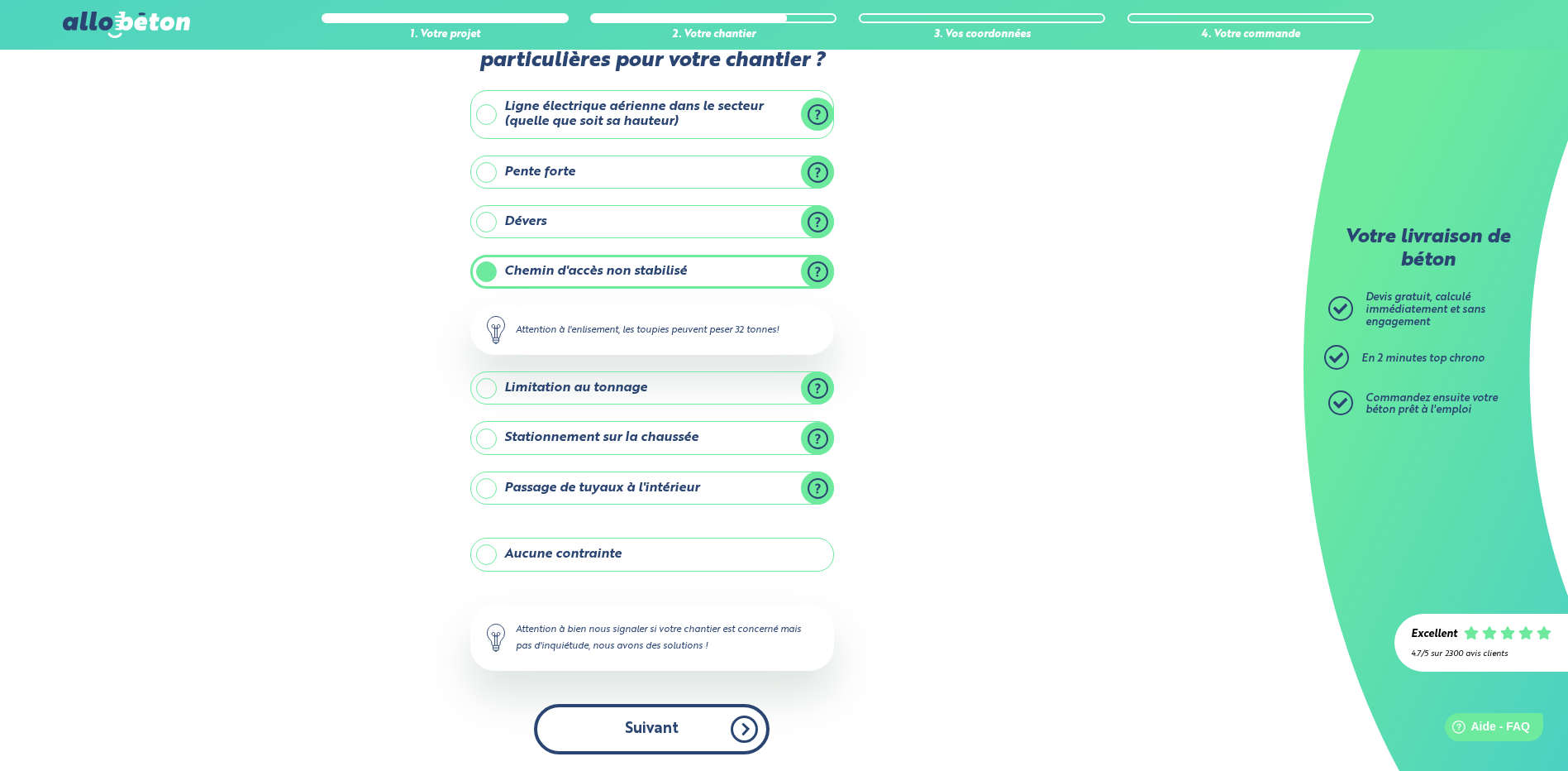
click at [652, 726] on button "Suivant" at bounding box center [652, 728] width 236 height 50
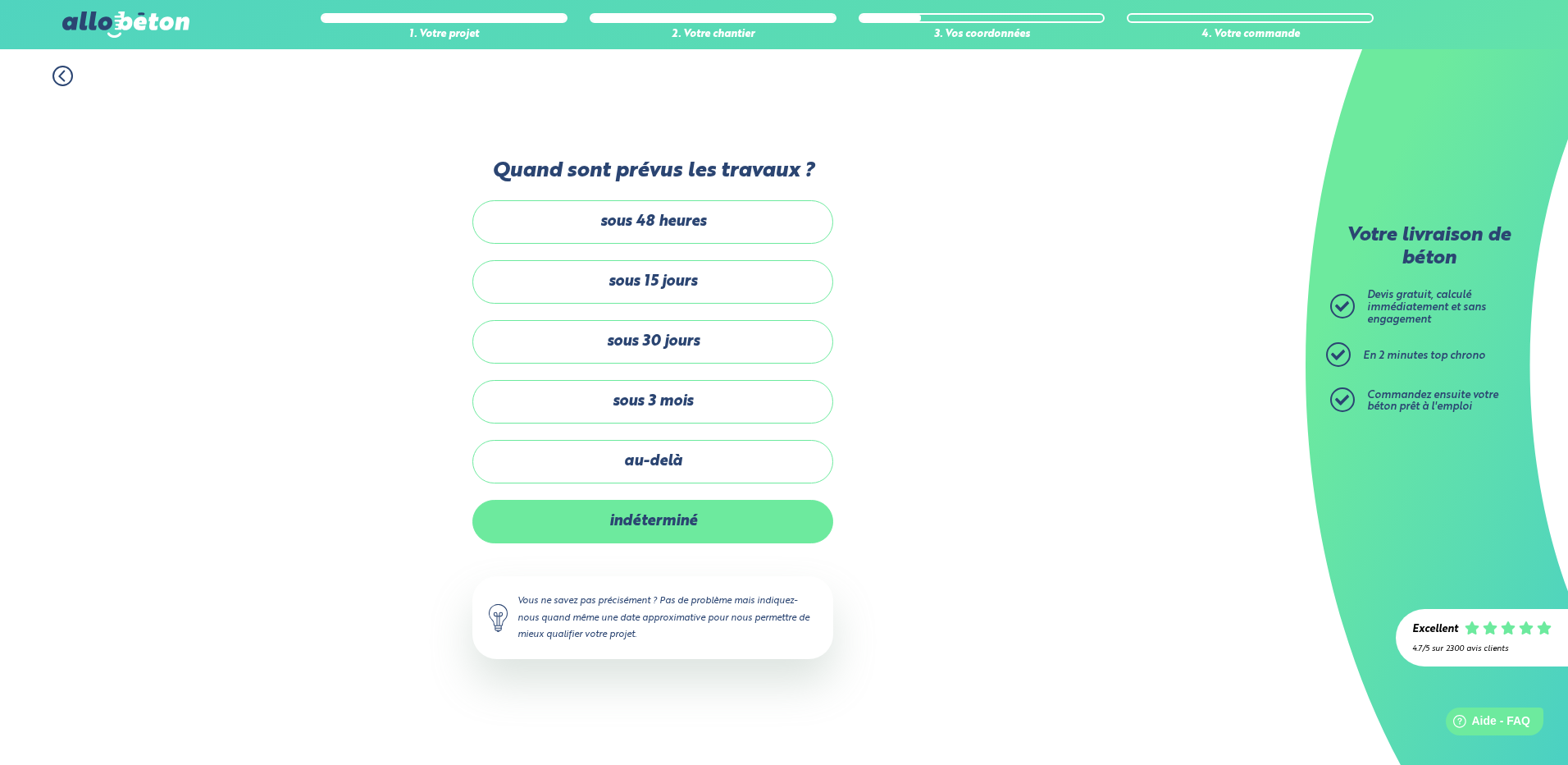
click at [633, 541] on label "indéterminé" at bounding box center [653, 521] width 361 height 43
click at [0, 0] on input "indéterminé" at bounding box center [0, 0] width 0 height 0
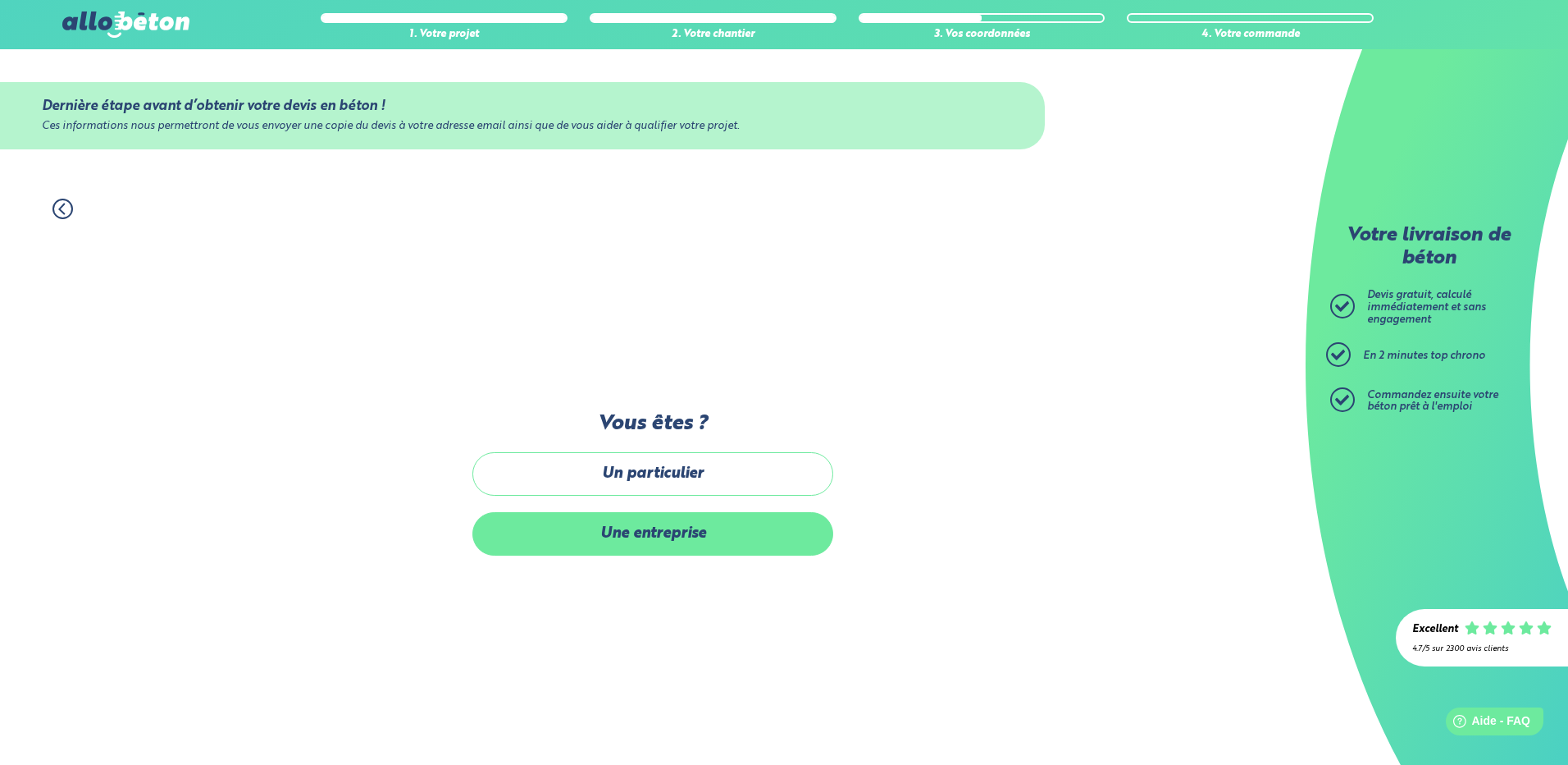
click at [655, 528] on label "Une entreprise" at bounding box center [653, 534] width 361 height 43
click at [0, 0] on input "Une entreprise" at bounding box center [0, 0] width 0 height 0
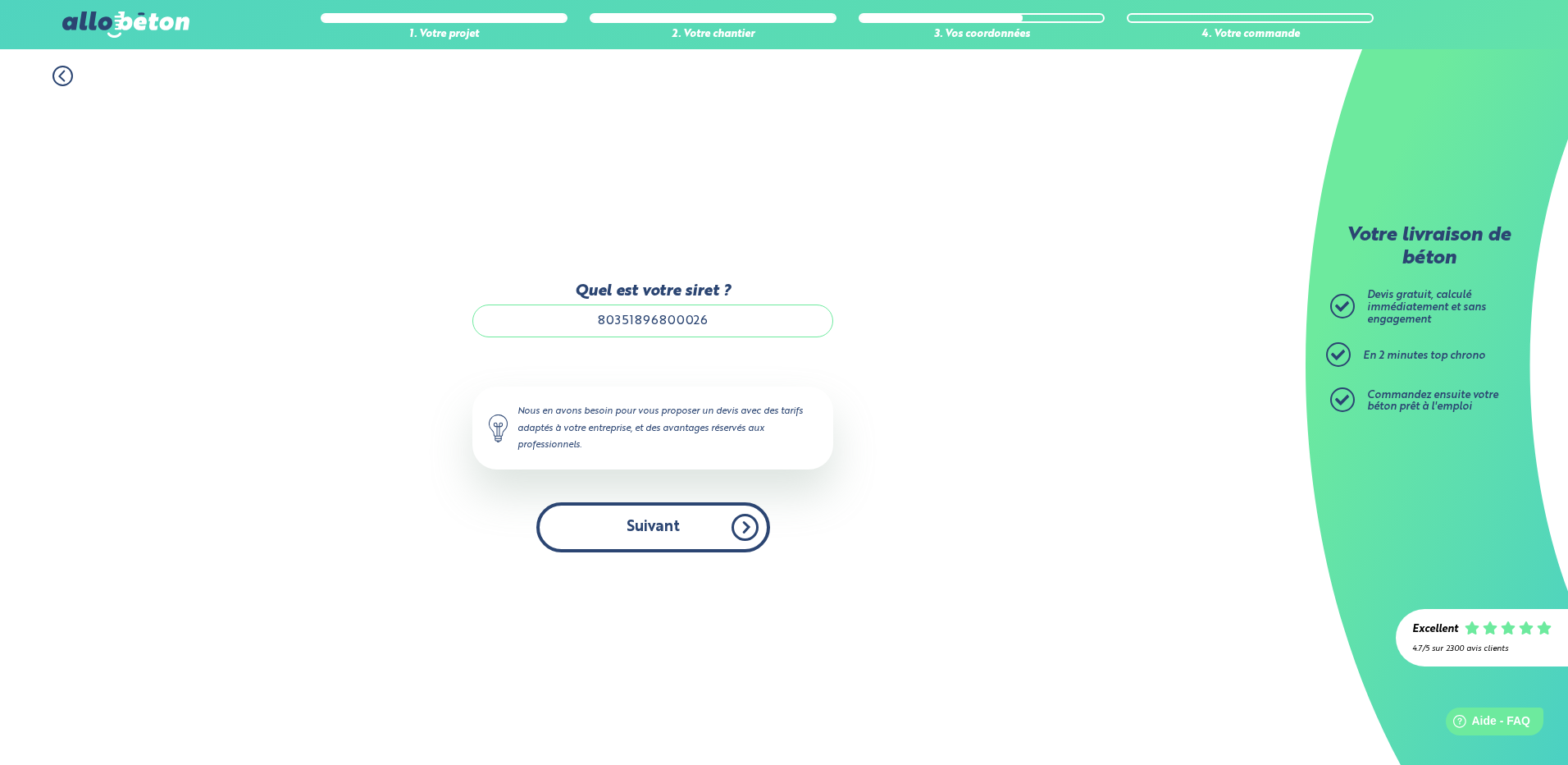
click at [646, 534] on button "Suivant" at bounding box center [654, 527] width 234 height 50
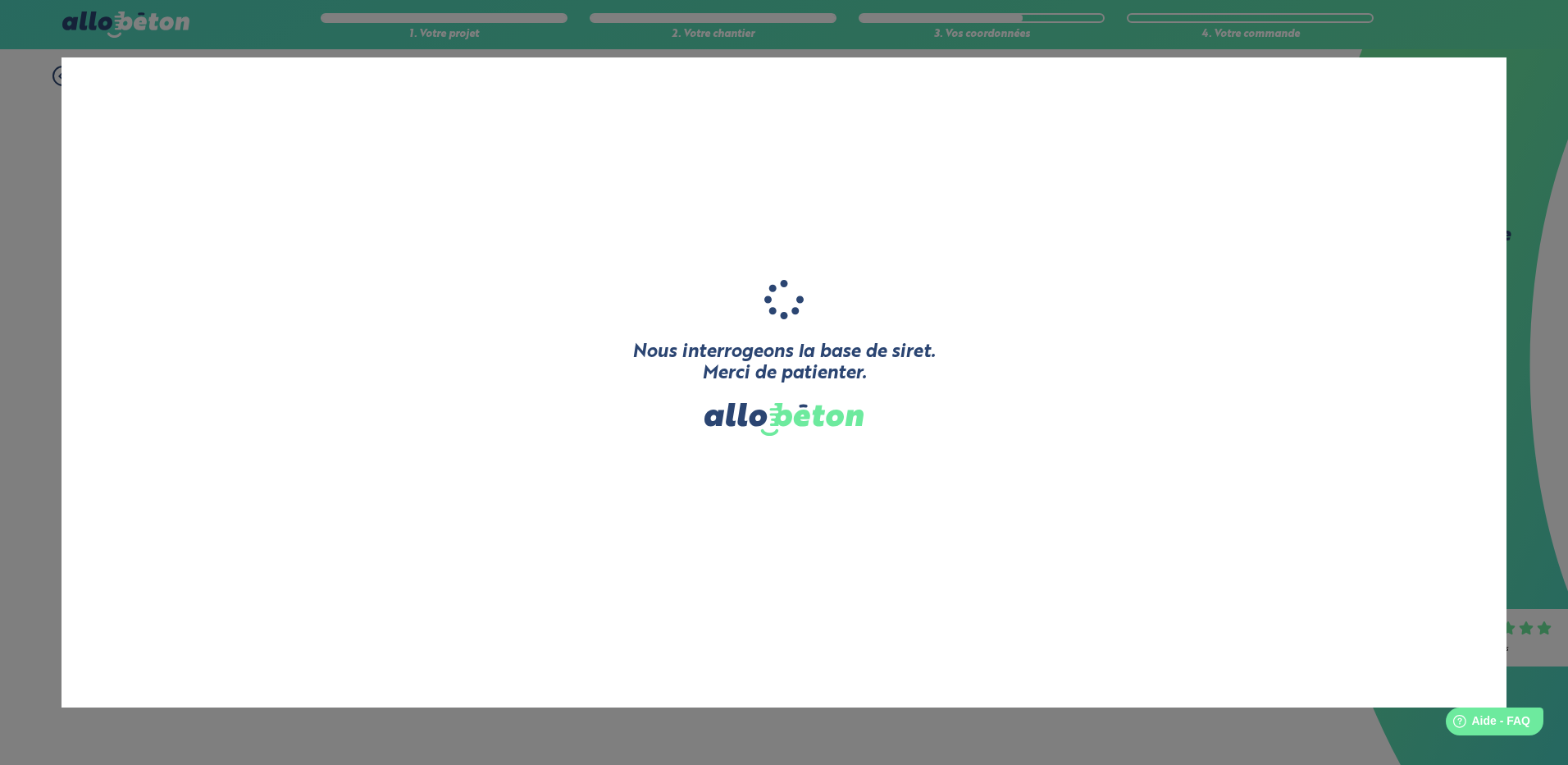
type input "GONZALEZ"
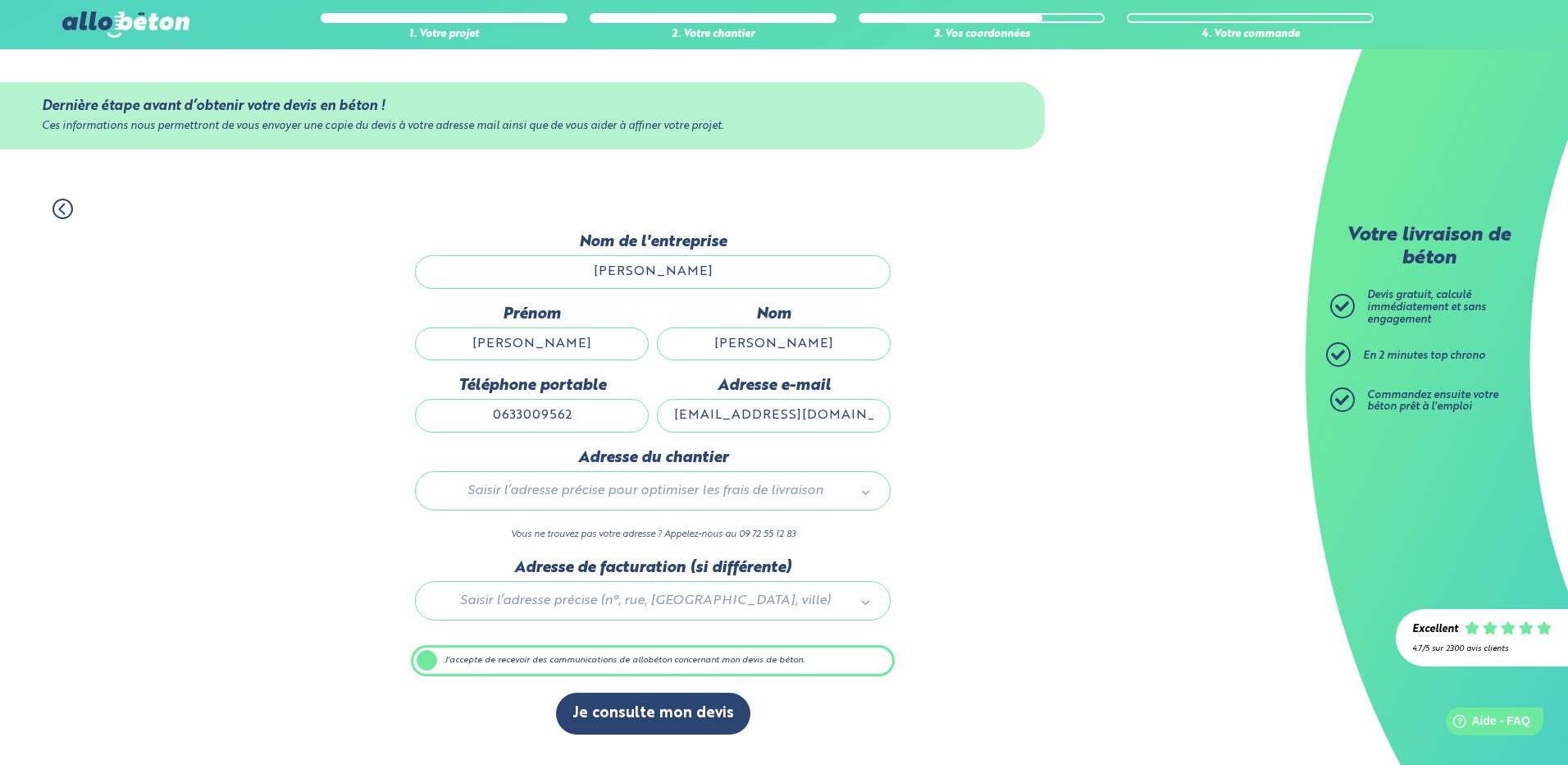
click at [627, 478] on div "Saisir l’adresse précise pour optimiser les frais de livraison" at bounding box center [652, 490] width 475 height 39
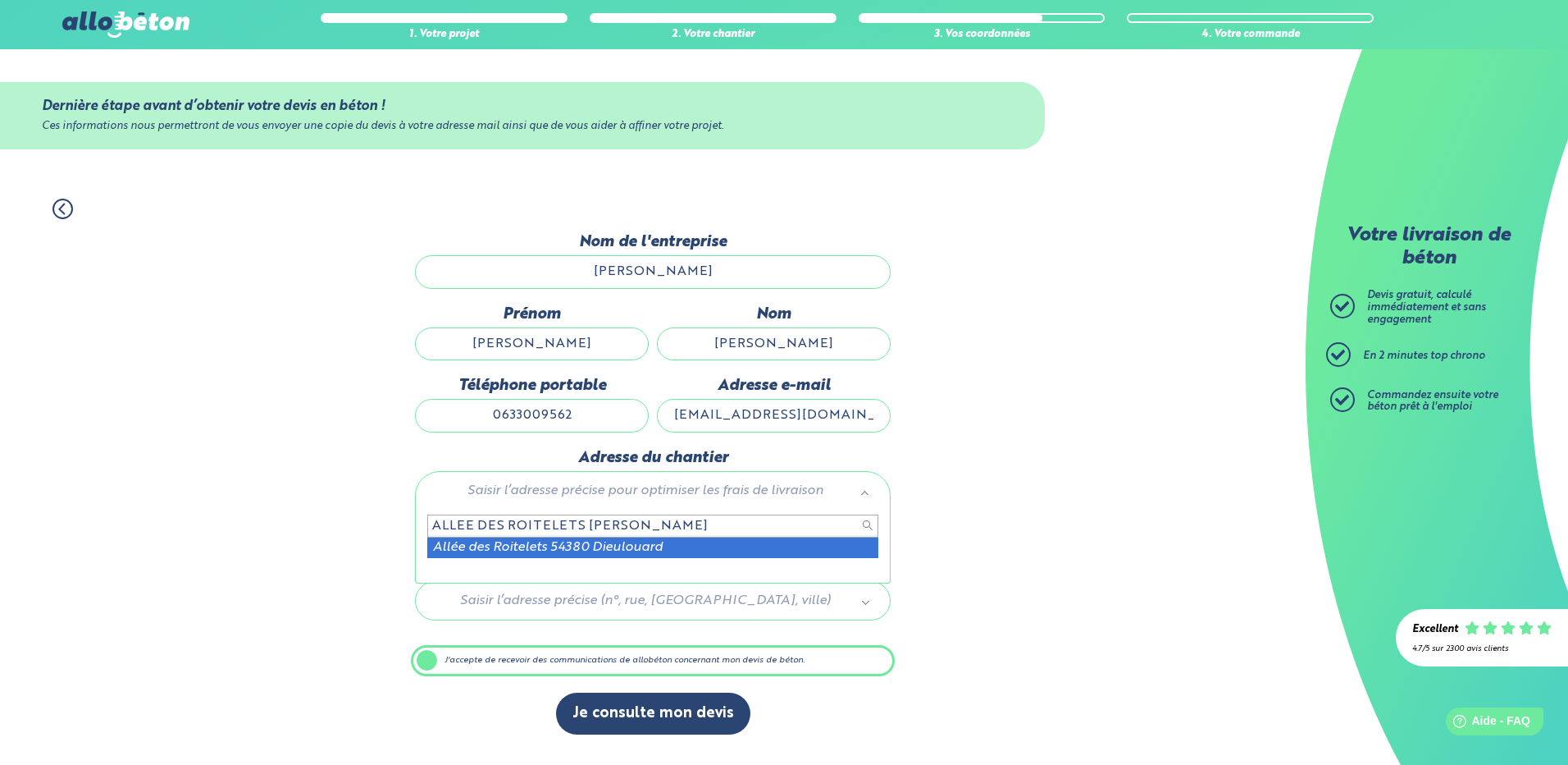
type input "ALLEE DES ROITELETS DIEULOUARD"
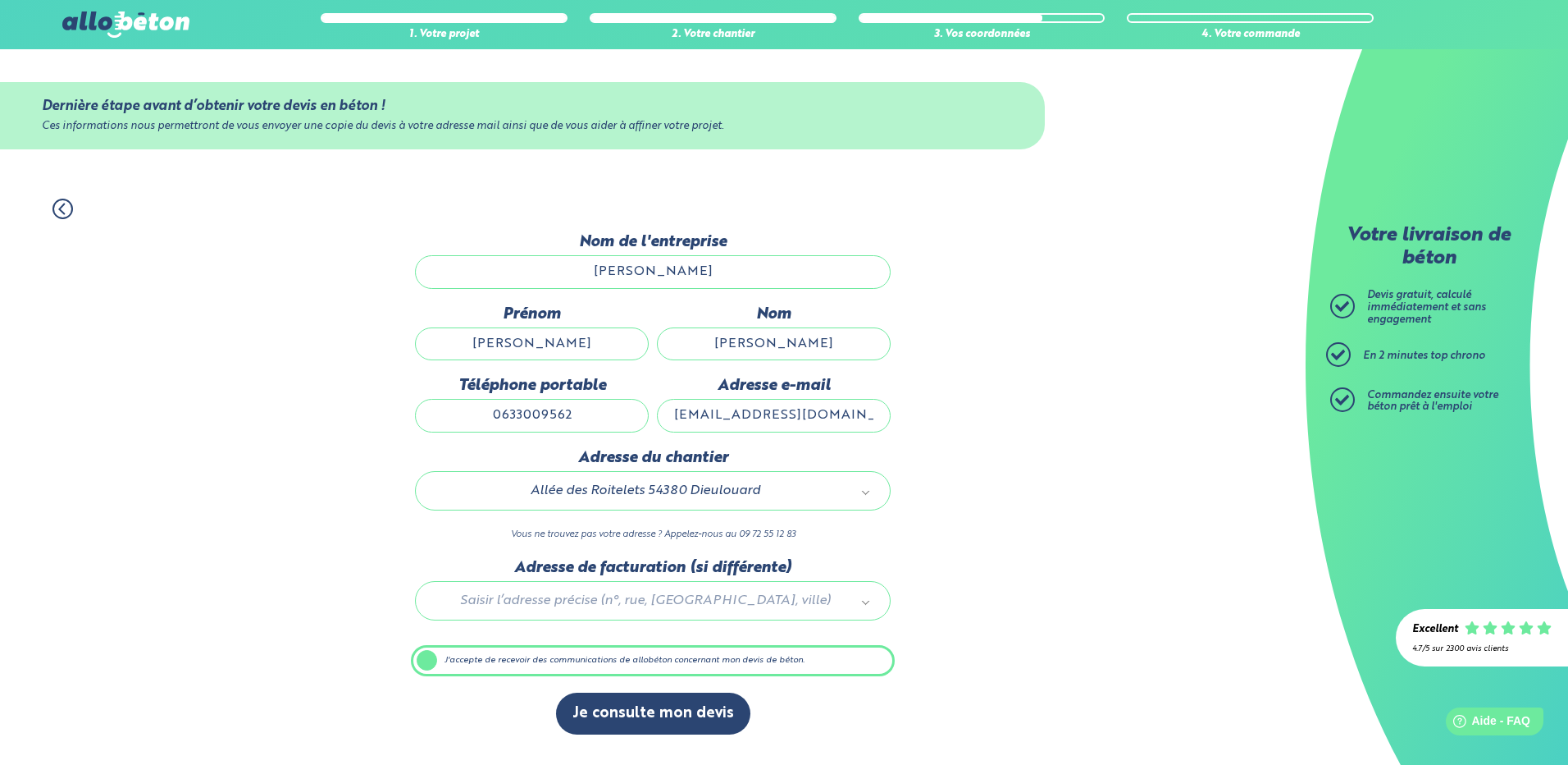
click at [609, 603] on div at bounding box center [652, 597] width 484 height 78
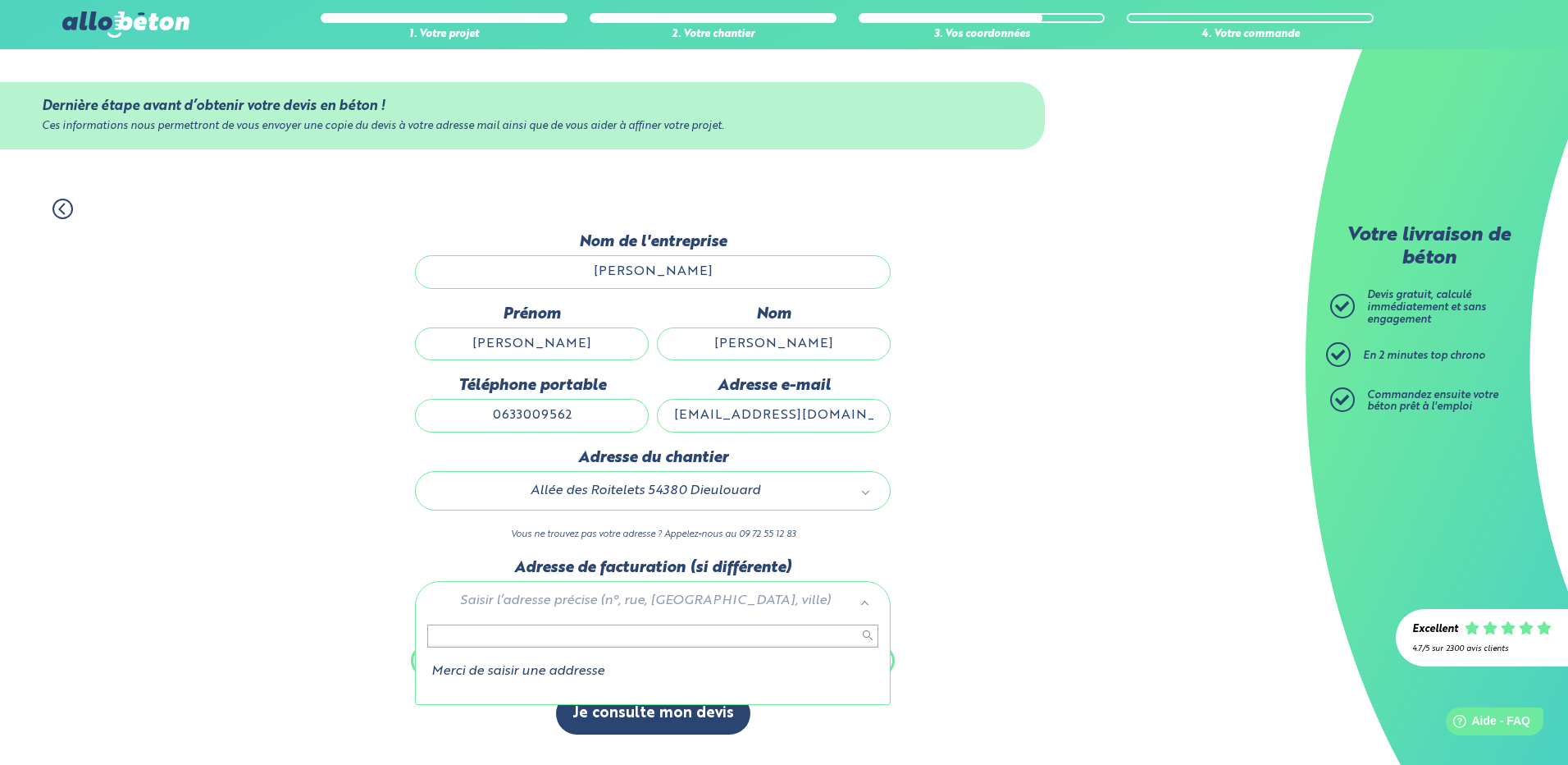
type input "'"
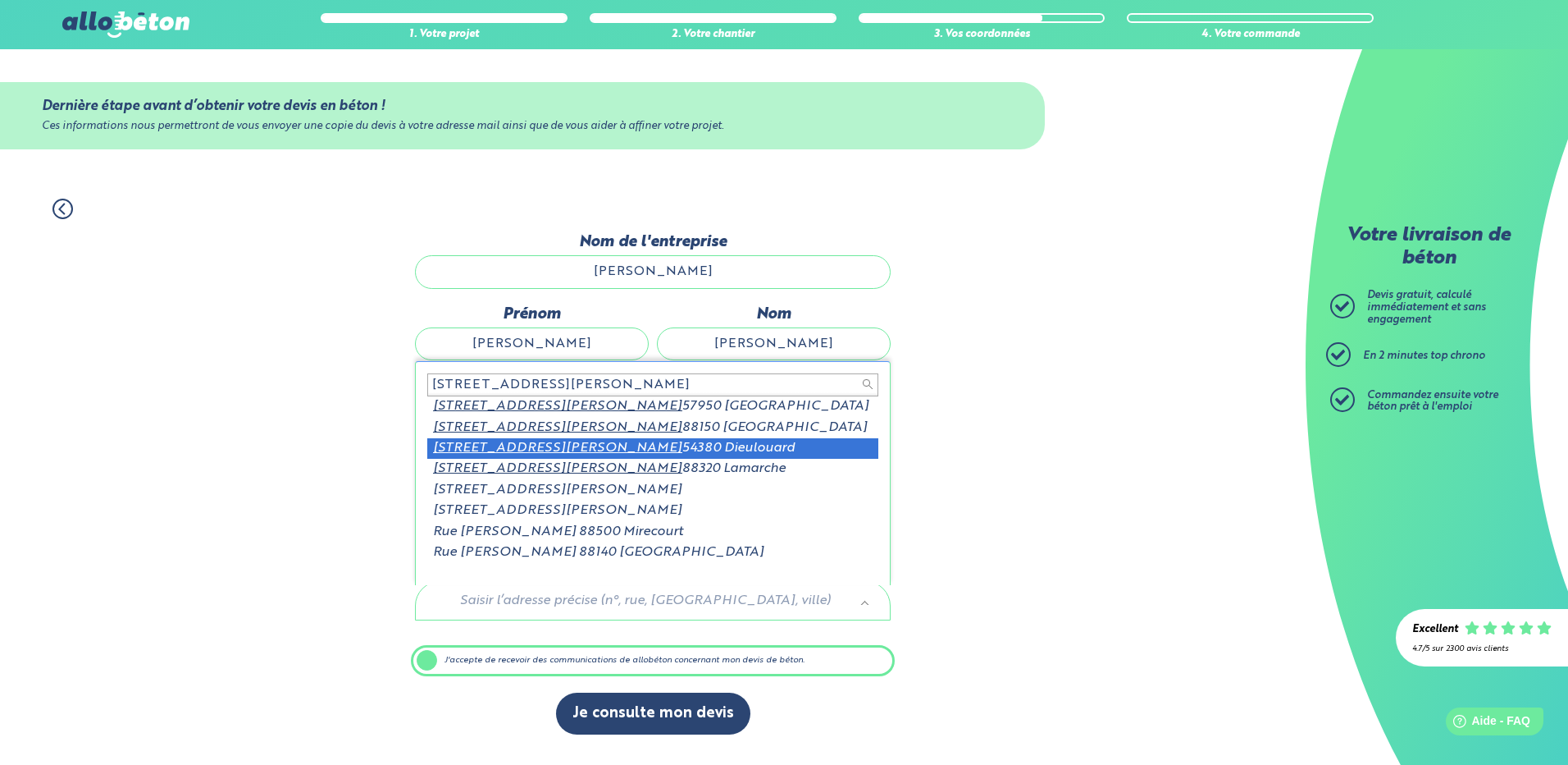
type input "4 RUE CLAUDE GELLEE"
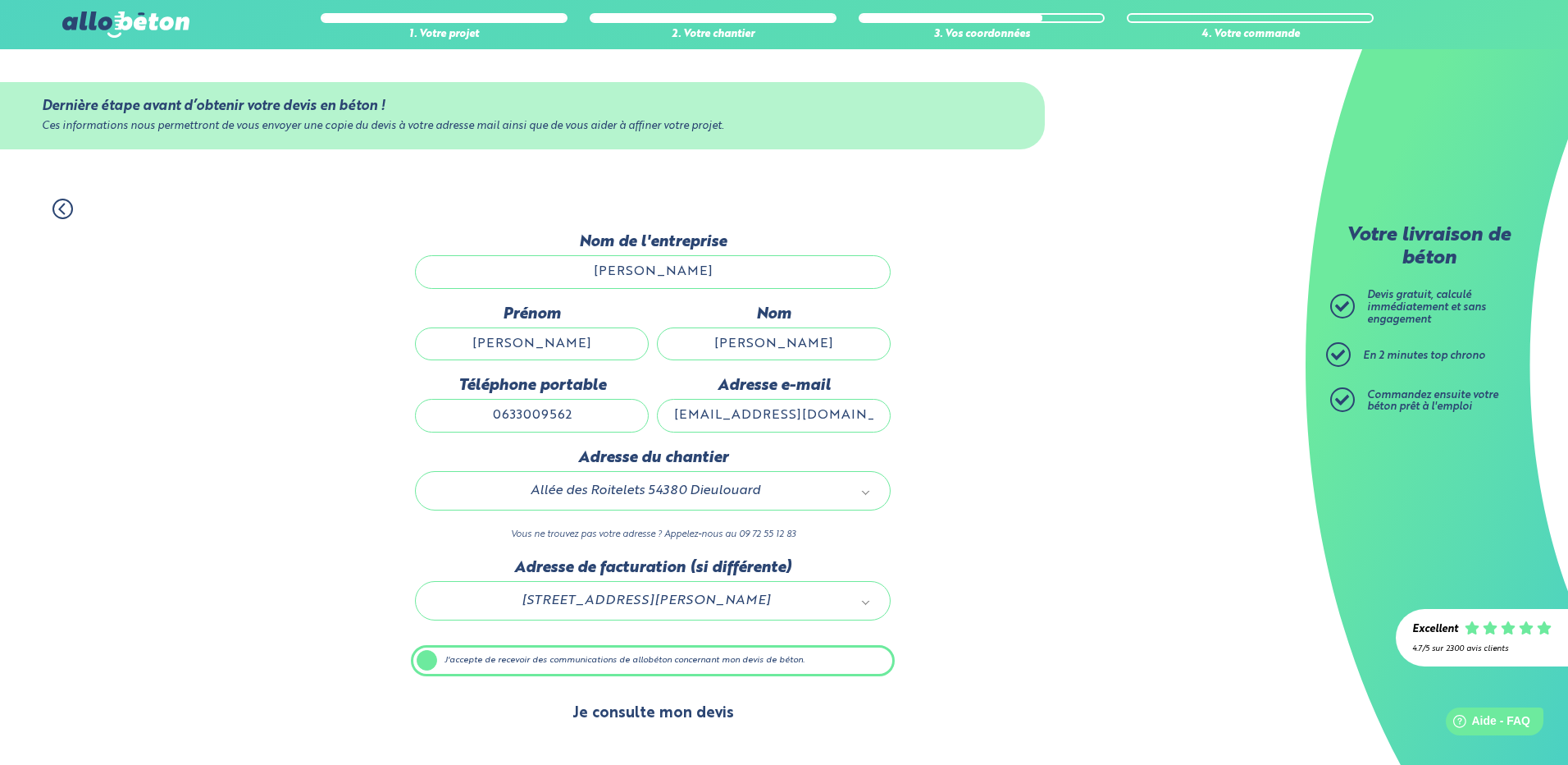
click at [636, 719] on button "Je consulte mon devis" at bounding box center [653, 713] width 194 height 41
click at [577, 476] on div "Allée des Roitelets 54380 Dieulouard" at bounding box center [652, 490] width 475 height 39
